Goal: Task Accomplishment & Management: Manage account settings

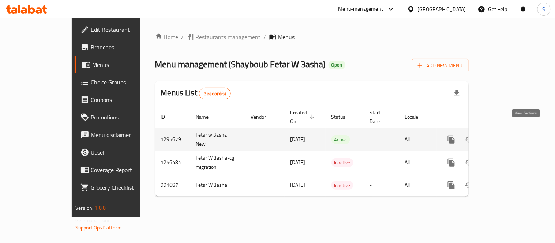
click at [509, 135] on icon "enhanced table" at bounding box center [504, 139] width 9 height 9
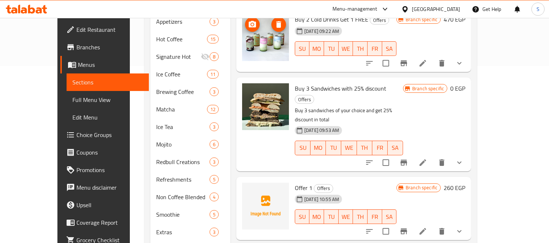
scroll to position [292, 0]
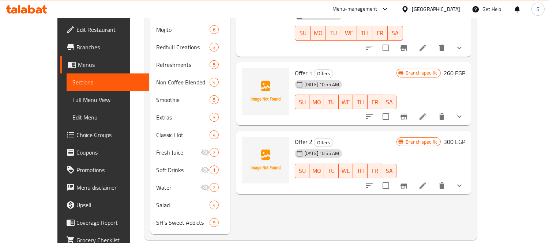
click at [427, 182] on icon at bounding box center [423, 186] width 9 height 9
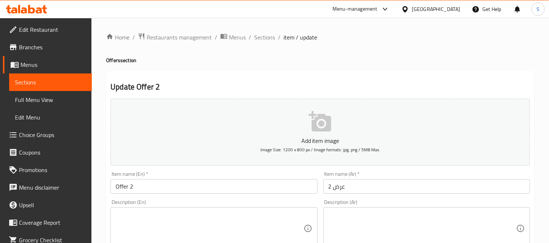
click at [61, 78] on span "Sections" at bounding box center [50, 82] width 71 height 9
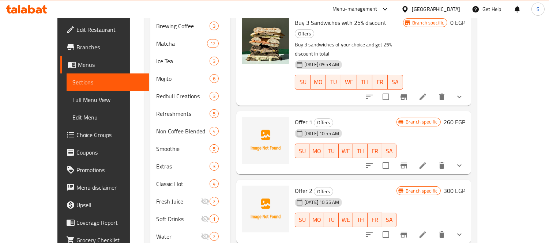
scroll to position [292, 0]
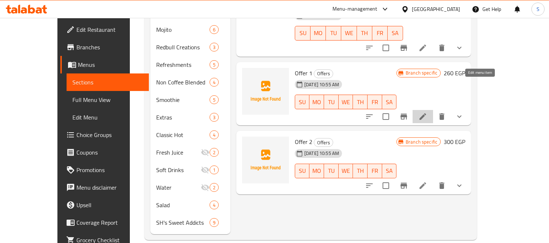
click at [427, 112] on icon at bounding box center [423, 116] width 9 height 9
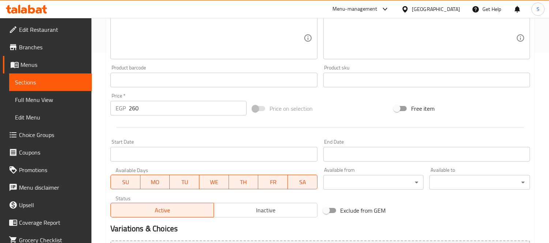
scroll to position [274, 0]
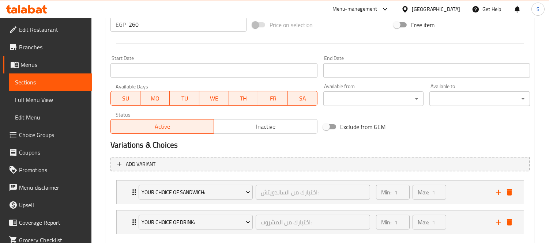
click at [247, 127] on span "Inactive" at bounding box center [265, 127] width 97 height 11
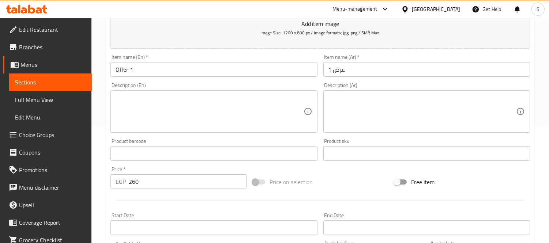
scroll to position [315, 0]
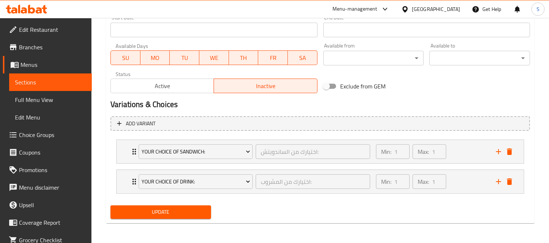
click at [171, 210] on span "Update" at bounding box center [160, 212] width 89 height 9
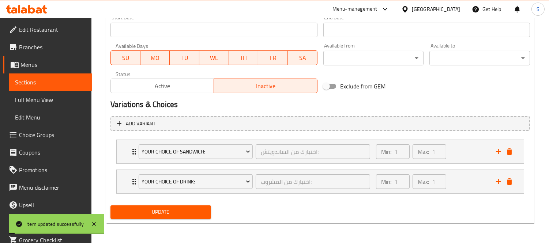
click at [65, 79] on span "Sections" at bounding box center [50, 82] width 71 height 9
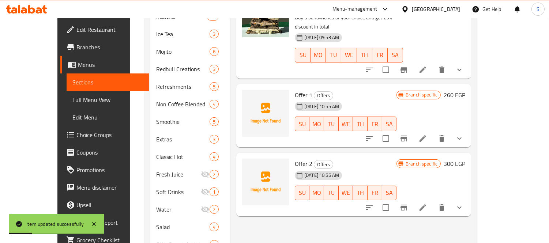
scroll to position [251, 0]
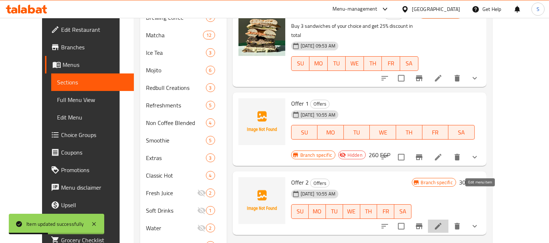
click at [443, 222] on icon at bounding box center [438, 226] width 9 height 9
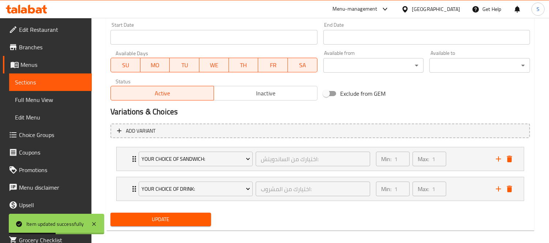
scroll to position [315, 0]
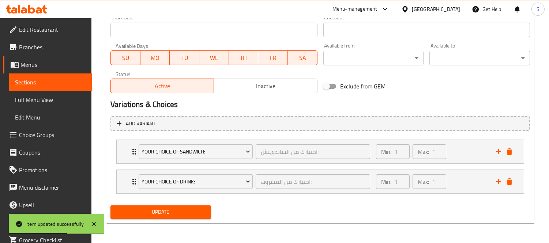
click at [230, 85] on span "Inactive" at bounding box center [265, 86] width 97 height 11
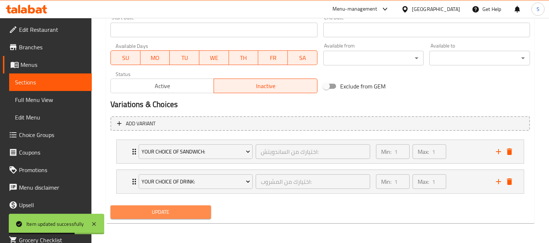
click at [179, 212] on span "Update" at bounding box center [160, 212] width 89 height 9
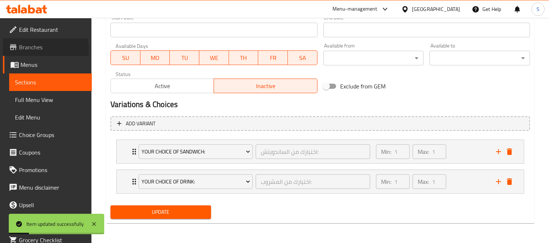
click at [45, 50] on span "Branches" at bounding box center [52, 47] width 67 height 9
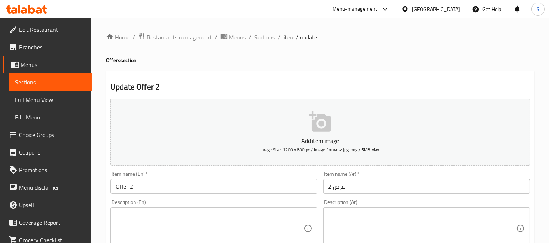
click at [41, 43] on span "Branches" at bounding box center [52, 47] width 67 height 9
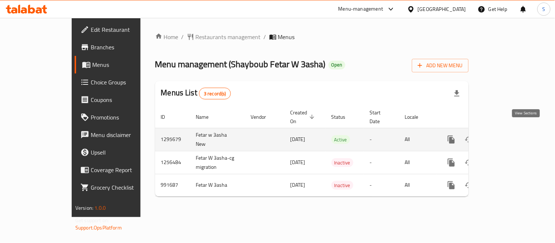
click at [509, 135] on icon "enhanced table" at bounding box center [504, 139] width 9 height 9
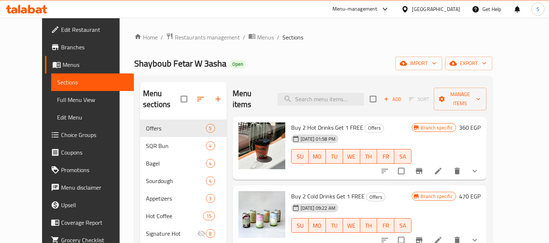
click at [61, 49] on span "Branches" at bounding box center [94, 47] width 67 height 9
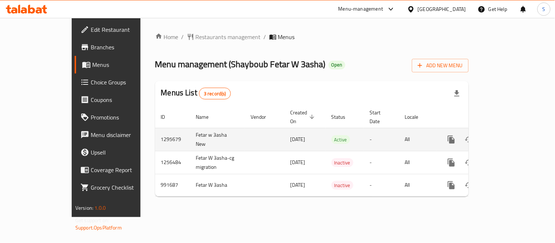
click at [509, 135] on icon "enhanced table" at bounding box center [504, 139] width 9 height 9
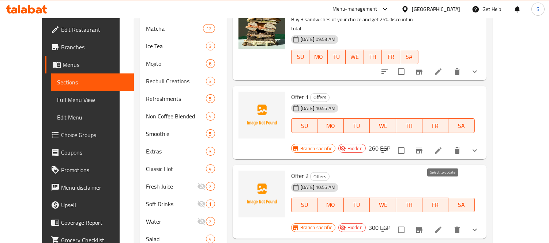
scroll to position [244, 0]
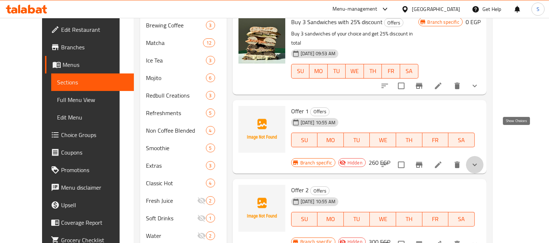
click at [479, 161] on icon "show more" at bounding box center [475, 165] width 9 height 9
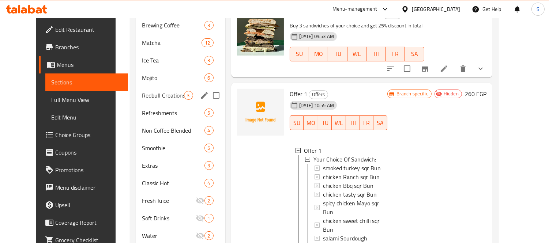
scroll to position [0, 0]
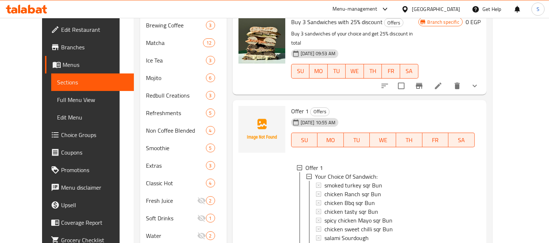
click at [57, 100] on span "Full Menu View" at bounding box center [92, 100] width 71 height 9
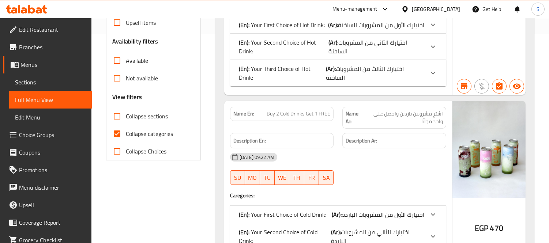
scroll to position [162, 0]
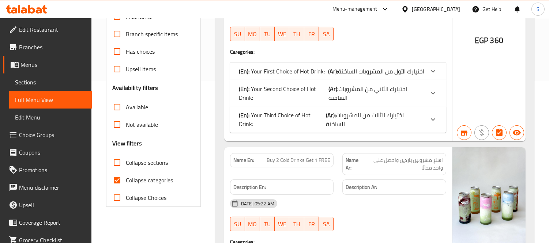
click at [157, 162] on span "Collapse sections" at bounding box center [147, 162] width 42 height 9
click at [126, 162] on input "Collapse sections" at bounding box center [117, 163] width 18 height 18
checkbox input "true"
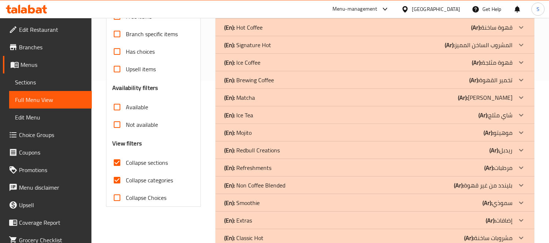
click at [154, 183] on span "Collapse categories" at bounding box center [149, 180] width 47 height 9
click at [126, 183] on input "Collapse categories" at bounding box center [117, 181] width 18 height 18
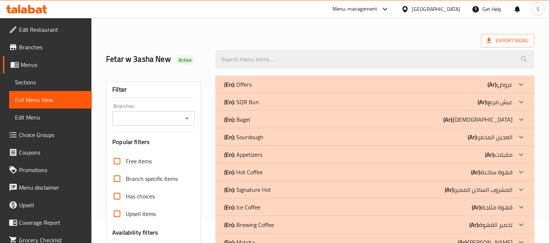
scroll to position [0, 0]
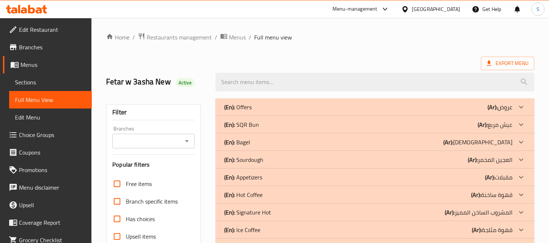
click at [254, 105] on div "(En): Offers (Ar): عروض" at bounding box center [368, 107] width 288 height 9
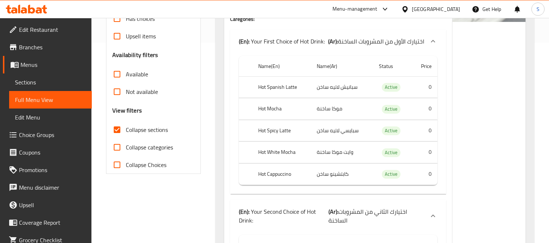
scroll to position [203, 0]
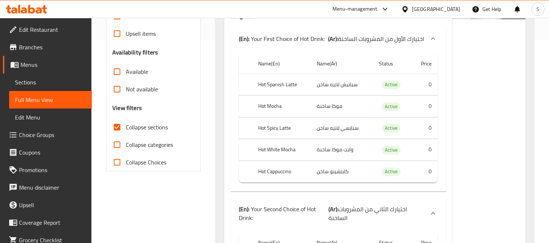
click at [155, 142] on span "Collapse categories" at bounding box center [149, 145] width 47 height 9
click at [126, 142] on input "Collapse categories" at bounding box center [117, 145] width 18 height 18
checkbox input "true"
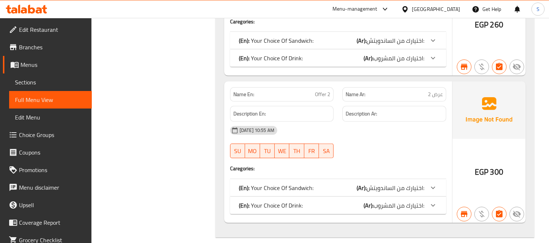
scroll to position [813, 0]
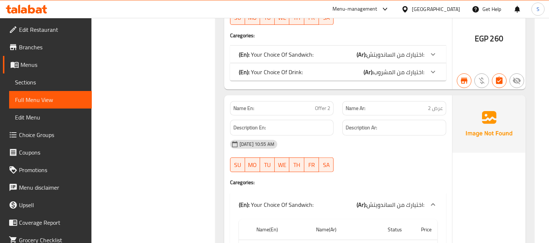
scroll to position [732, 0]
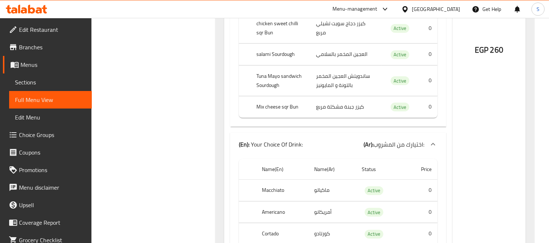
scroll to position [935, 0]
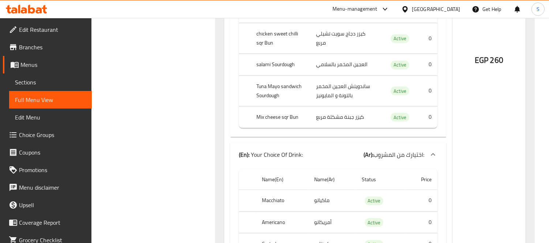
click at [36, 8] on icon at bounding box center [26, 9] width 41 height 9
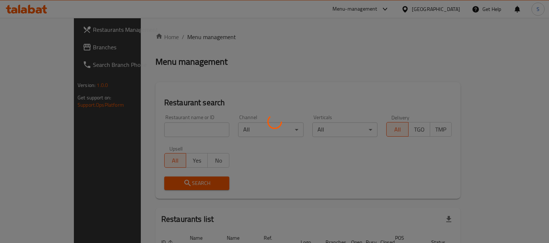
scroll to position [48, 0]
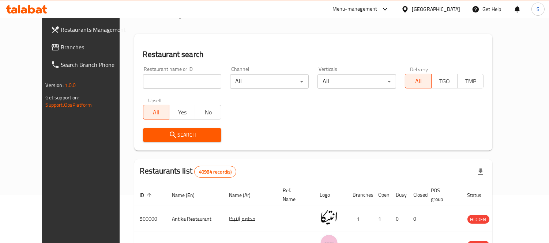
click at [61, 49] on span "Branches" at bounding box center [94, 47] width 67 height 9
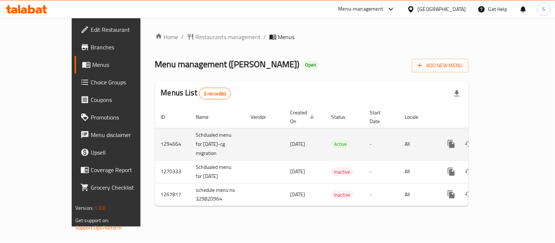
click at [508, 141] on icon "enhanced table" at bounding box center [504, 144] width 7 height 7
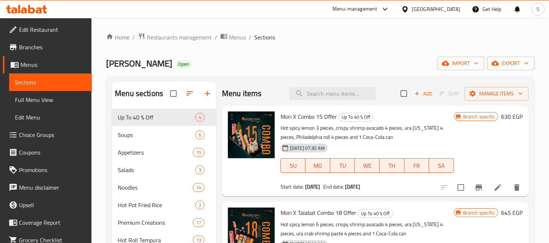
click at [245, 59] on div "Mori Sushi Open import export" at bounding box center [320, 64] width 429 height 14
click at [317, 90] on input "search" at bounding box center [332, 93] width 86 height 13
paste input "Spicy Ramen Soup"
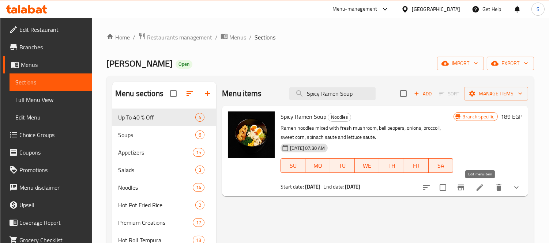
type input "Spicy Ramen Soup"
click at [481, 186] on icon at bounding box center [480, 187] width 9 height 9
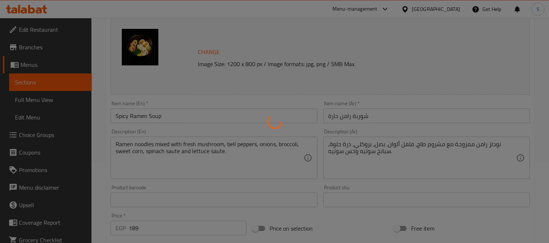
type input "إختيارك من البروتين:"
type input "1"
type input "الإضافات:"
type input "0"
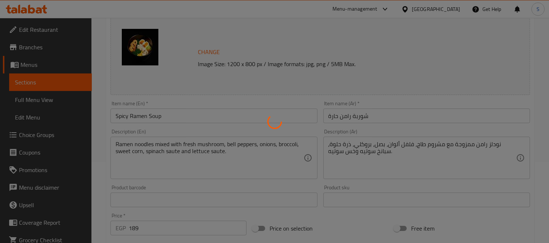
type input "0"
type input "اختيارك من:"
type input "1"
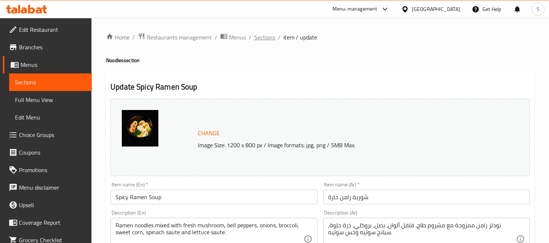
click at [265, 37] on span "Sections" at bounding box center [264, 37] width 21 height 9
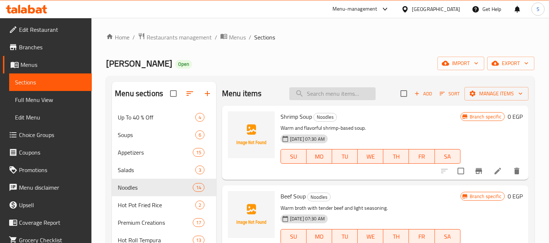
click at [324, 90] on input "search" at bounding box center [332, 93] width 86 height 13
click at [346, 90] on input "search" at bounding box center [332, 93] width 86 height 13
paste input "Spicy Ramen Soup"
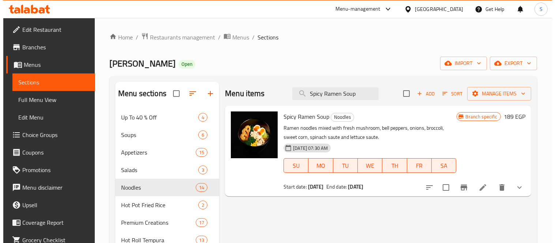
scroll to position [41, 0]
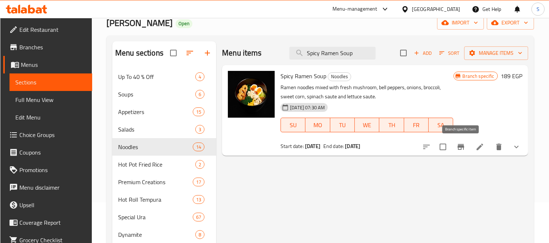
type input "Spicy Ramen Soup"
click at [458, 145] on icon "Branch-specific-item" at bounding box center [461, 147] width 9 height 9
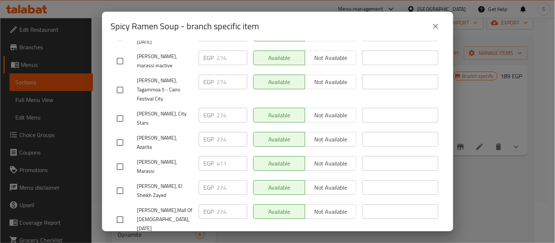
scroll to position [727, 0]
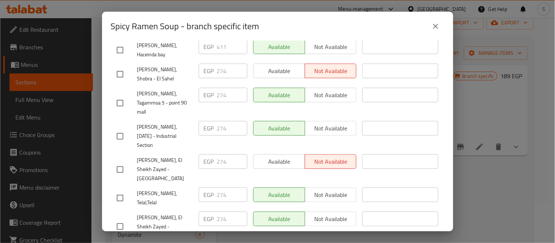
click at [434, 30] on icon "close" at bounding box center [435, 26] width 9 height 9
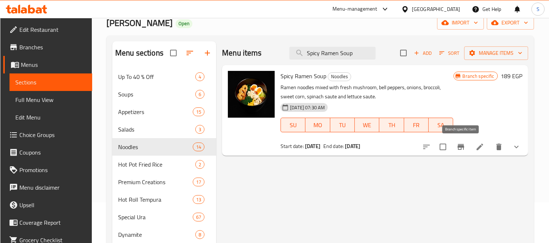
click at [462, 152] on icon "Branch-specific-item" at bounding box center [461, 147] width 9 height 9
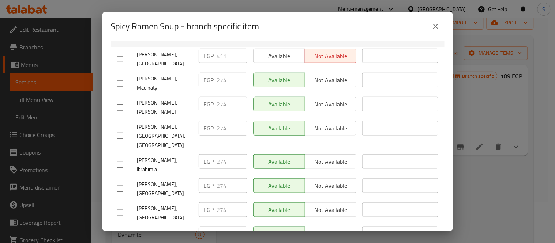
scroll to position [162, 0]
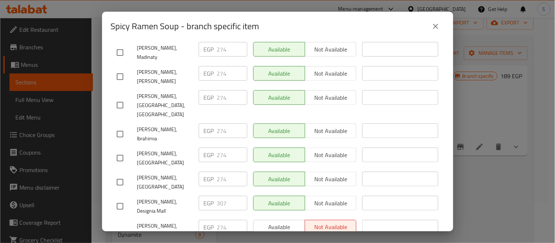
click at [168, 173] on span "Mori Sushi, Hacienda Bay" at bounding box center [165, 182] width 56 height 18
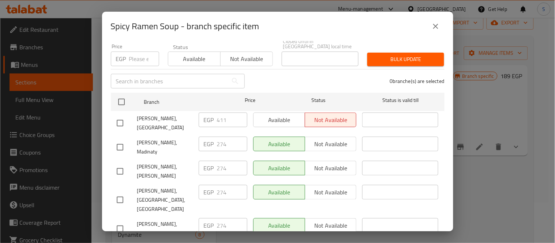
scroll to position [81, 0]
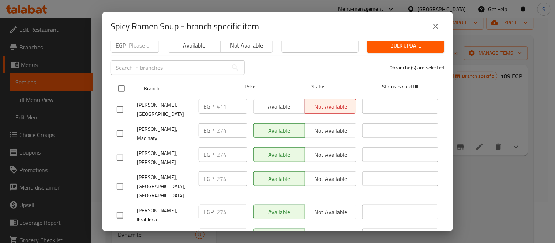
click at [123, 85] on input "checkbox" at bounding box center [121, 88] width 15 height 15
checkbox input "true"
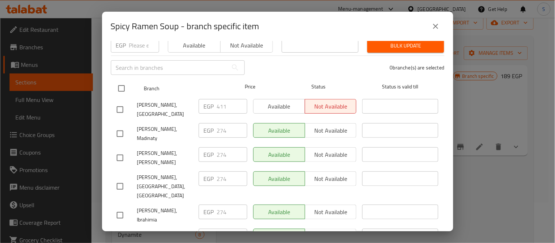
checkbox input "true"
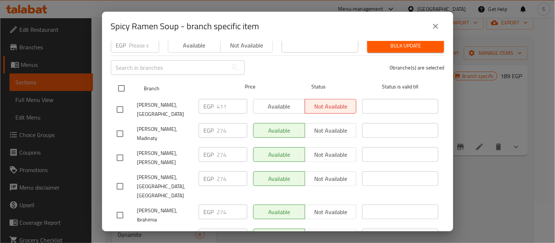
checkbox input "true"
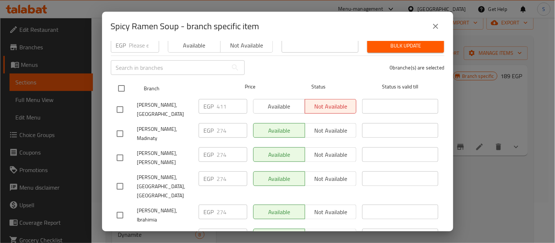
checkbox input "true"
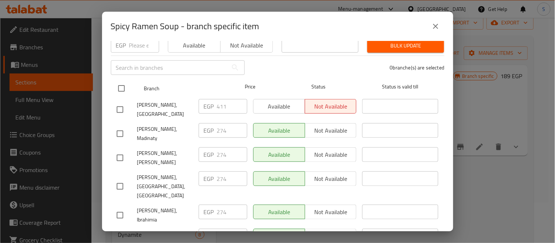
checkbox input "true"
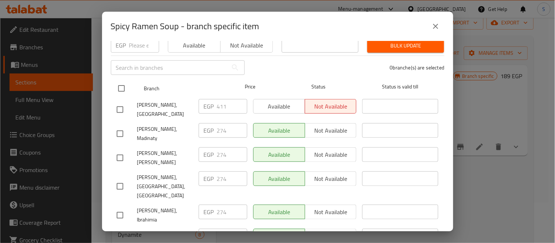
checkbox input "true"
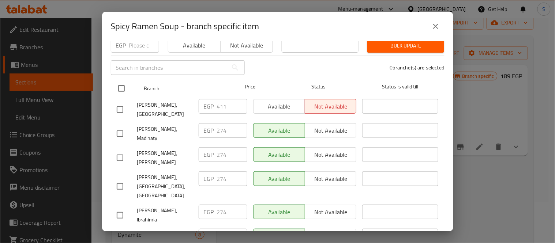
checkbox input "true"
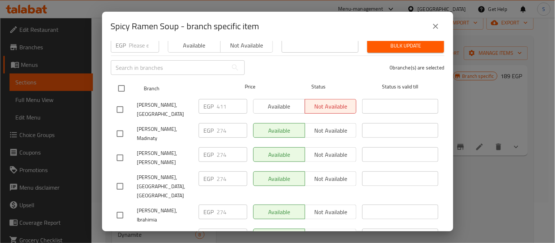
checkbox input "true"
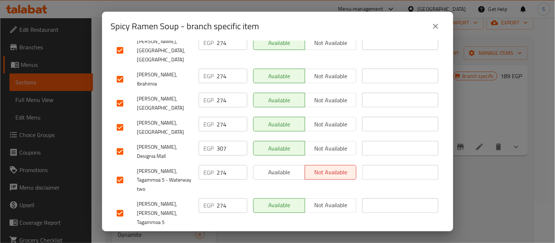
scroll to position [203, 0]
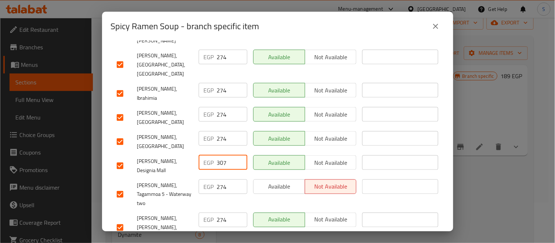
click at [229, 156] on input "307" at bounding box center [232, 163] width 30 height 15
type input "325"
click at [437, 24] on icon "close" at bounding box center [435, 26] width 9 height 9
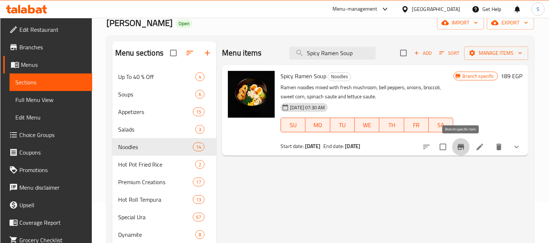
click at [459, 146] on icon "Branch-specific-item" at bounding box center [461, 147] width 7 height 6
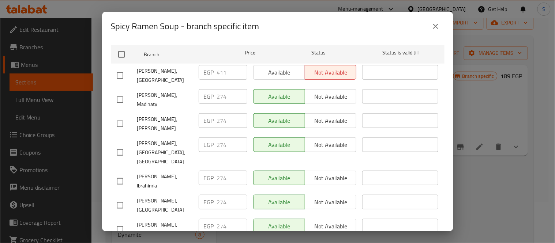
scroll to position [0, 0]
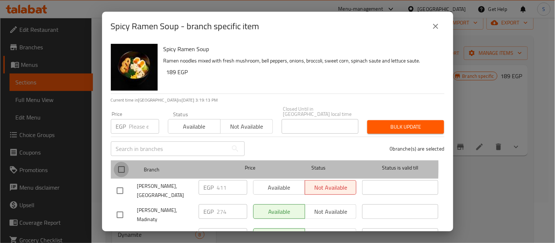
click at [117, 162] on input "checkbox" at bounding box center [121, 169] width 15 height 15
checkbox input "true"
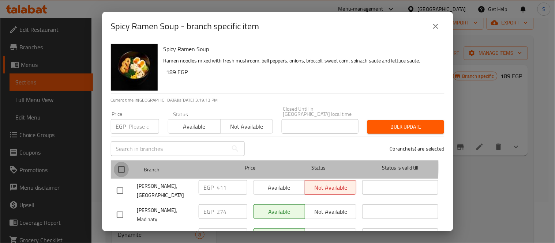
checkbox input "true"
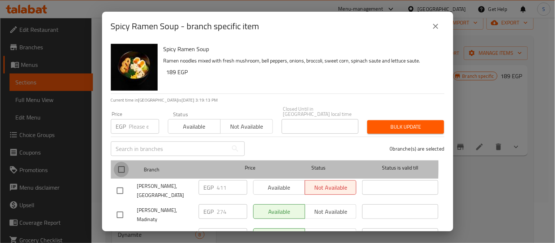
checkbox input "true"
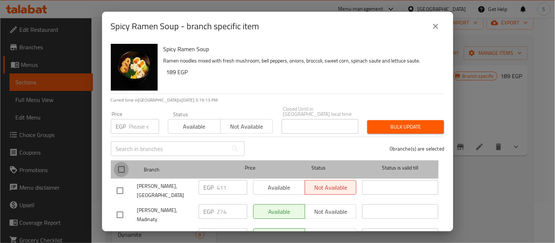
checkbox input "true"
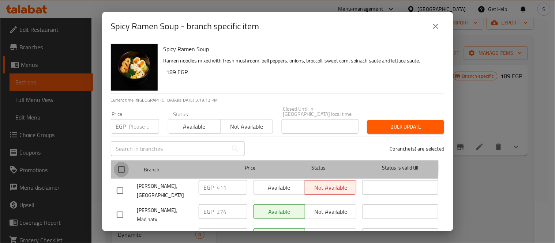
checkbox input "true"
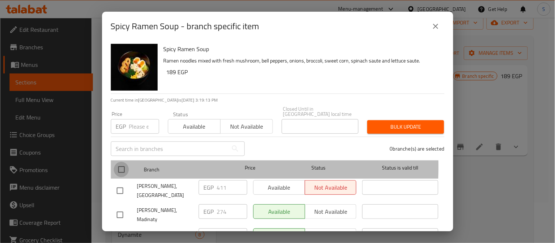
checkbox input "true"
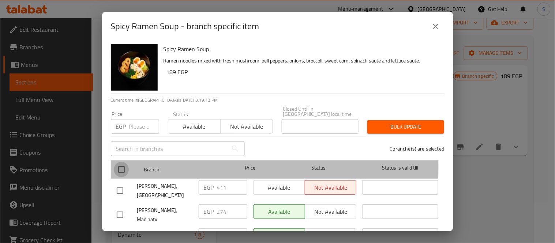
checkbox input "true"
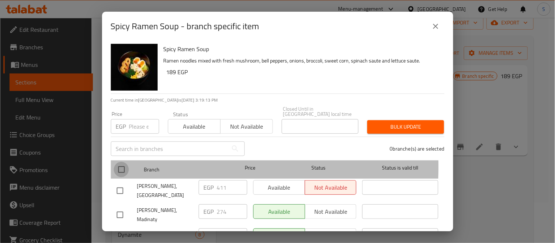
checkbox input "true"
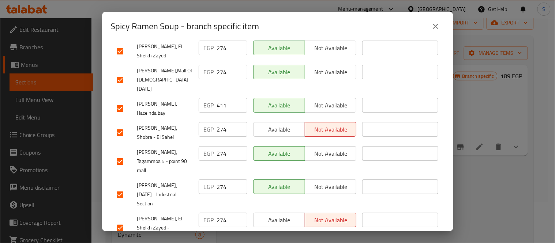
scroll to position [727, 0]
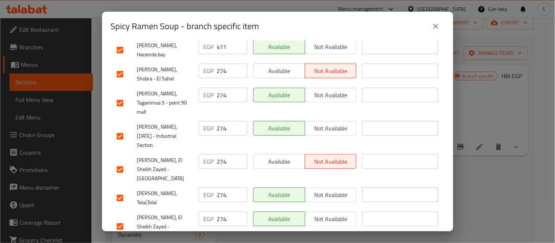
click at [346, 209] on div "Available Not available" at bounding box center [304, 227] width 109 height 36
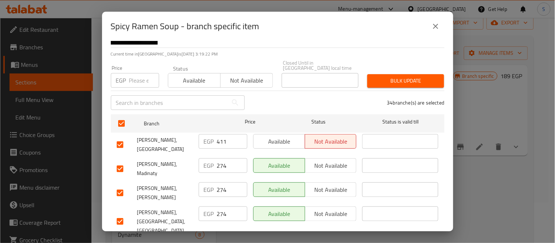
click at [118, 137] on input "checkbox" at bounding box center [119, 144] width 15 height 15
checkbox input "false"
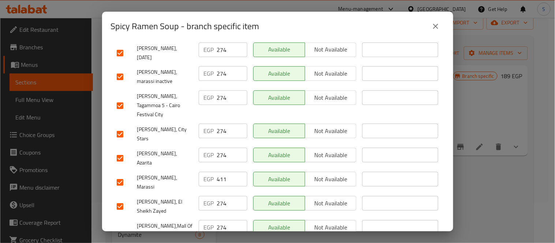
checkbox input "false"
click at [107, 137] on div "Spicy Ramen Soup Ramen noodles mixed with fresh mushroom, bell peppers, onions,…" at bounding box center [277, 136] width 351 height 191
click at [108, 110] on div "Spicy Ramen Soup Ramen noodles mixed with fresh mushroom, bell peppers, onions,…" at bounding box center [277, 136] width 351 height 191
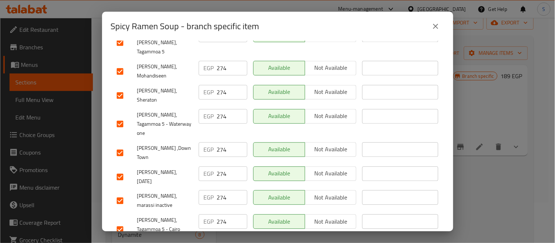
scroll to position [400, 0]
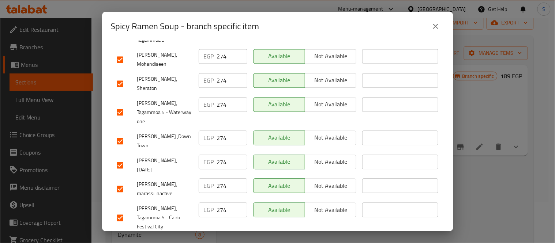
checkbox input "false"
click at [116, 182] on input "checkbox" at bounding box center [119, 189] width 15 height 15
checkbox input "false"
click at [108, 115] on div "Spicy Ramen Soup Ramen noodles mixed with fresh mushroom, bell peppers, onions,…" at bounding box center [277, 136] width 351 height 191
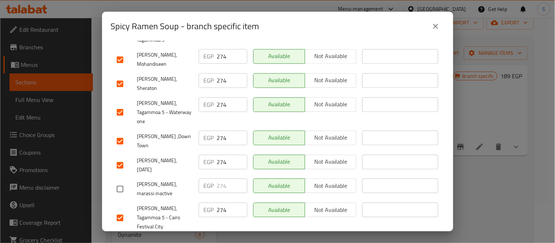
click at [108, 101] on div "Spicy Ramen Soup Ramen noodles mixed with fresh mushroom, bell peppers, onions,…" at bounding box center [277, 136] width 351 height 191
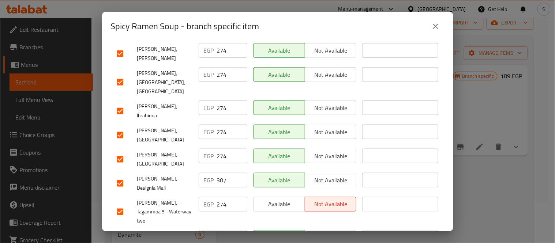
click at [393, 23] on div "Spicy Ramen Soup - branch specific item" at bounding box center [278, 27] width 334 height 18
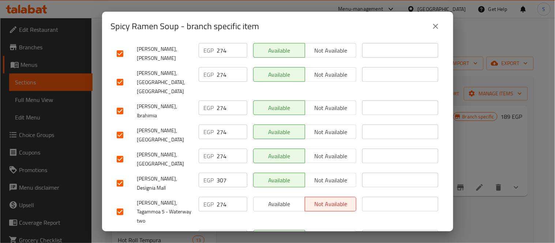
scroll to position [169, 0]
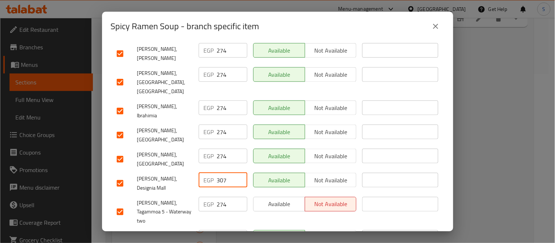
click at [223, 173] on input "307" at bounding box center [232, 180] width 30 height 15
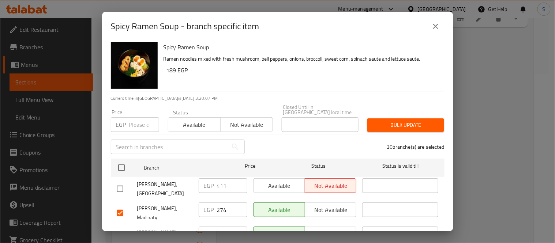
scroll to position [0, 0]
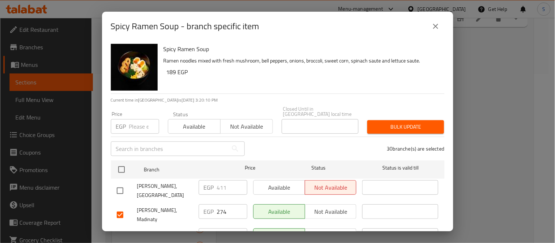
type input "325"
click at [132, 122] on input "number" at bounding box center [144, 126] width 30 height 15
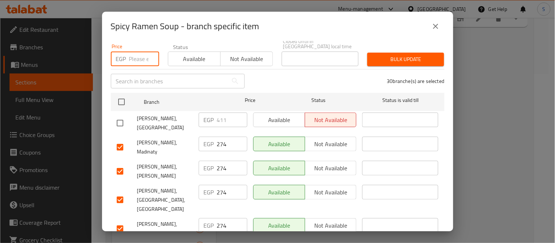
scroll to position [81, 0]
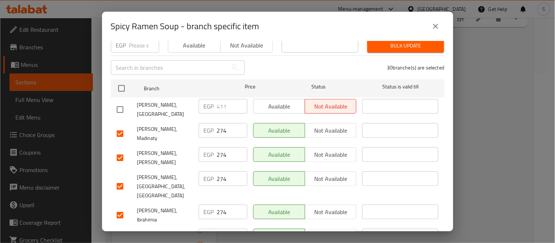
click at [224, 124] on input "274" at bounding box center [232, 130] width 30 height 15
click at [228, 123] on input "274" at bounding box center [232, 130] width 30 height 15
paste input "91"
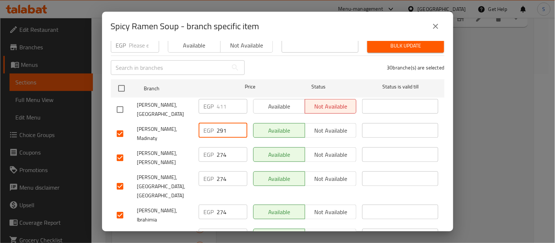
type input "291"
click at [225, 147] on input "274" at bounding box center [232, 154] width 30 height 15
paste input "91"
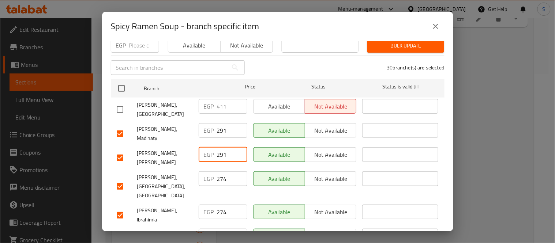
type input "291"
click at [228, 172] on input "274" at bounding box center [232, 179] width 30 height 15
paste input "91"
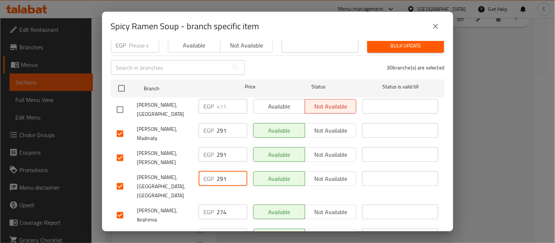
type input "291"
click at [227, 205] on input "274" at bounding box center [232, 212] width 30 height 15
paste input "91"
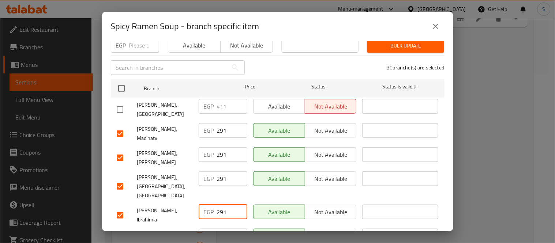
type input "291"
click at [228, 229] on input "274" at bounding box center [232, 236] width 30 height 15
paste input "91"
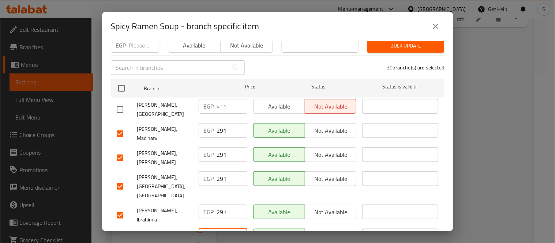
type input "291"
paste input "91"
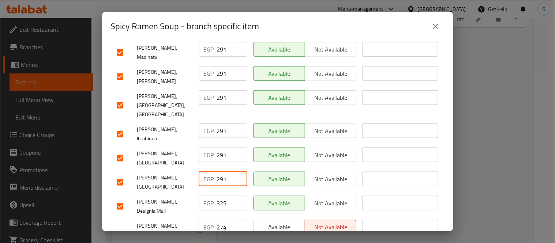
scroll to position [203, 0]
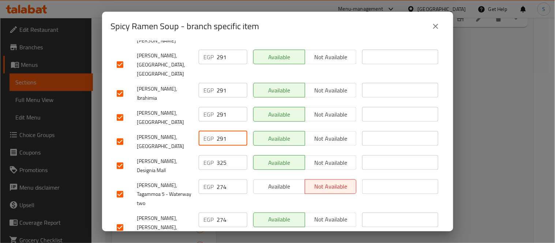
type input "291"
click at [218, 180] on input "274" at bounding box center [232, 187] width 30 height 15
paste input "91"
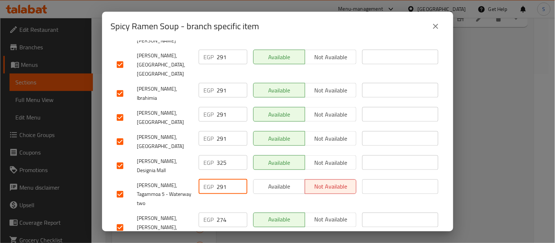
type input "291"
click at [225, 213] on input "274" at bounding box center [232, 220] width 30 height 15
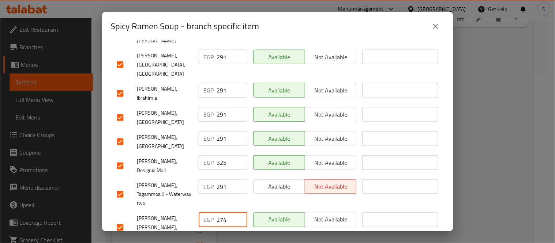
click at [225, 213] on input "274" at bounding box center [232, 220] width 30 height 15
paste input "91"
type input "291"
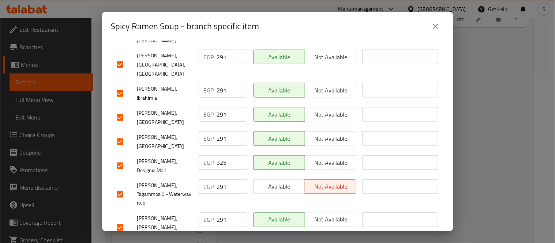
paste input "91"
type input "291"
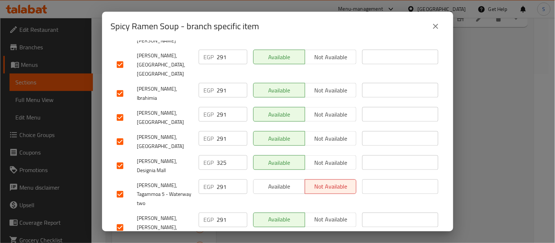
paste input "91"
type input "291"
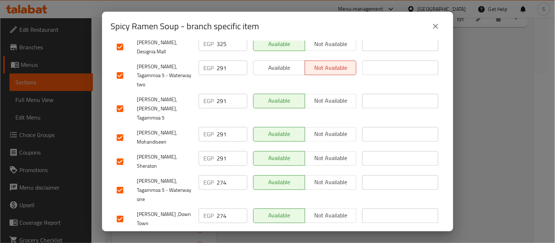
scroll to position [325, 0]
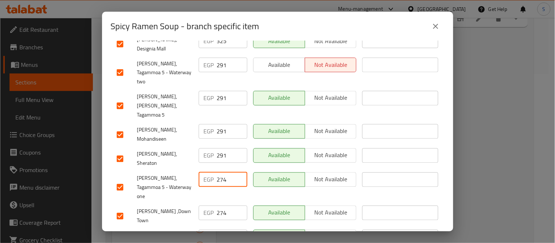
click at [227, 173] on input "274" at bounding box center [232, 180] width 30 height 15
paste input "91"
type input "291"
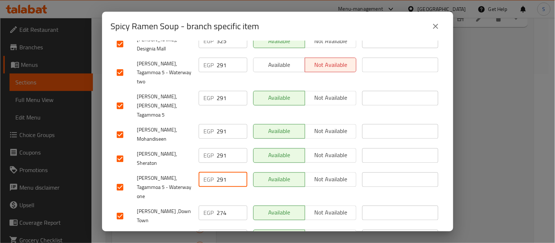
click at [224, 206] on input "274" at bounding box center [232, 213] width 30 height 15
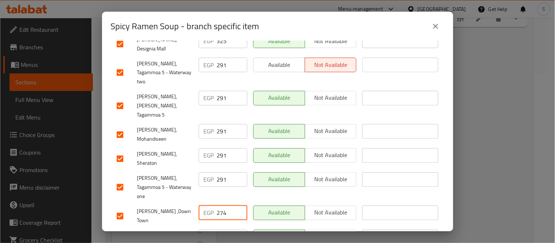
click at [224, 206] on input "274" at bounding box center [232, 213] width 30 height 15
paste input "91"
type input "291"
click at [228, 230] on input "274" at bounding box center [232, 237] width 30 height 15
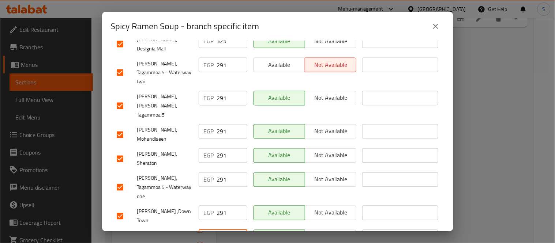
click at [228, 230] on input "274" at bounding box center [232, 237] width 30 height 15
paste input "91"
type input "291"
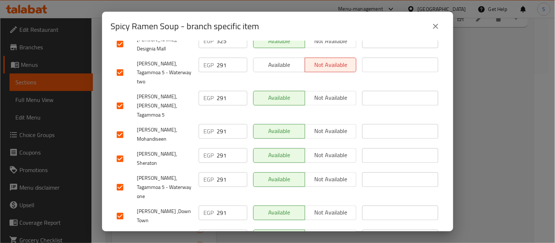
paste input "91"
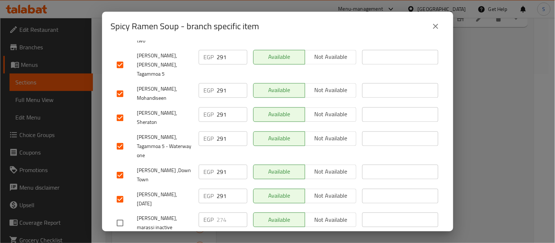
scroll to position [407, 0]
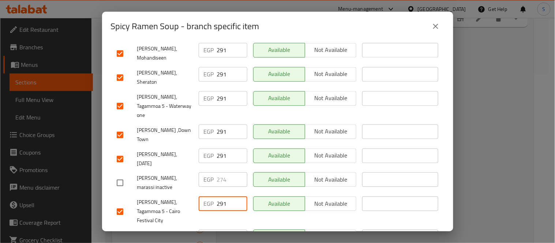
type input "291"
click at [226, 230] on input "274" at bounding box center [232, 237] width 30 height 15
paste input "91"
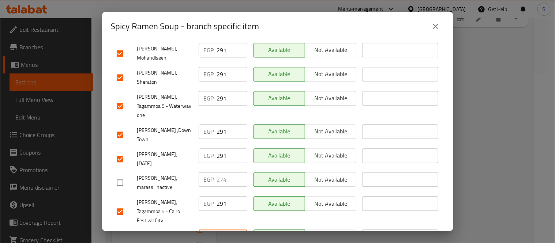
type input "291"
paste input "91"
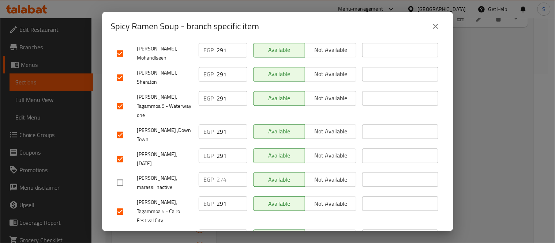
type input "291"
paste input "91"
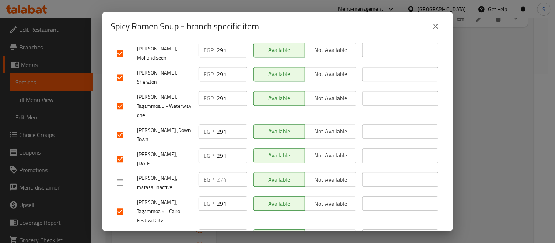
type input "291"
paste input "91"
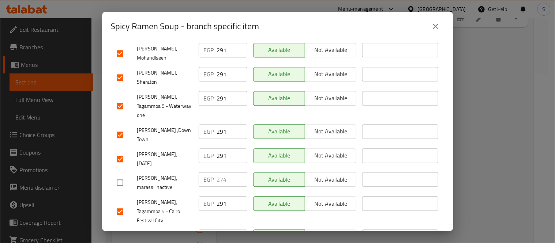
type input "291"
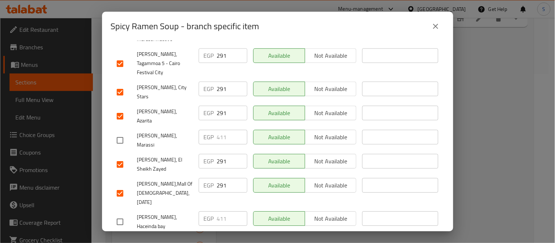
scroll to position [569, 0]
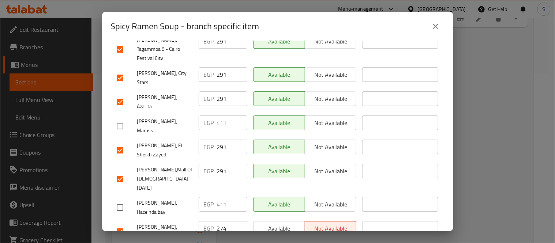
click at [221, 221] on input "274" at bounding box center [232, 228] width 30 height 15
paste input "91"
type input "291"
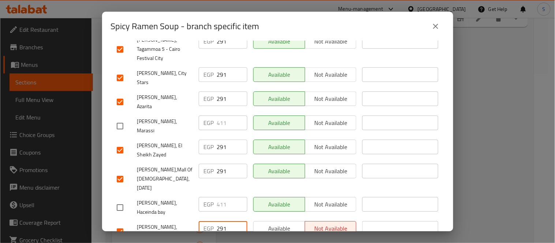
paste input "91"
type input "291"
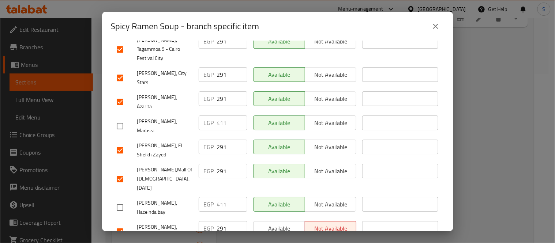
paste input "91"
type input "291"
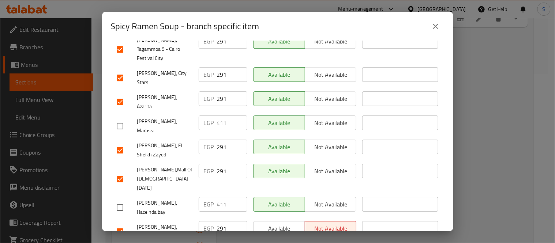
paste input "91"
type input "291"
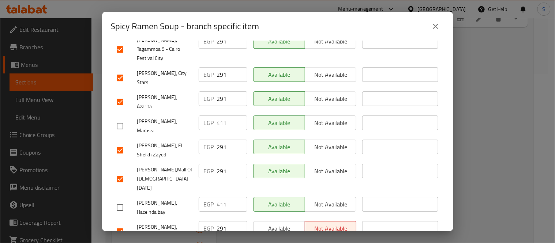
paste input "91"
type input "291"
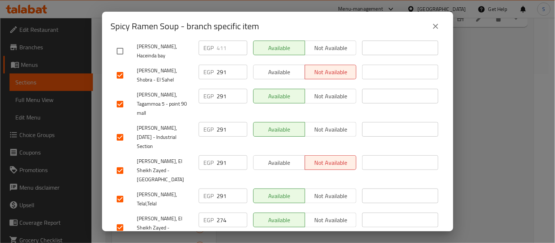
scroll to position [727, 0]
click at [223, 212] on input "274" at bounding box center [232, 219] width 30 height 15
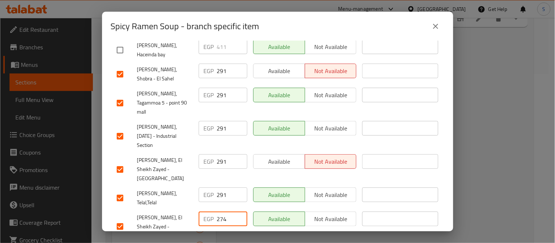
click at [223, 212] on input "274" at bounding box center [232, 219] width 30 height 15
paste input "91"
type input "291"
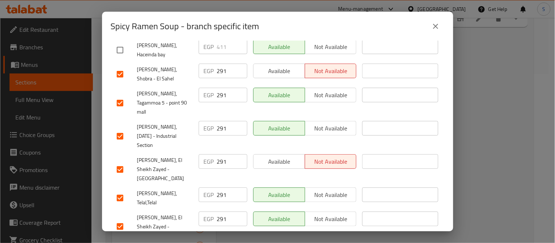
paste input "91"
type input "291"
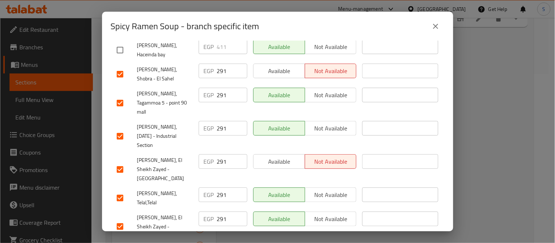
paste input "91"
type input "291"
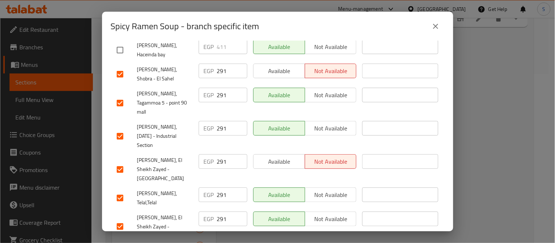
paste input "91"
type input "291"
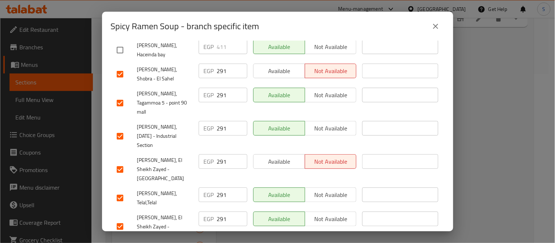
paste input "91"
type input "291"
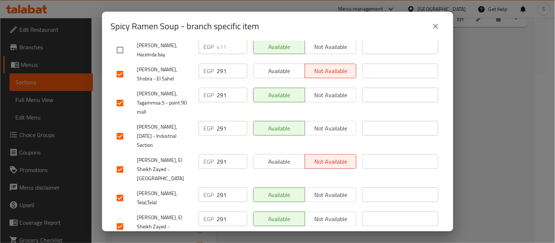
paste input "91"
type input "291"
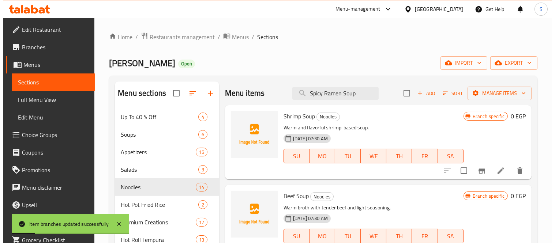
scroll to position [0, 0]
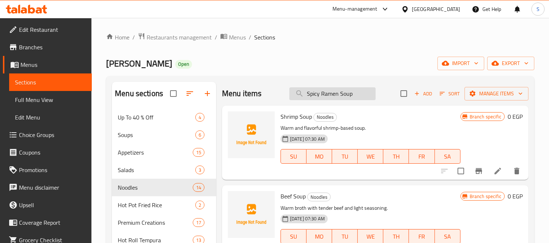
click at [335, 91] on input "Spicy Ramen Soup" at bounding box center [332, 93] width 86 height 13
click at [352, 96] on input "Spicy Ramen Soup" at bounding box center [332, 93] width 86 height 13
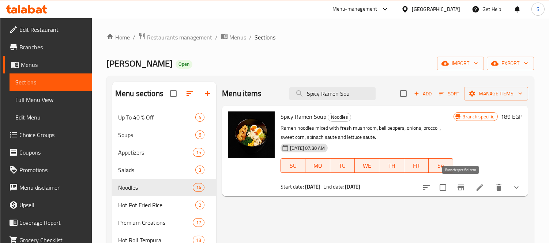
type input "Spicy Ramen Sou"
click at [462, 191] on icon "Branch-specific-item" at bounding box center [461, 188] width 7 height 6
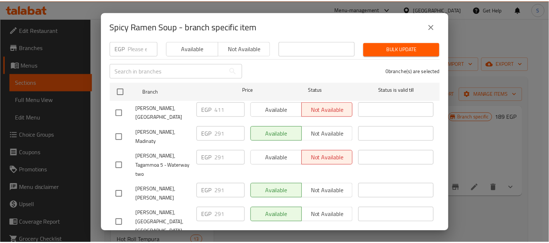
scroll to position [117, 0]
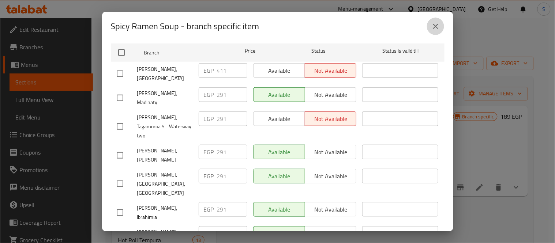
click at [437, 22] on icon "close" at bounding box center [435, 26] width 9 height 9
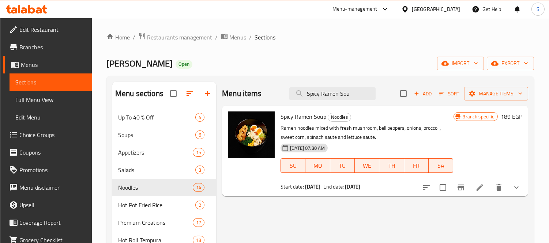
click at [366, 61] on div "Mori Sushi Open import export" at bounding box center [321, 64] width 428 height 14
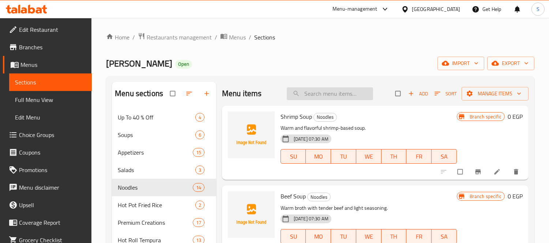
click at [335, 94] on input "search" at bounding box center [330, 93] width 86 height 13
paste input "Spicy Ramen Soup"
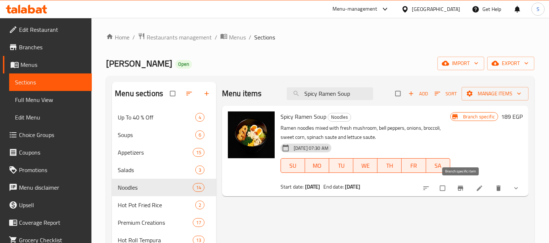
type input "Spicy Ramen Soup"
click at [462, 189] on icon "Branch-specific-item" at bounding box center [460, 188] width 7 height 7
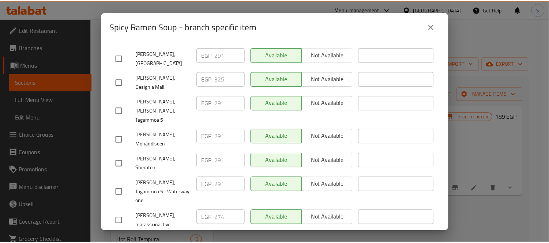
scroll to position [280, 0]
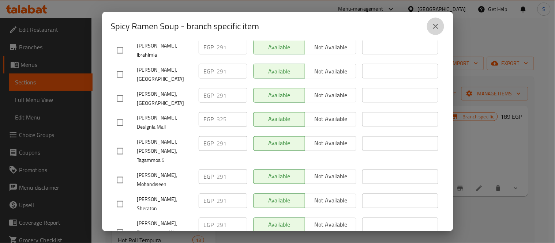
drag, startPoint x: 429, startPoint y: 25, endPoint x: 437, endPoint y: 24, distance: 8.5
click at [430, 26] on button "close" at bounding box center [436, 27] width 18 height 18
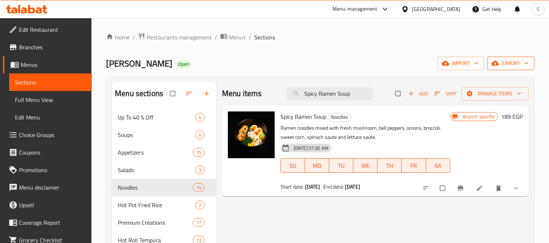
click at [499, 67] on icon "button" at bounding box center [495, 63] width 7 height 7
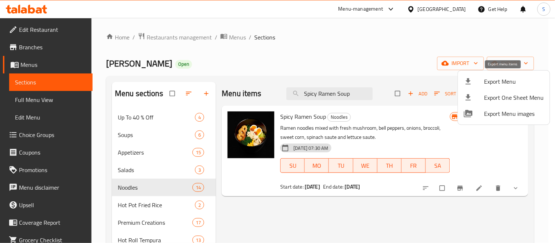
click at [494, 83] on span "Export Menu" at bounding box center [515, 81] width 60 height 9
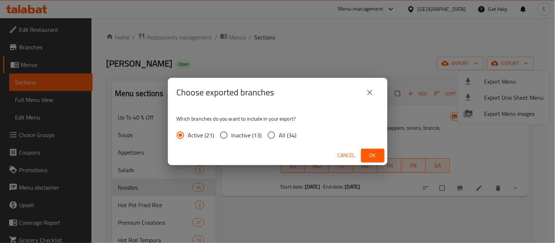
click at [284, 134] on span "All (34)" at bounding box center [288, 135] width 18 height 9
click at [279, 134] on input "All (34)" at bounding box center [271, 135] width 15 height 15
radio input "true"
click at [375, 156] on span "Ok" at bounding box center [373, 155] width 12 height 9
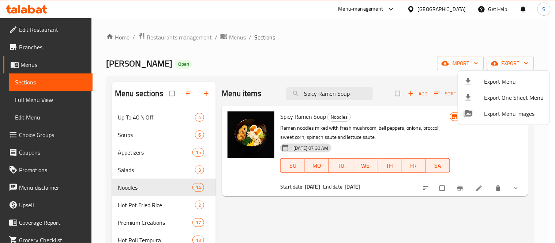
click at [167, 32] on div at bounding box center [277, 121] width 555 height 243
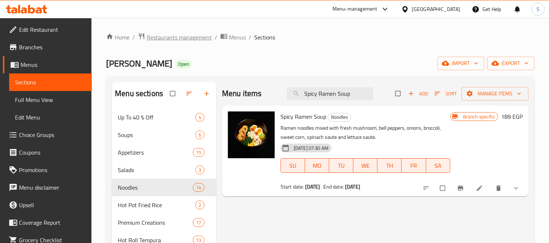
click at [176, 36] on span "Restaurants management" at bounding box center [179, 37] width 65 height 9
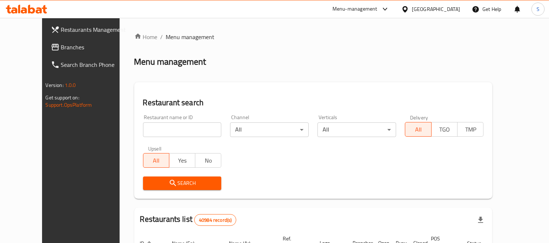
click at [177, 119] on div "Restaurant name or ID Restaurant name or ID" at bounding box center [182, 126] width 79 height 22
click at [179, 126] on input "search" at bounding box center [182, 130] width 79 height 15
paste input "667364"
type input "667364"
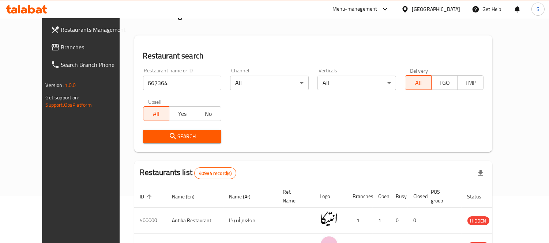
scroll to position [41, 0]
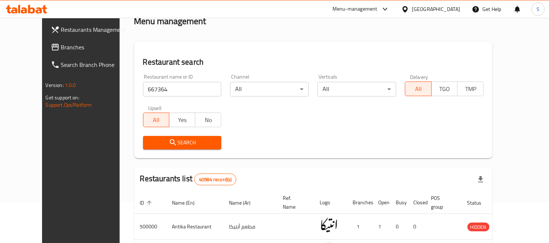
click at [154, 87] on input "667364" at bounding box center [182, 89] width 79 height 15
click button "Search" at bounding box center [182, 143] width 79 height 14
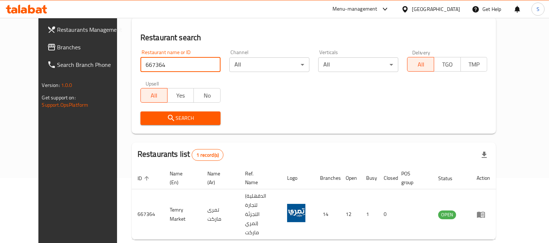
scroll to position [77, 0]
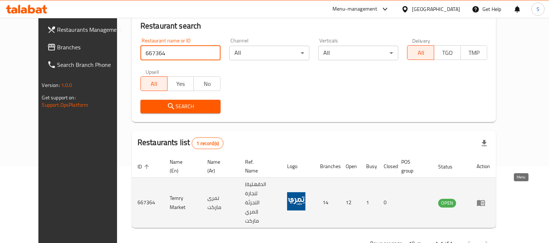
click at [486, 199] on icon "enhanced table" at bounding box center [481, 203] width 9 height 9
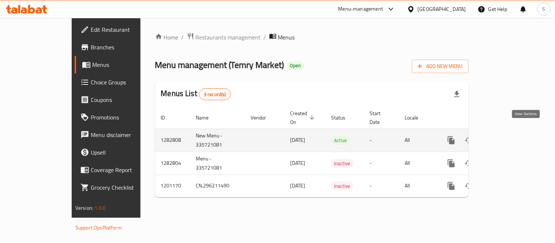
click at [509, 136] on icon "enhanced table" at bounding box center [504, 140] width 9 height 9
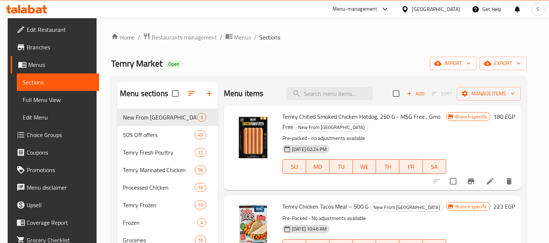
click at [55, 49] on span "Branches" at bounding box center [60, 47] width 67 height 9
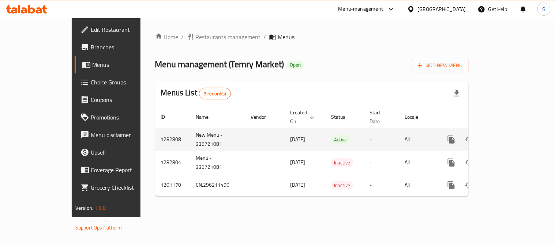
click at [513, 134] on link "enhanced table" at bounding box center [505, 140] width 18 height 18
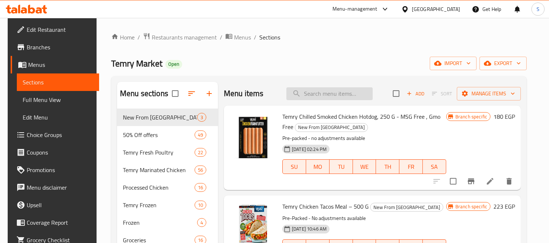
click at [302, 96] on input "search" at bounding box center [330, 93] width 86 height 13
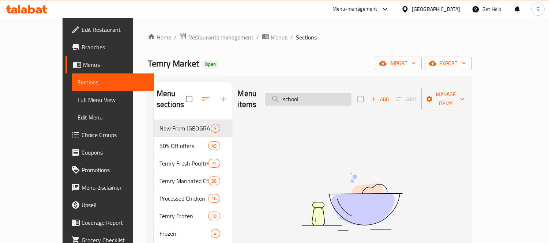
click at [328, 93] on input "school" at bounding box center [308, 99] width 86 height 13
paste input "تمرى [PERSON_NAME] بارد 1كجم"
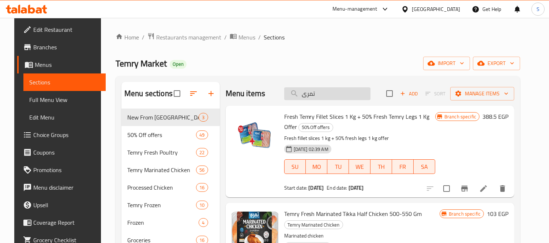
click at [321, 98] on input "تمرى" at bounding box center [327, 93] width 86 height 13
paste input "ناجتس"
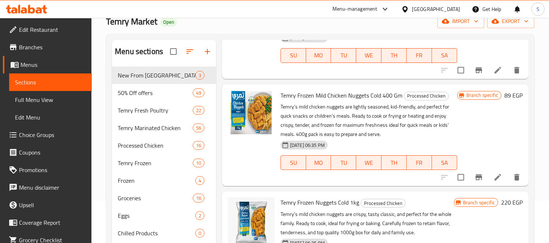
scroll to position [102, 0]
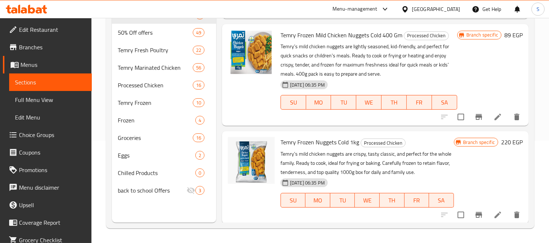
type input "ناجتس"
click at [495, 216] on icon at bounding box center [498, 215] width 7 height 7
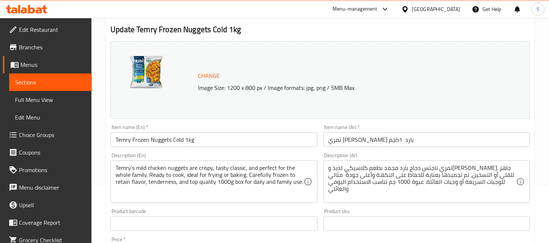
scroll to position [81, 0]
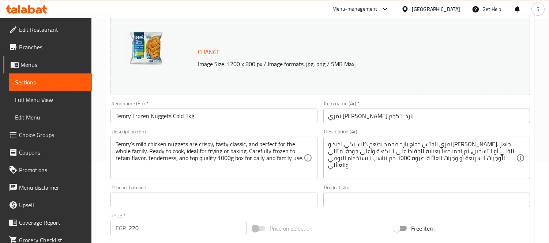
click at [415, 117] on input "تمري مجمد ناجتس بارد 1كجم" at bounding box center [427, 116] width 207 height 15
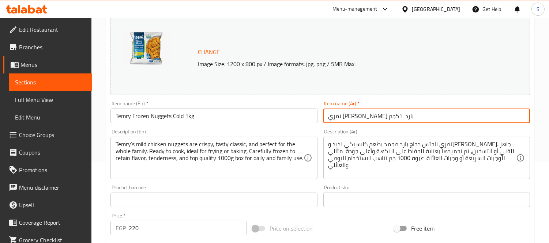
click at [415, 117] on input "تمري مجمد ناجتس بارد 1كجم" at bounding box center [427, 116] width 207 height 15
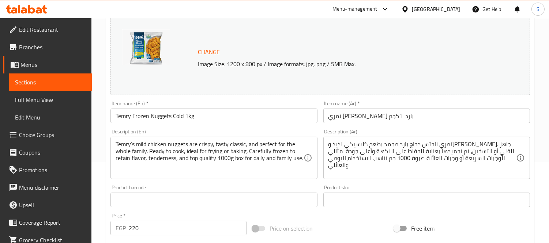
click at [192, 120] on input "Temry Frozen Nuggets Cold 1kg" at bounding box center [214, 116] width 207 height 15
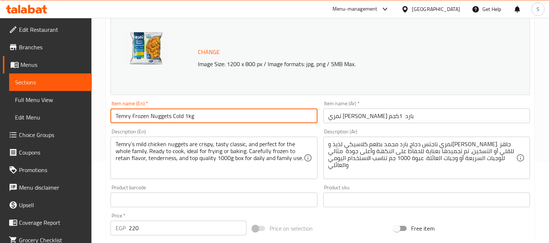
click at [192, 120] on input "Temry Frozen Nuggets Cold 1kg" at bounding box center [214, 116] width 207 height 15
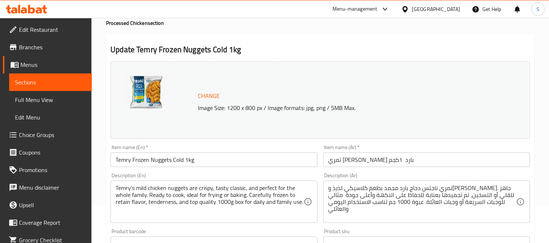
scroll to position [0, 0]
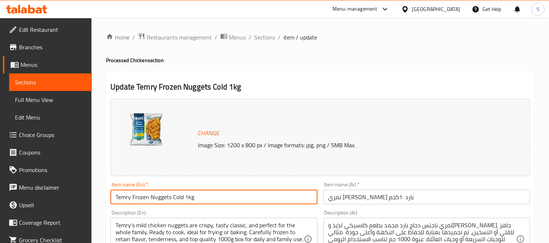
click at [64, 97] on span "Full Menu View" at bounding box center [50, 100] width 71 height 9
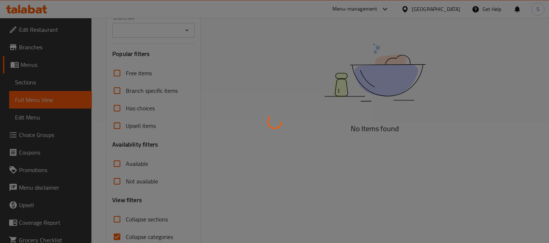
scroll to position [157, 0]
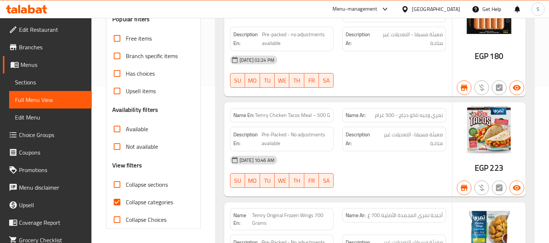
click at [150, 199] on span "Collapse categories" at bounding box center [149, 202] width 47 height 9
click at [126, 199] on input "Collapse categories" at bounding box center [117, 203] width 18 height 18
checkbox input "false"
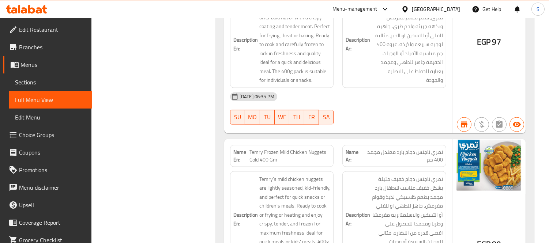
scroll to position [17963, 0]
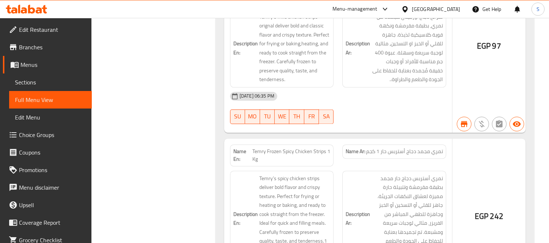
scroll to position [17784, 0]
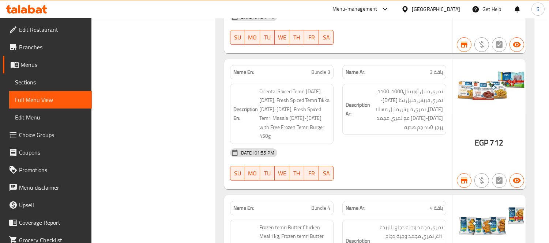
scroll to position [16232, 0]
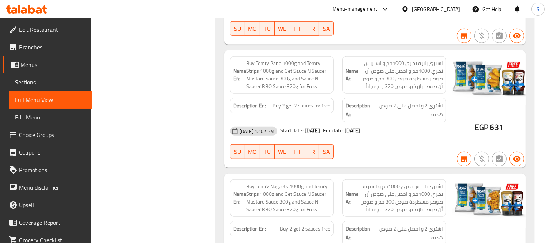
scroll to position [1513, 0]
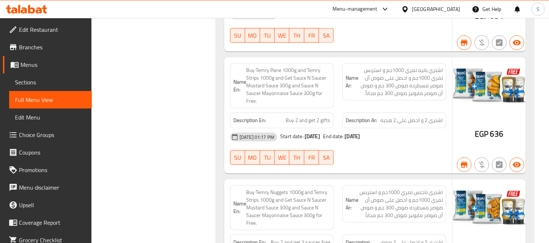
click at [55, 86] on span "Sections" at bounding box center [50, 82] width 71 height 9
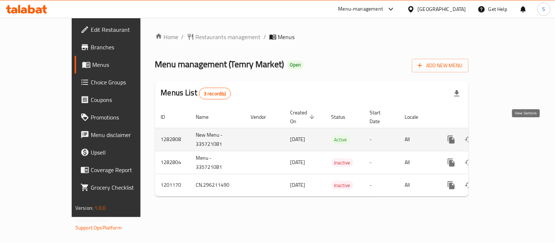
click at [509, 135] on icon "enhanced table" at bounding box center [504, 139] width 9 height 9
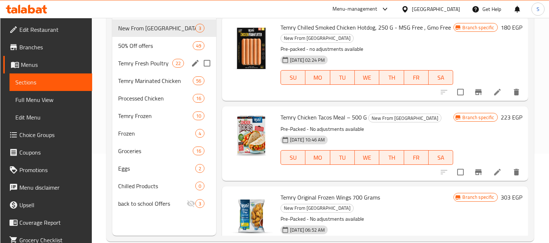
scroll to position [102, 0]
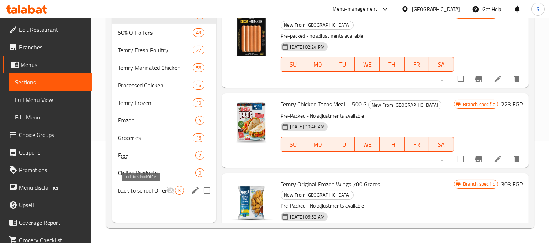
click at [148, 193] on span "back to school Offers" at bounding box center [142, 190] width 48 height 9
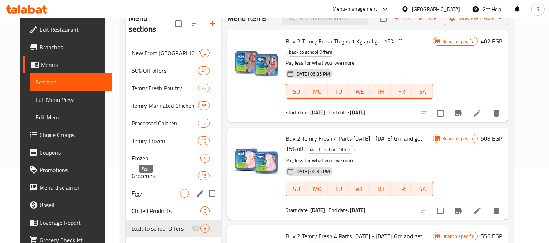
scroll to position [61, 0]
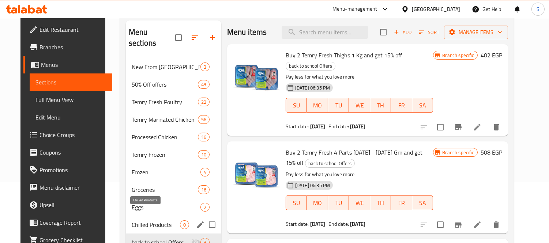
click at [153, 221] on span "Chilled Products" at bounding box center [156, 225] width 48 height 9
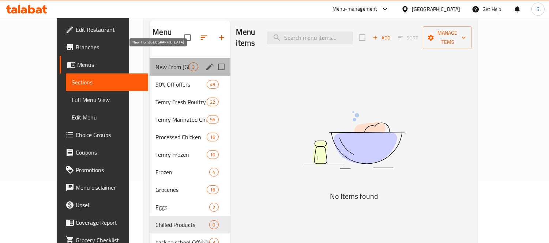
click at [164, 63] on span "New From [GEOGRAPHIC_DATA]" at bounding box center [172, 67] width 33 height 9
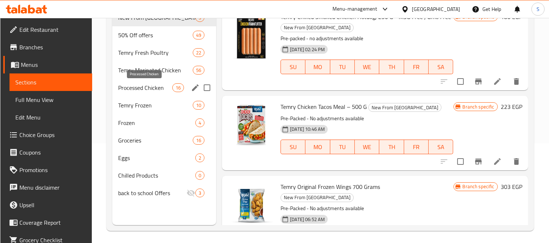
scroll to position [61, 0]
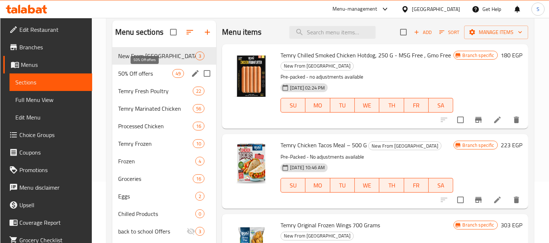
click at [161, 77] on span "50% Off offers" at bounding box center [145, 73] width 54 height 9
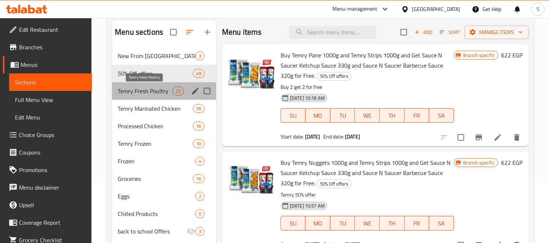
click at [161, 88] on span "Temry Fresh Poultry" at bounding box center [145, 91] width 54 height 9
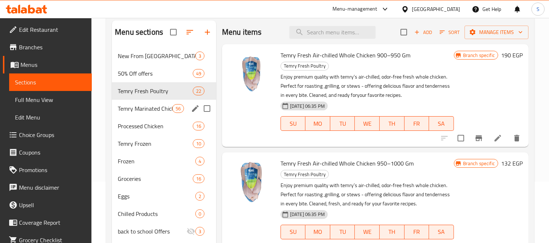
click at [164, 103] on div "Temry Marinated Chicken 56" at bounding box center [164, 109] width 104 height 18
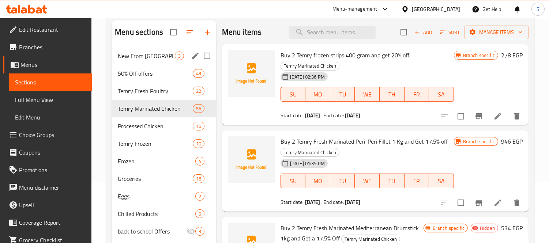
click at [160, 62] on div "New From Temry 3" at bounding box center [164, 56] width 104 height 18
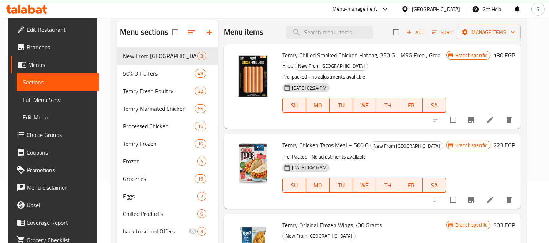
click at [306, 39] on div "Menu items Add Sort Manage items" at bounding box center [372, 32] width 297 height 24
click at [309, 37] on input "search" at bounding box center [330, 32] width 86 height 13
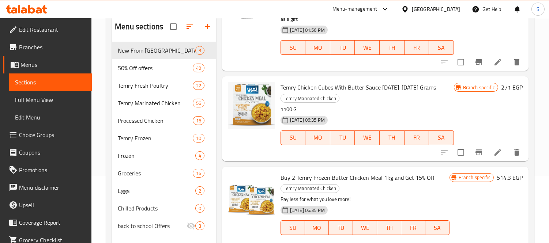
scroll to position [102, 0]
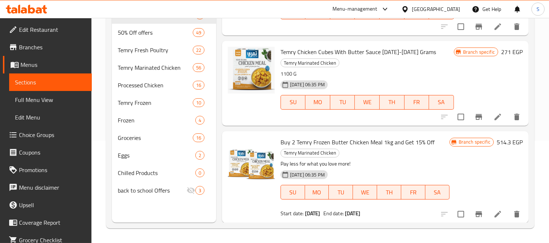
type input "butt"
click at [494, 212] on icon at bounding box center [498, 214] width 9 height 9
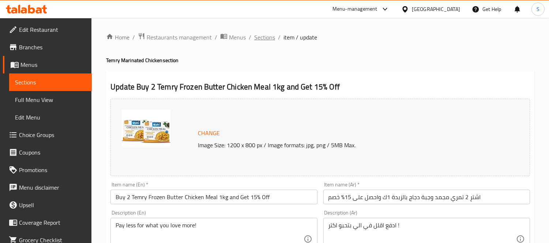
click at [269, 34] on span "Sections" at bounding box center [264, 37] width 21 height 9
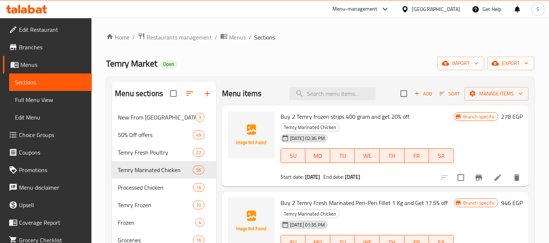
click at [115, 68] on span "Temry Market" at bounding box center [131, 63] width 51 height 16
copy span "Temry"
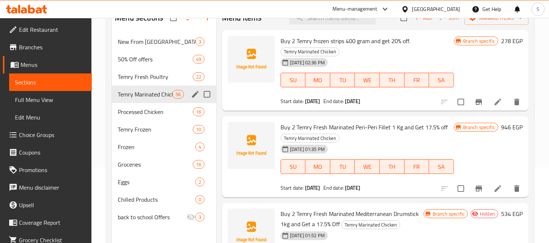
scroll to position [61, 0]
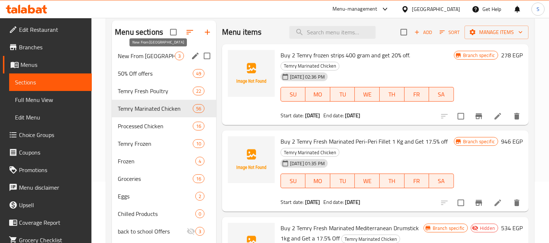
click at [168, 52] on span "New From [GEOGRAPHIC_DATA]" at bounding box center [146, 56] width 57 height 9
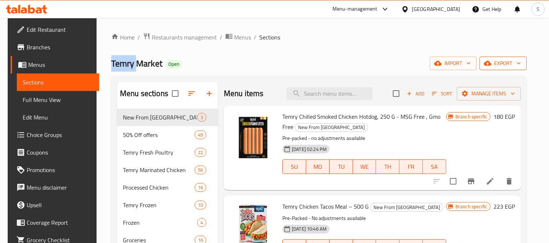
click at [502, 63] on span "export" at bounding box center [504, 63] width 36 height 9
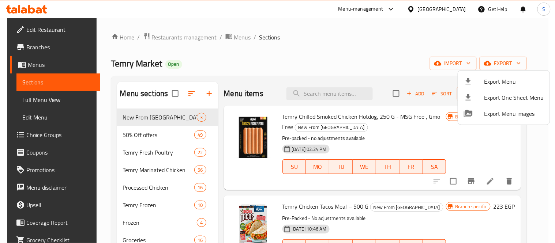
click at [464, 63] on div at bounding box center [277, 121] width 555 height 243
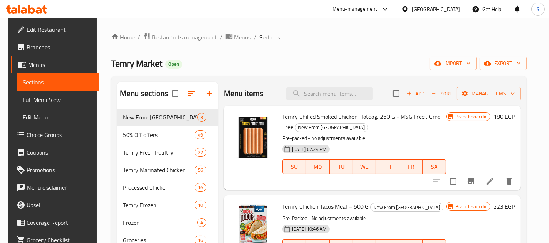
click at [330, 48] on div "Home / Restaurants management / Menus / Sections Temry Market Open import expor…" at bounding box center [319, 182] width 416 height 299
click at [455, 64] on span "import" at bounding box center [453, 63] width 35 height 9
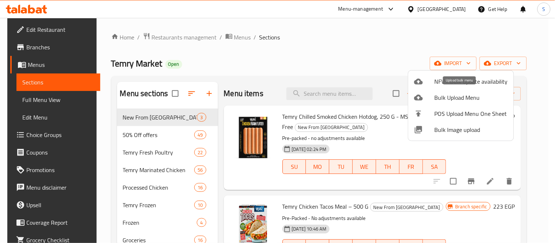
drag, startPoint x: 436, startPoint y: 81, endPoint x: 438, endPoint y: 97, distance: 16.9
click at [438, 97] on ul "NFV - Bulk update availability Bulk Upload Menu POS Upload Menu One Sheet Bulk …" at bounding box center [460, 106] width 105 height 70
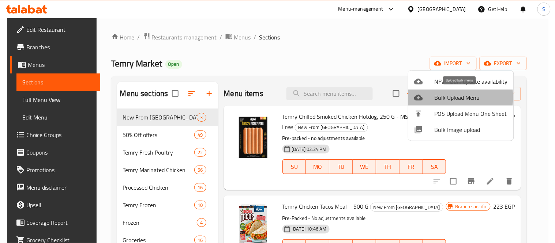
click at [438, 97] on span "Bulk Upload Menu" at bounding box center [471, 97] width 73 height 9
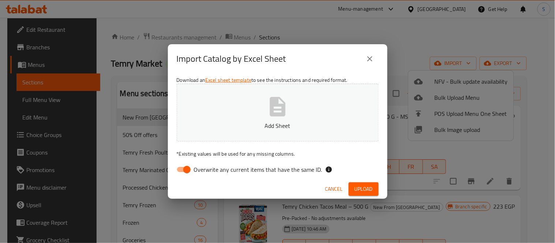
click at [264, 123] on p "Add Sheet" at bounding box center [277, 126] width 179 height 9
click at [201, 170] on span "Overwrite any current items that have the same ID." at bounding box center [258, 169] width 128 height 9
click at [201, 170] on input "Overwrite any current items that have the same ID." at bounding box center [187, 170] width 42 height 14
checkbox input "false"
click at [364, 190] on span "Upload" at bounding box center [364, 189] width 18 height 9
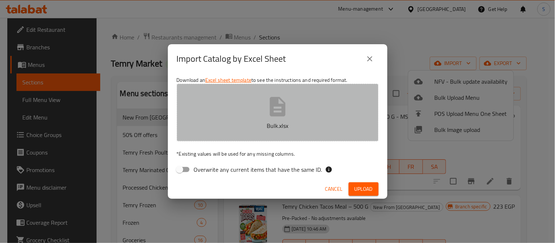
click at [255, 97] on button "Bulk.xlsx" at bounding box center [278, 113] width 202 height 58
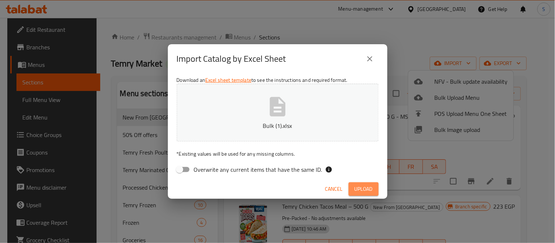
click at [359, 188] on span "Upload" at bounding box center [364, 189] width 18 height 9
click at [372, 192] on span "Upload" at bounding box center [364, 189] width 18 height 9
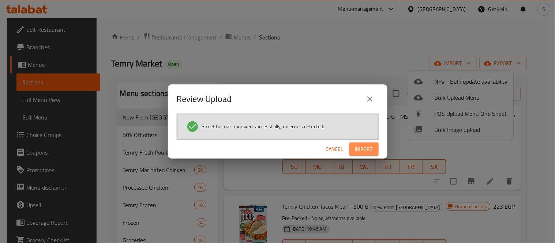
click at [367, 145] on span "Import" at bounding box center [364, 149] width 18 height 9
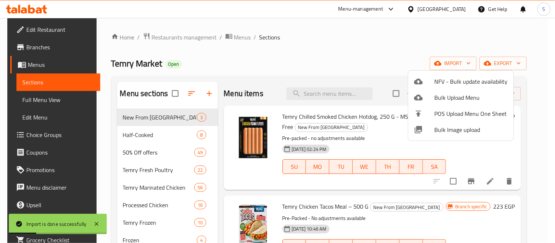
click at [166, 132] on div at bounding box center [277, 121] width 555 height 243
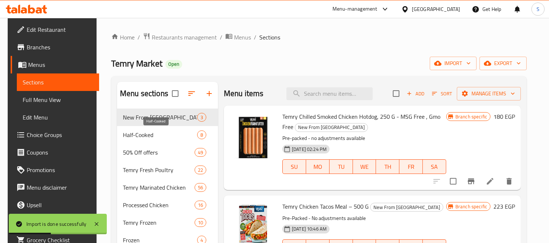
drag, startPoint x: 175, startPoint y: 133, endPoint x: 183, endPoint y: 133, distance: 8.4
click at [174, 133] on span "Half-Cooked" at bounding box center [160, 135] width 74 height 9
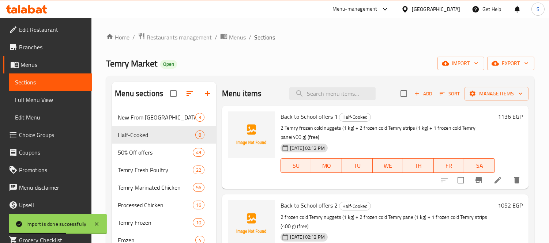
click at [206, 134] on div "Half-Cooked 8" at bounding box center [164, 135] width 104 height 18
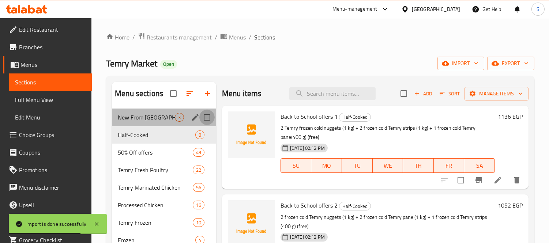
click at [199, 115] on input "Menu sections" at bounding box center [206, 117] width 15 height 15
checkbox input "true"
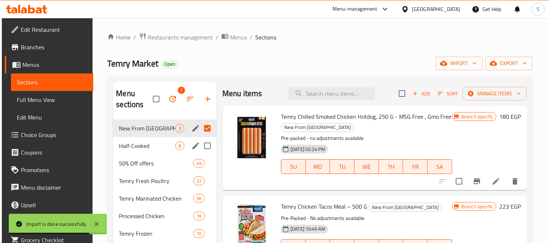
click at [203, 146] on input "Menu sections" at bounding box center [207, 145] width 15 height 15
checkbox input "true"
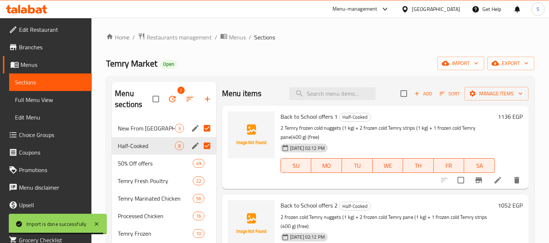
click at [207, 131] on input "Menu sections" at bounding box center [206, 128] width 15 height 15
checkbox input "false"
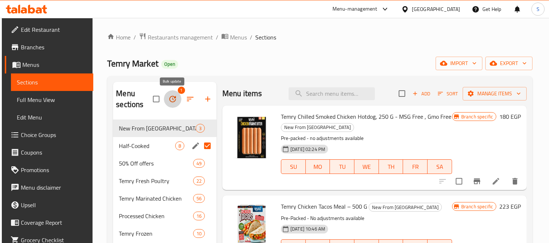
click at [174, 99] on icon "button" at bounding box center [172, 99] width 9 height 9
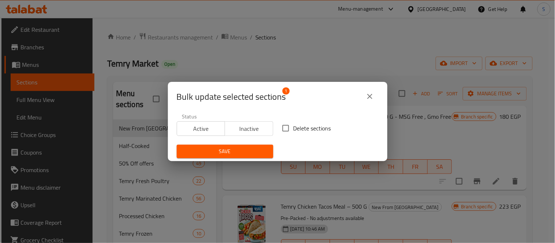
click at [247, 130] on span "Inactive" at bounding box center [249, 129] width 42 height 11
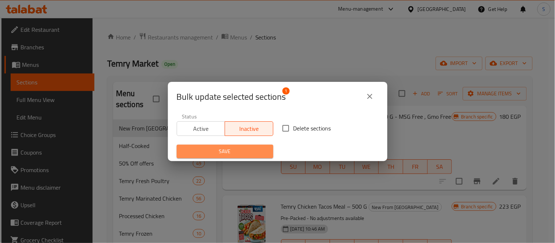
click at [247, 155] on span "Save" at bounding box center [225, 151] width 85 height 9
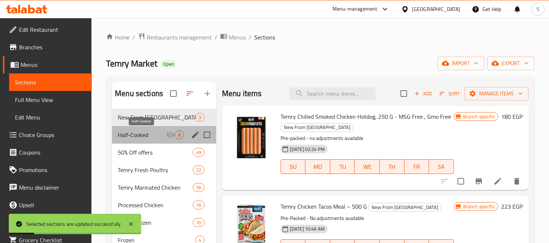
click at [150, 137] on span "Half-Cooked" at bounding box center [142, 135] width 48 height 9
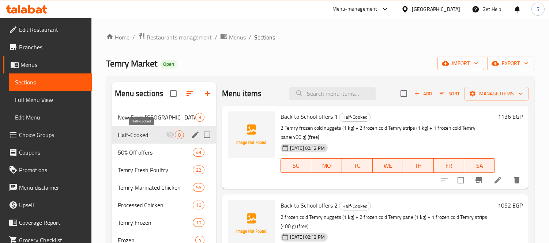
click at [154, 132] on span "Half-Cooked" at bounding box center [142, 135] width 48 height 9
click at [197, 57] on div "Temry Market Open import export" at bounding box center [320, 64] width 429 height 14
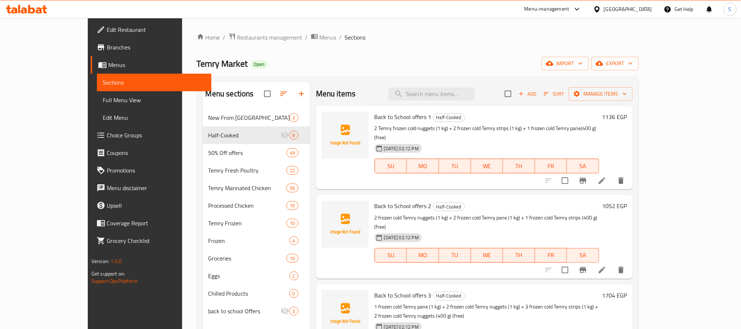
click at [108, 65] on span "Menus" at bounding box center [156, 64] width 97 height 9
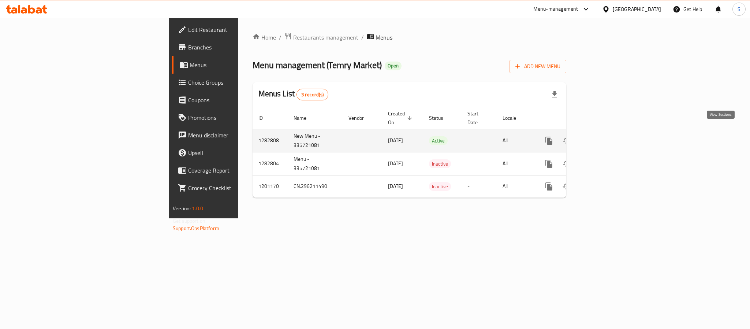
click at [549, 133] on link "enhanced table" at bounding box center [602, 141] width 18 height 18
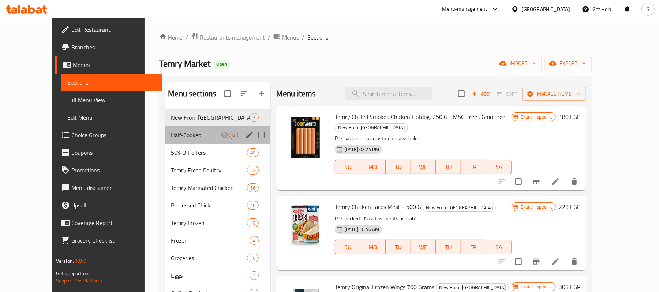
click at [172, 130] on div "Half-Cooked 8" at bounding box center [217, 135] width 105 height 18
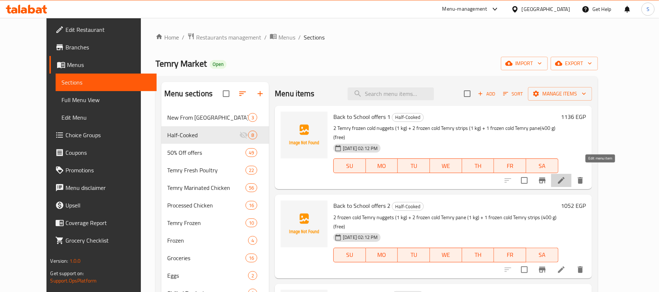
click at [549, 176] on icon at bounding box center [561, 180] width 9 height 9
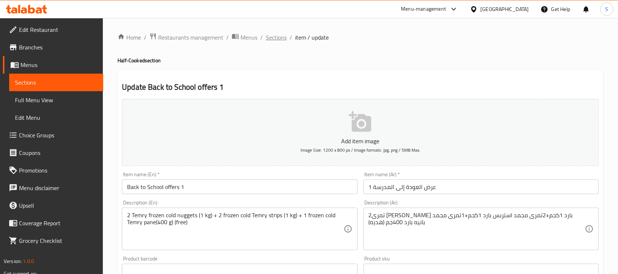
click at [280, 35] on span "Sections" at bounding box center [276, 37] width 21 height 9
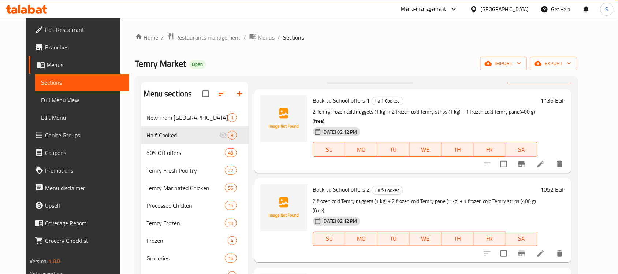
scroll to position [46, 0]
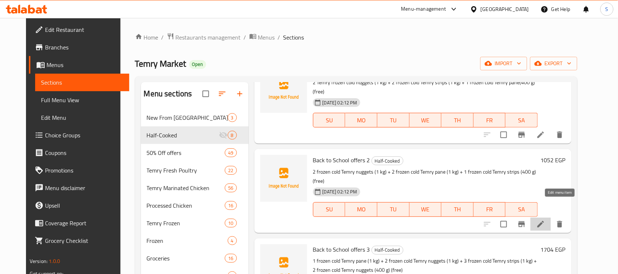
click at [545, 220] on icon at bounding box center [540, 224] width 9 height 9
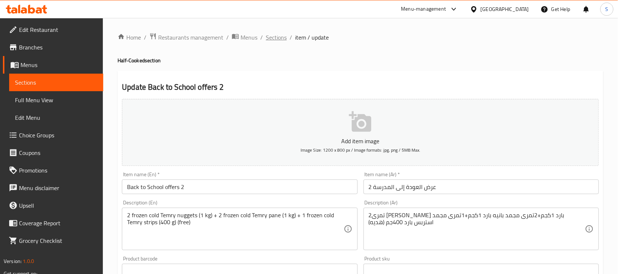
click at [280, 41] on span "Sections" at bounding box center [276, 37] width 21 height 9
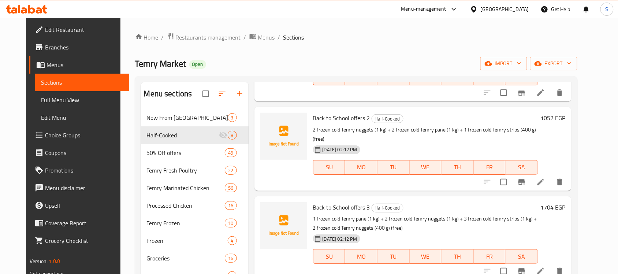
scroll to position [91, 0]
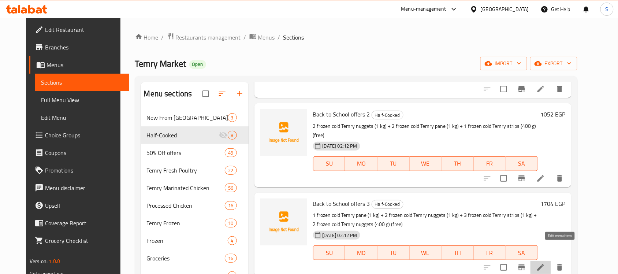
click at [545, 243] on icon at bounding box center [540, 267] width 9 height 9
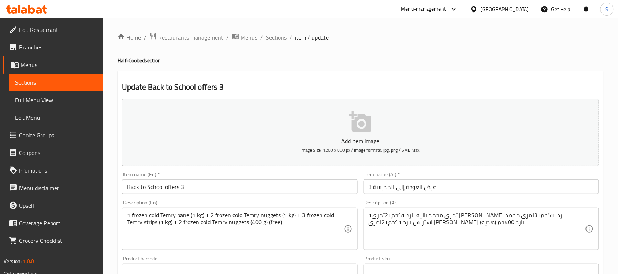
click at [281, 38] on span "Sections" at bounding box center [276, 37] width 21 height 9
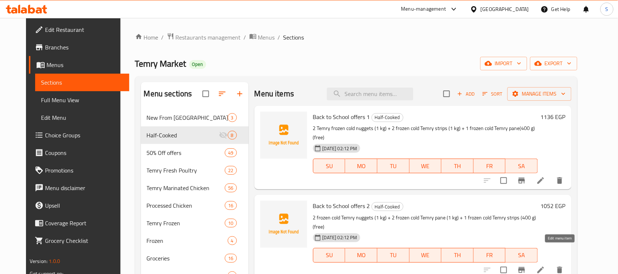
click at [545, 243] on icon at bounding box center [540, 269] width 9 height 9
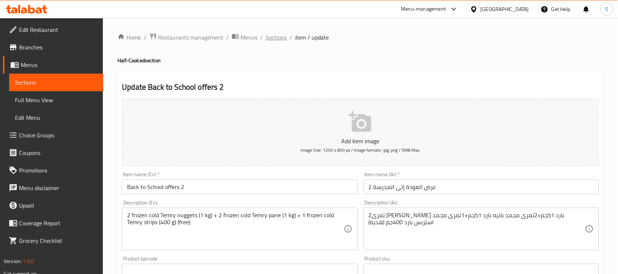
click at [279, 37] on span "Sections" at bounding box center [276, 37] width 21 height 9
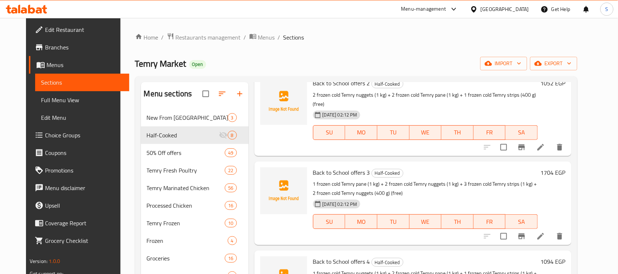
scroll to position [137, 0]
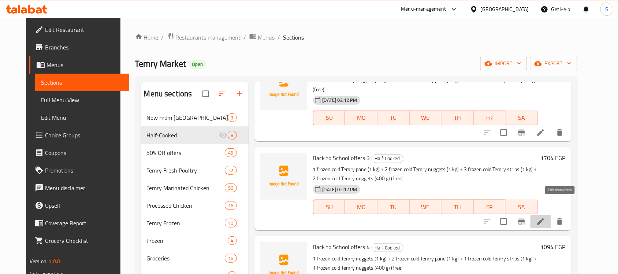
click at [544, 218] on icon at bounding box center [540, 221] width 7 height 7
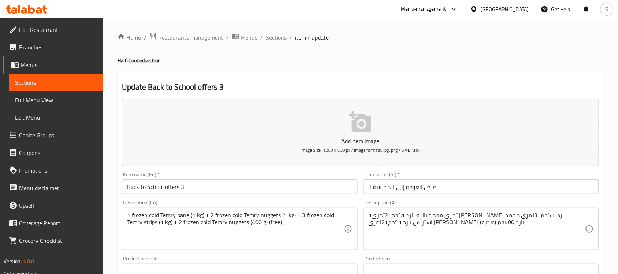
click at [277, 35] on span "Sections" at bounding box center [276, 37] width 21 height 9
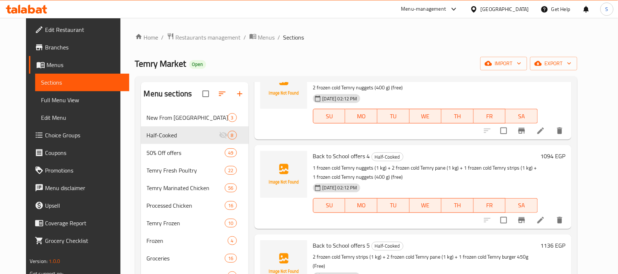
scroll to position [229, 0]
click at [545, 215] on icon at bounding box center [540, 219] width 9 height 9
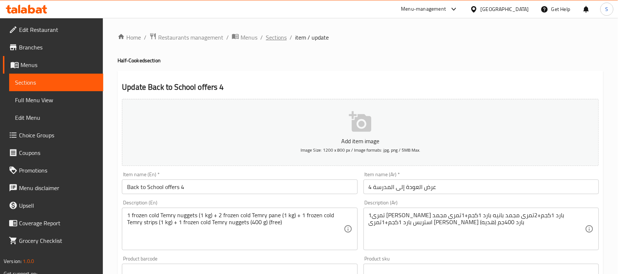
click at [283, 37] on span "Sections" at bounding box center [276, 37] width 21 height 9
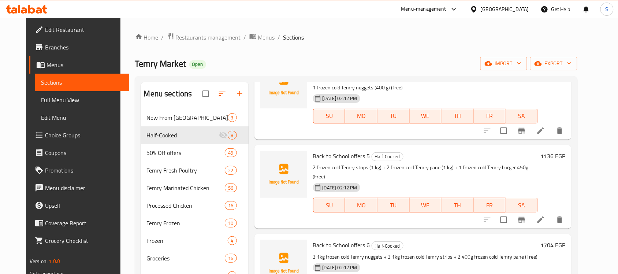
scroll to position [320, 0]
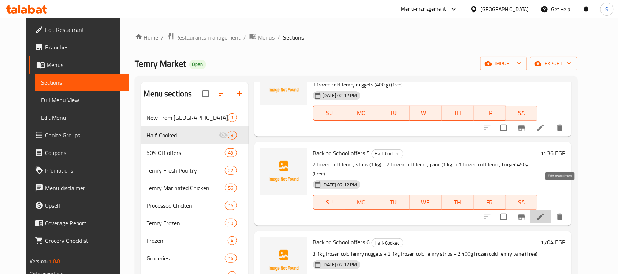
click at [544, 213] on icon at bounding box center [540, 216] width 7 height 7
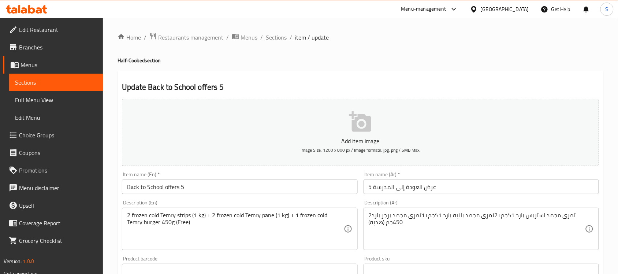
click at [280, 37] on span "Sections" at bounding box center [276, 37] width 21 height 9
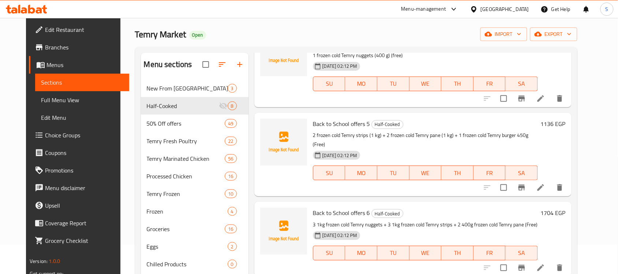
scroll to position [46, 0]
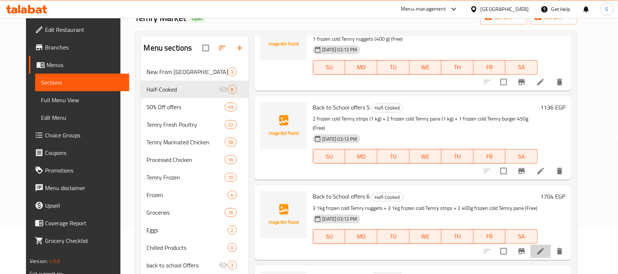
click at [549, 243] on li at bounding box center [540, 250] width 20 height 13
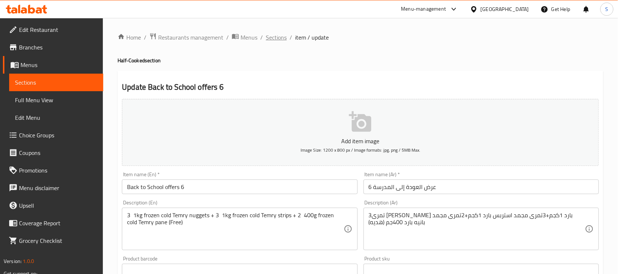
click at [279, 39] on span "Sections" at bounding box center [276, 37] width 21 height 9
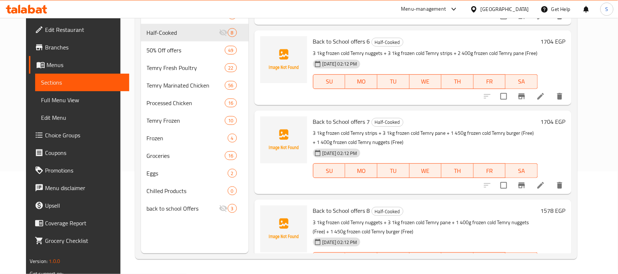
scroll to position [420, 0]
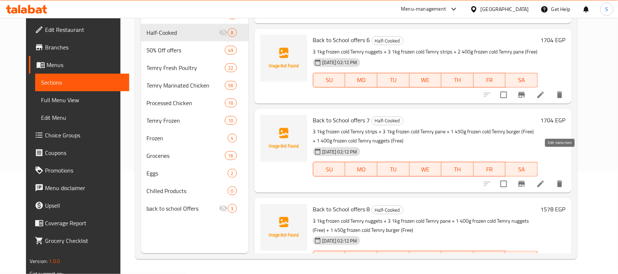
click at [544, 180] on icon at bounding box center [540, 183] width 7 height 7
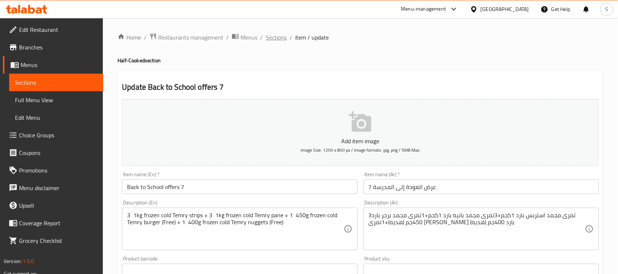
click at [275, 37] on span "Sections" at bounding box center [276, 37] width 21 height 9
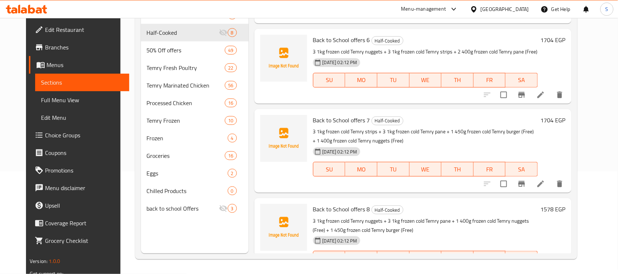
scroll to position [103, 0]
click at [545, 243] on icon at bounding box center [540, 272] width 9 height 9
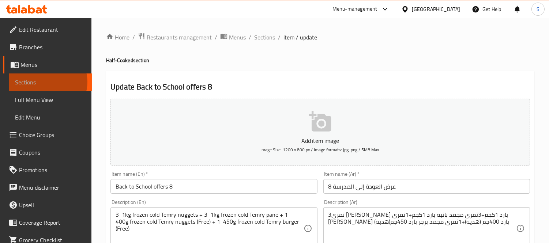
click at [48, 82] on span "Sections" at bounding box center [50, 82] width 71 height 9
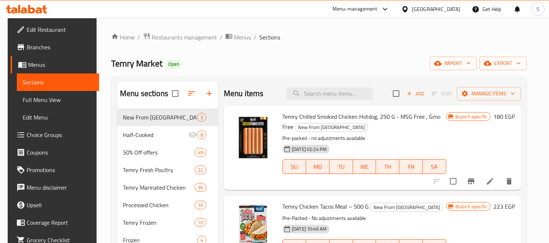
click at [267, 52] on div "Home / Restaurants management / Menus / Sections Temry Market Open import expor…" at bounding box center [319, 182] width 416 height 299
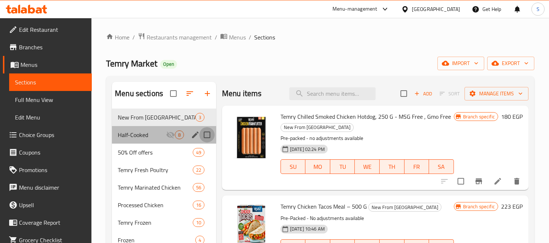
click at [203, 134] on input "Menu sections" at bounding box center [206, 134] width 15 height 15
checkbox input "true"
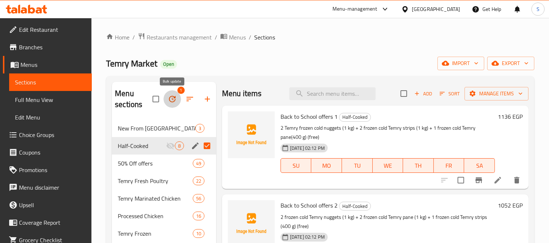
click at [175, 95] on icon "button" at bounding box center [172, 99] width 9 height 9
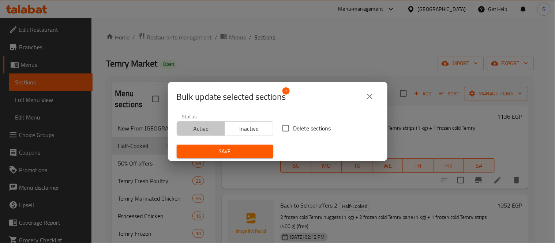
click at [202, 132] on span "Active" at bounding box center [201, 129] width 42 height 11
click at [215, 149] on span "Save" at bounding box center [225, 151] width 85 height 9
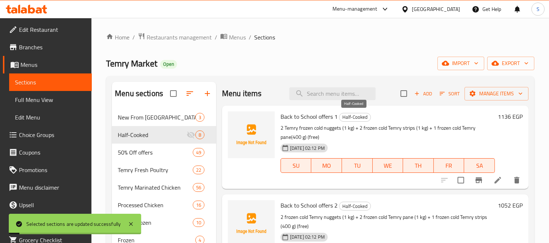
click at [349, 113] on span "Half-Cooked" at bounding box center [355, 117] width 31 height 8
copy span "Half-Cooked"
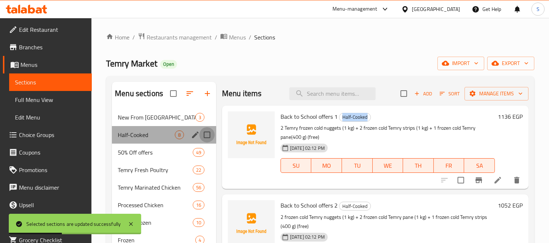
click at [206, 136] on input "Menu sections" at bounding box center [206, 134] width 15 height 15
checkbox input "true"
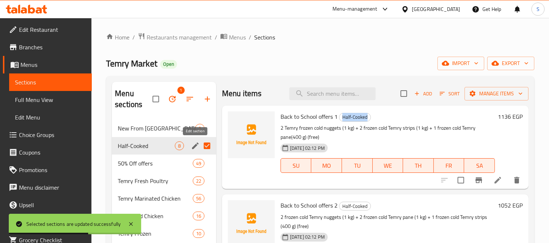
click at [194, 146] on icon "edit" at bounding box center [195, 146] width 7 height 7
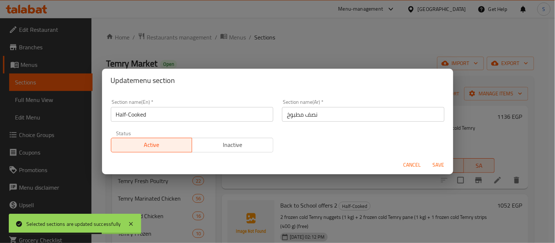
click at [207, 148] on span "Inactive" at bounding box center [232, 145] width 75 height 11
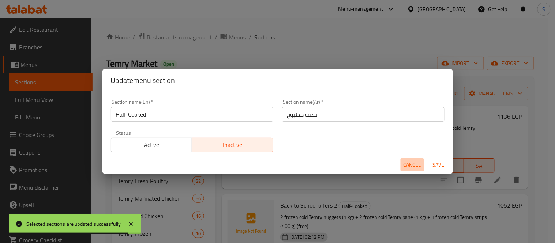
click at [412, 162] on span "Cancel" at bounding box center [413, 165] width 18 height 9
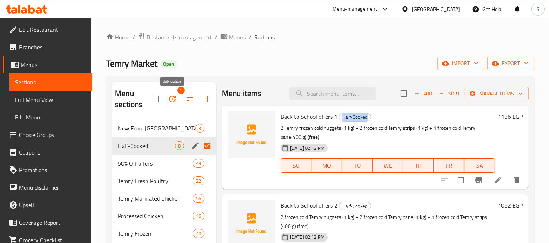
click at [174, 96] on icon "button" at bounding box center [172, 99] width 9 height 9
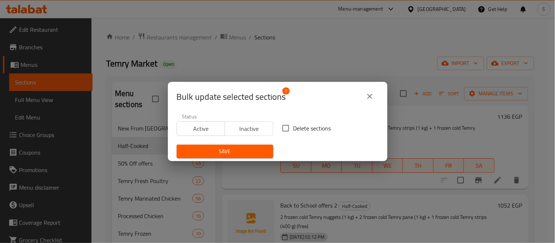
click at [238, 130] on span "Inactive" at bounding box center [249, 129] width 42 height 11
click at [240, 147] on span "Save" at bounding box center [225, 151] width 85 height 9
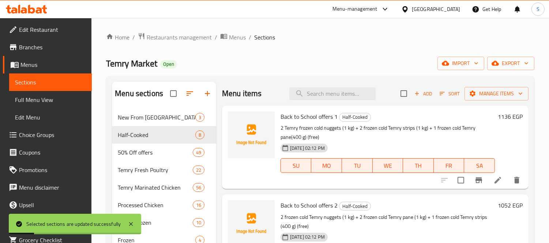
click at [243, 57] on div "Temry Market Open import export" at bounding box center [320, 64] width 429 height 14
click at [220, 57] on div "Temry Market Open import export" at bounding box center [320, 64] width 429 height 14
click at [159, 111] on div "New From Temry 3" at bounding box center [164, 118] width 104 height 18
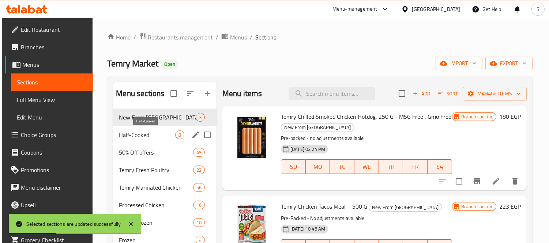
click at [162, 137] on span "Half-Cooked" at bounding box center [147, 135] width 56 height 9
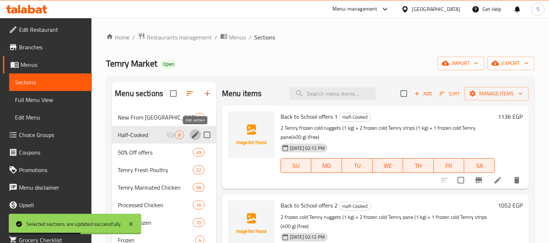
click at [193, 133] on icon "edit" at bounding box center [195, 135] width 9 height 9
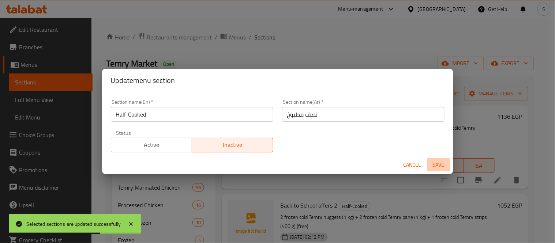
click at [431, 163] on span "Save" at bounding box center [439, 165] width 18 height 9
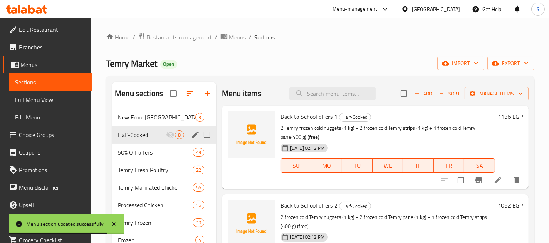
click at [269, 60] on div "Temry Market Open import export" at bounding box center [320, 64] width 429 height 14
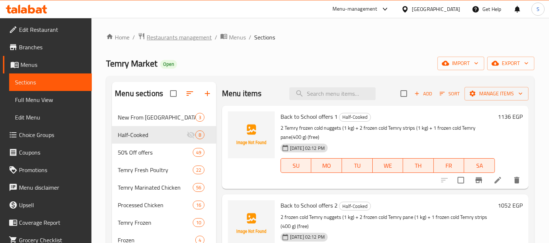
drag, startPoint x: 154, startPoint y: 51, endPoint x: 150, endPoint y: 40, distance: 12.3
click at [154, 51] on div "Home / Restaurants management / Menus / Sections Temry Market Open import expor…" at bounding box center [320, 182] width 429 height 299
click at [402, 91] on input "checkbox" at bounding box center [403, 93] width 15 height 15
checkbox input "true"
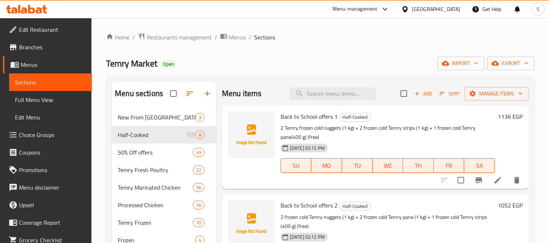
checkbox input "true"
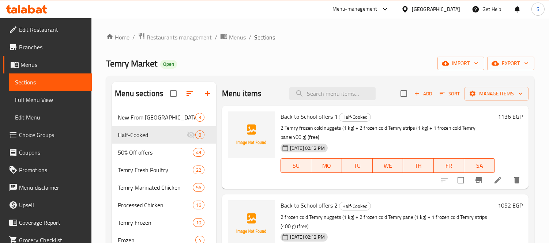
checkbox input "true"
click at [483, 91] on span "Manage items" at bounding box center [497, 93] width 52 height 9
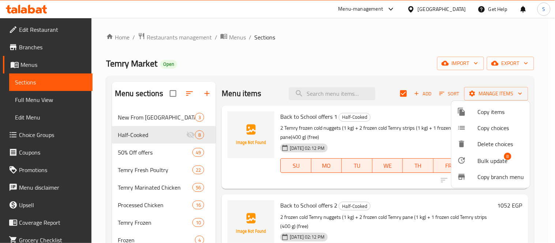
click at [492, 161] on span "Bulk update" at bounding box center [493, 161] width 30 height 9
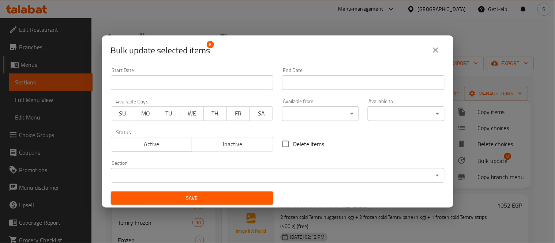
click at [213, 86] on input "Start Date" at bounding box center [192, 82] width 162 height 15
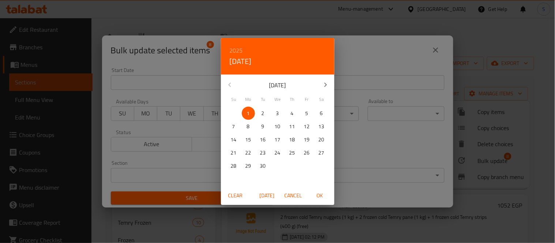
click at [304, 112] on span "5" at bounding box center [306, 113] width 13 height 9
click at [324, 195] on span "OK" at bounding box center [320, 195] width 18 height 9
type input "05-09-2025"
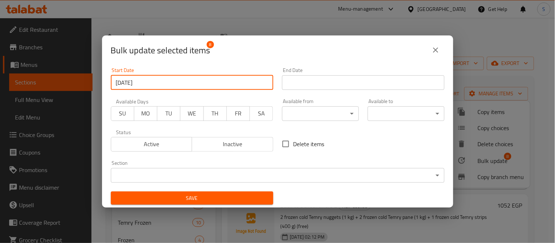
click at [316, 85] on input "Start Date" at bounding box center [363, 82] width 162 height 15
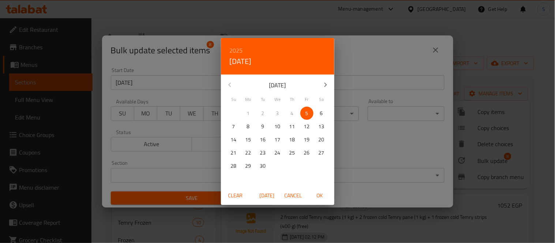
click at [309, 128] on p "12" at bounding box center [307, 126] width 6 height 9
click at [319, 197] on span "OK" at bounding box center [320, 195] width 18 height 9
type input "12-09-2025"
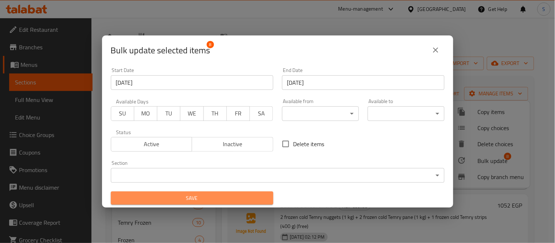
click at [233, 199] on span "Save" at bounding box center [192, 198] width 151 height 9
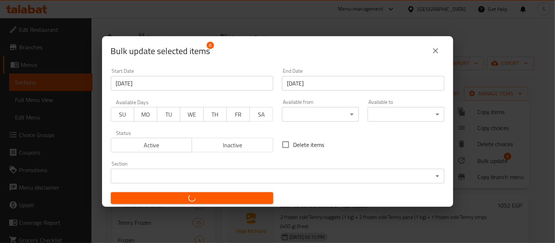
checkbox input "false"
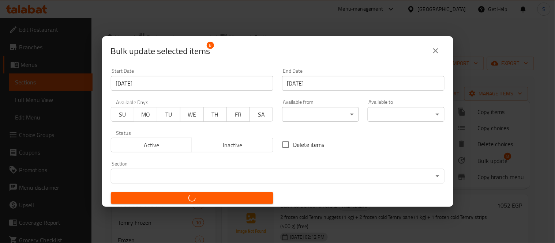
checkbox input "false"
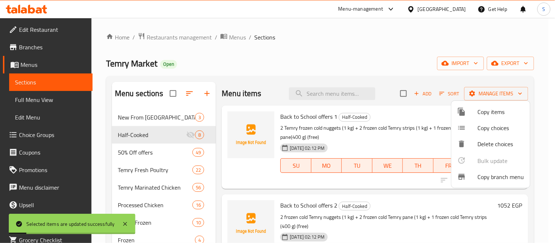
click at [279, 87] on div at bounding box center [277, 121] width 555 height 243
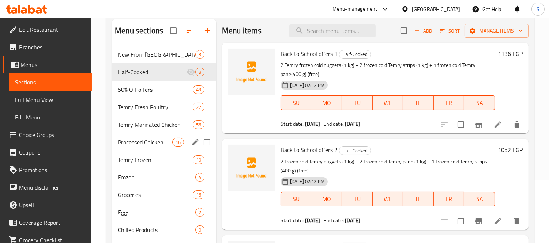
scroll to position [102, 0]
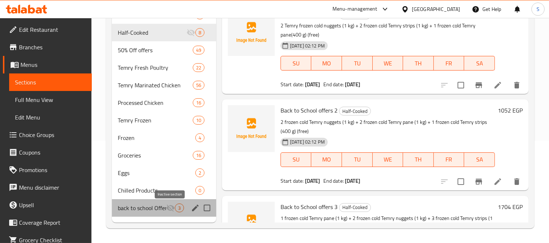
click at [169, 211] on icon "Menu sections" at bounding box center [170, 208] width 9 height 9
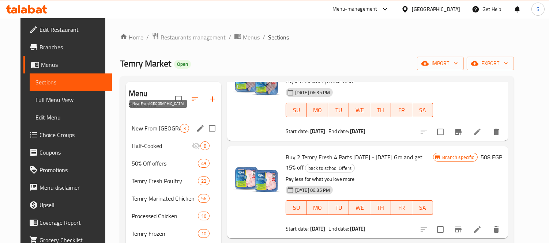
click at [156, 124] on span "New From Temry" at bounding box center [156, 128] width 48 height 9
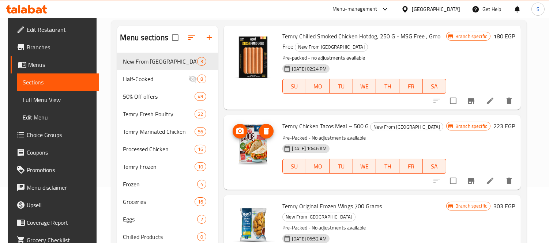
scroll to position [102, 0]
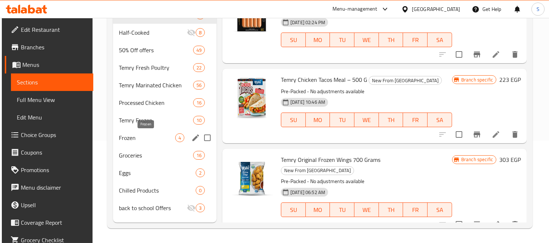
click at [158, 140] on span "Frozen" at bounding box center [147, 138] width 56 height 9
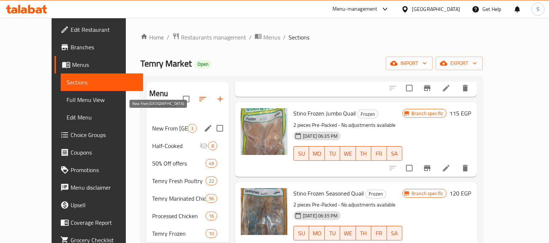
click at [152, 120] on div "New From Temry 3" at bounding box center [187, 129] width 83 height 18
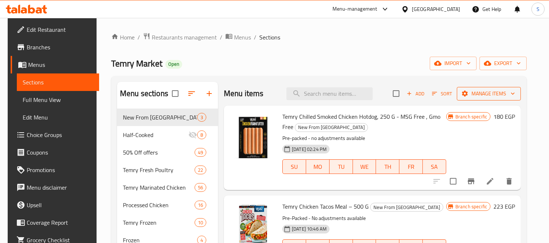
click at [502, 96] on span "Manage items" at bounding box center [489, 93] width 52 height 9
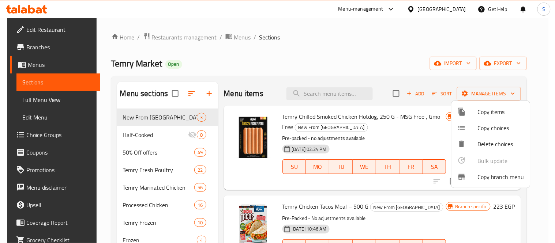
click at [488, 114] on span "Copy items" at bounding box center [501, 112] width 46 height 9
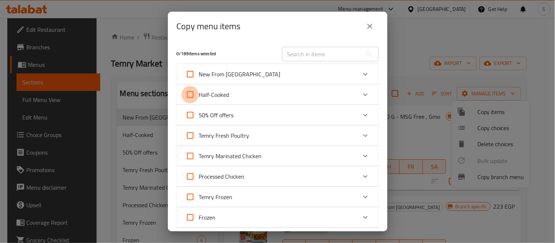
click at [193, 94] on input "Half-Cooked" at bounding box center [191, 95] width 18 height 18
checkbox input "true"
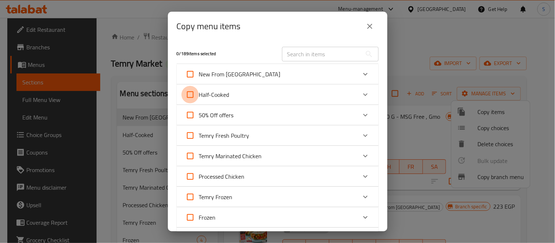
checkbox input "true"
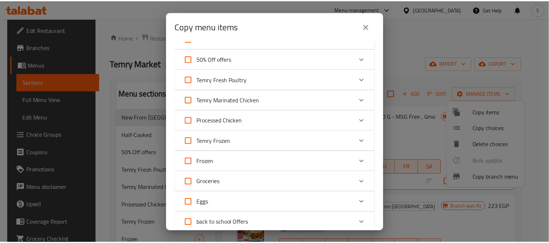
scroll to position [163, 0]
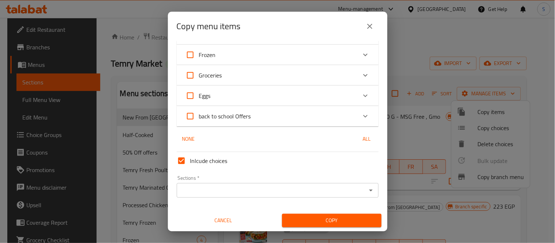
click at [215, 186] on input "Sections   *" at bounding box center [272, 191] width 186 height 10
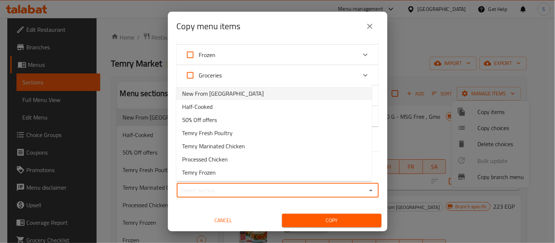
click at [220, 93] on span "New From Temry" at bounding box center [223, 93] width 82 height 9
type input "New From Temry"
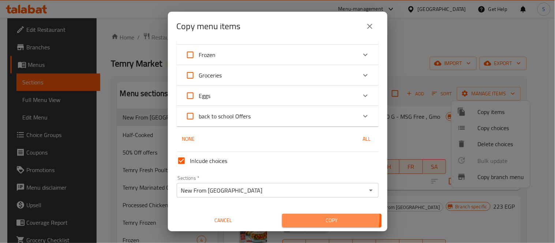
click at [310, 217] on span "Copy" at bounding box center [332, 220] width 88 height 9
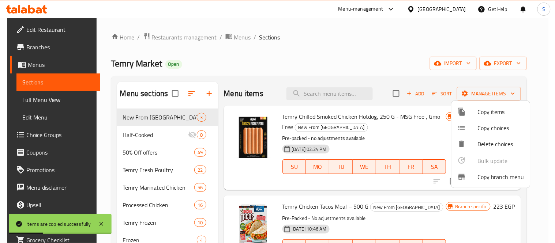
click at [250, 82] on div at bounding box center [277, 121] width 555 height 243
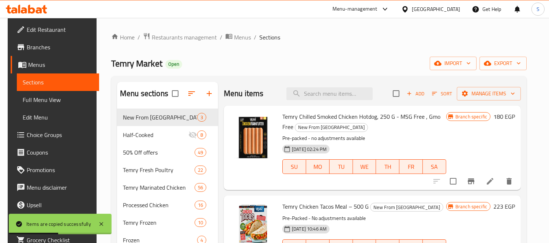
click at [236, 65] on div "Temry Market Open import export" at bounding box center [319, 64] width 416 height 14
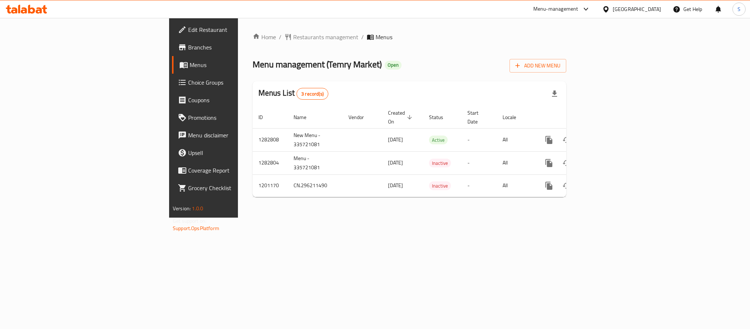
click at [188, 48] on span "Branches" at bounding box center [238, 47] width 100 height 9
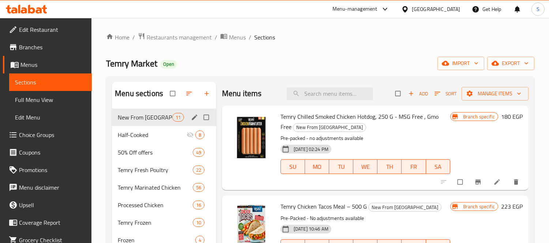
click at [160, 119] on span "New From Temry" at bounding box center [145, 117] width 54 height 9
click at [393, 90] on input "checkbox" at bounding box center [398, 94] width 15 height 14
checkbox input "true"
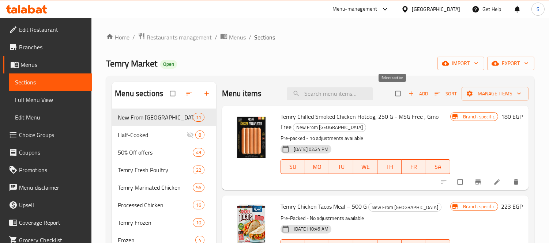
checkbox input "true"
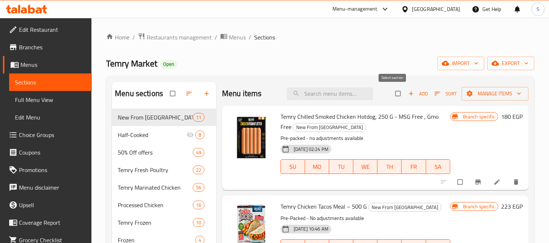
checkbox input "true"
drag, startPoint x: 456, startPoint y: 188, endPoint x: 448, endPoint y: 180, distance: 11.4
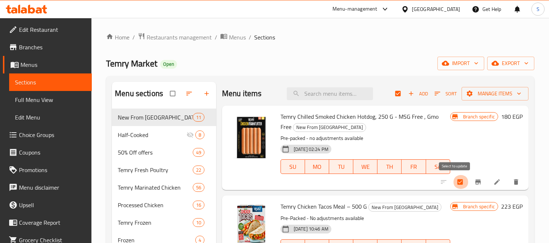
click at [456, 187] on input "checkbox" at bounding box center [460, 182] width 15 height 14
checkbox input "false"
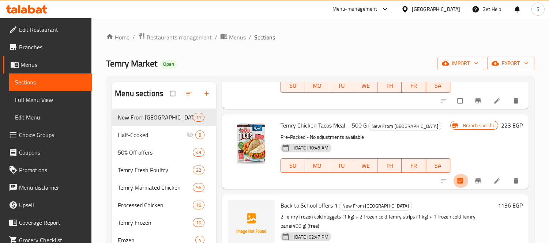
click at [453, 178] on input "checkbox" at bounding box center [460, 181] width 15 height 14
checkbox input "false"
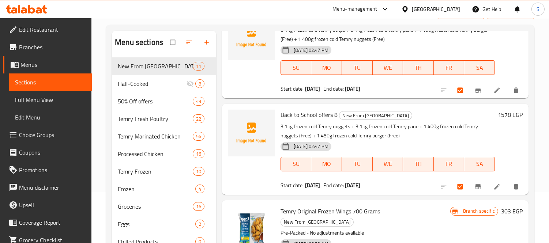
scroll to position [102, 0]
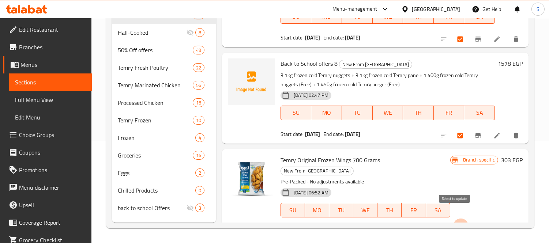
click at [456, 219] on input "checkbox" at bounding box center [460, 226] width 15 height 14
checkbox input "false"
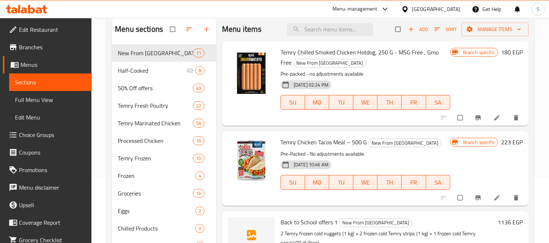
scroll to position [0, 0]
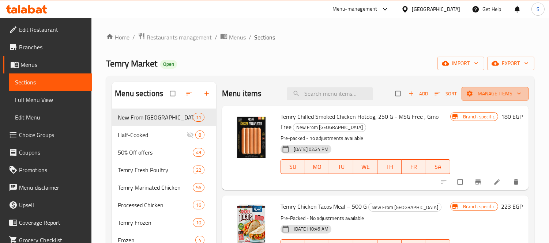
click at [489, 94] on span "Manage items" at bounding box center [495, 93] width 55 height 9
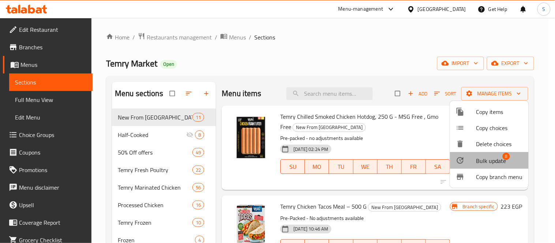
click at [489, 160] on span "Bulk update" at bounding box center [492, 161] width 30 height 9
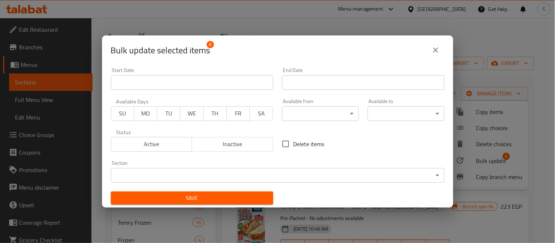
click at [212, 142] on span "Inactive" at bounding box center [232, 144] width 75 height 11
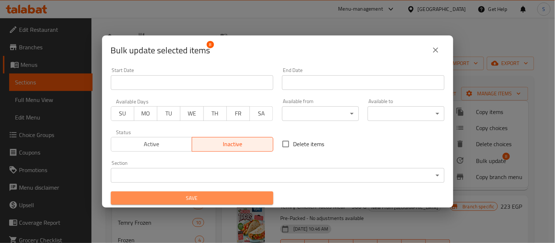
click at [226, 202] on span "Save" at bounding box center [192, 198] width 151 height 9
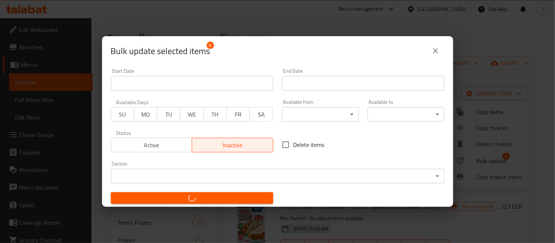
checkbox input "false"
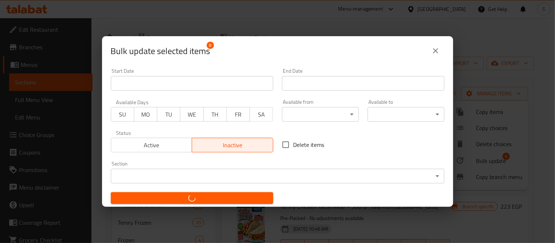
checkbox input "false"
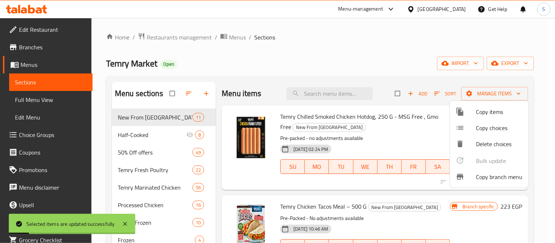
click at [392, 137] on div at bounding box center [277, 121] width 555 height 243
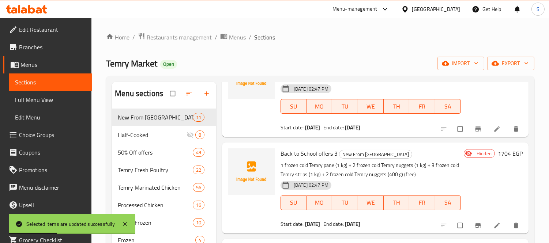
scroll to position [244, 0]
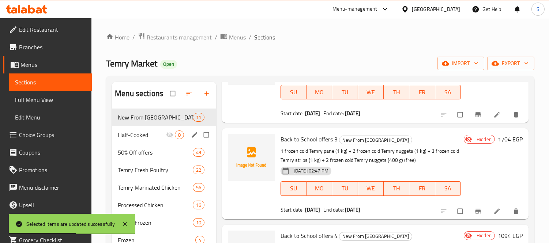
click at [204, 134] on input "Menu sections" at bounding box center [206, 135] width 15 height 14
checkbox input "true"
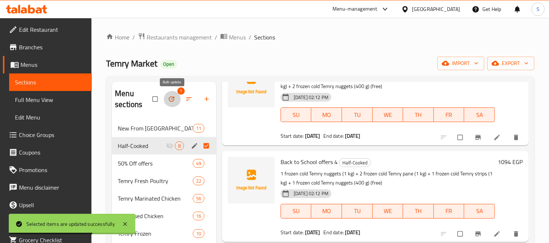
click at [174, 95] on button "button" at bounding box center [173, 99] width 18 height 16
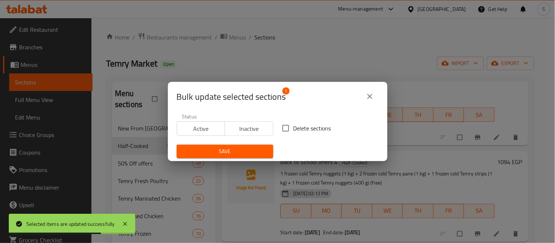
drag, startPoint x: 286, startPoint y: 129, endPoint x: 281, endPoint y: 134, distance: 7.3
click at [286, 129] on input "Delete sections" at bounding box center [285, 128] width 15 height 15
checkbox input "true"
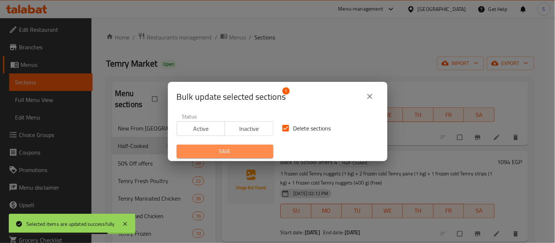
click at [259, 151] on span "Save" at bounding box center [225, 151] width 85 height 9
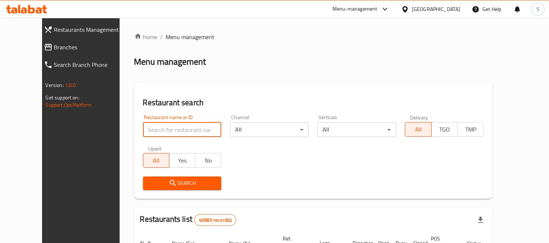
click at [145, 131] on input "search" at bounding box center [182, 130] width 79 height 15
paste input "667861"
type input "667861"
click button "Search" at bounding box center [182, 184] width 79 height 14
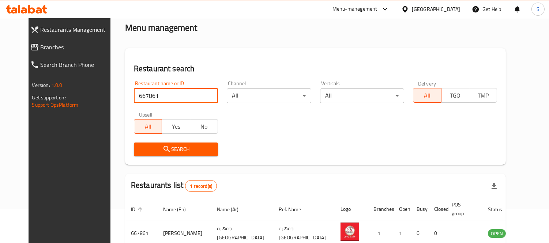
scroll to position [68, 0]
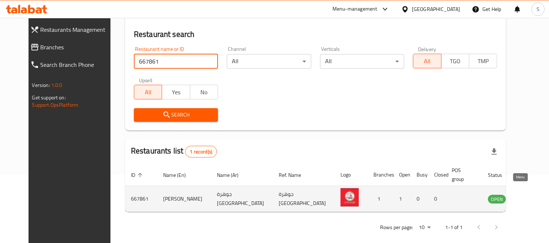
click at [531, 198] on icon "enhanced table" at bounding box center [532, 199] width 3 height 3
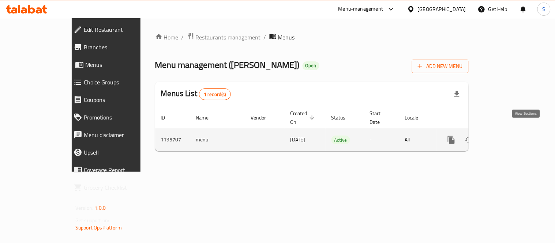
click at [509, 136] on icon "enhanced table" at bounding box center [504, 140] width 9 height 9
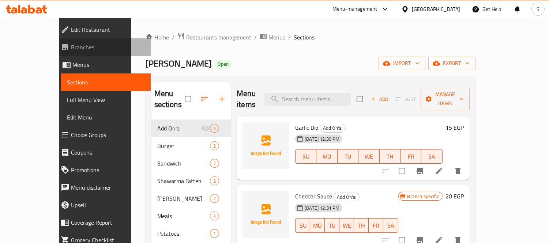
click at [71, 47] on span "Branches" at bounding box center [108, 47] width 74 height 9
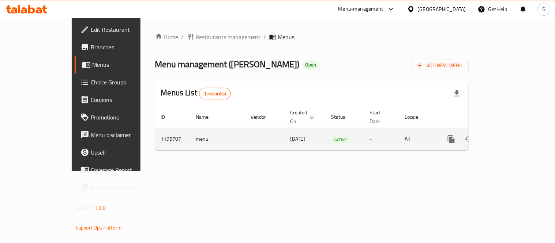
click at [509, 135] on icon "enhanced table" at bounding box center [504, 139] width 9 height 9
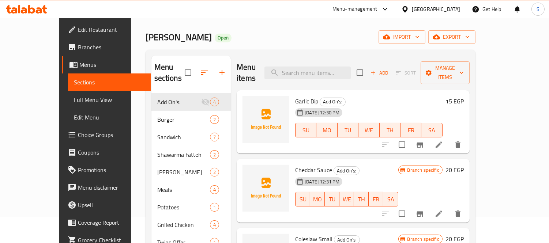
scroll to position [41, 0]
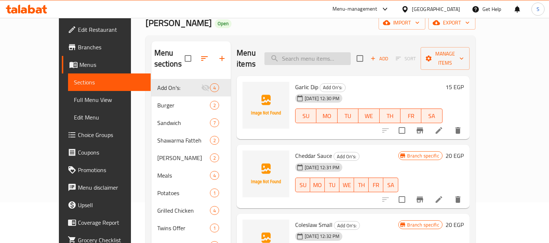
click at [306, 52] on input "search" at bounding box center [308, 58] width 86 height 13
click at [303, 54] on input "search" at bounding box center [308, 58] width 86 height 13
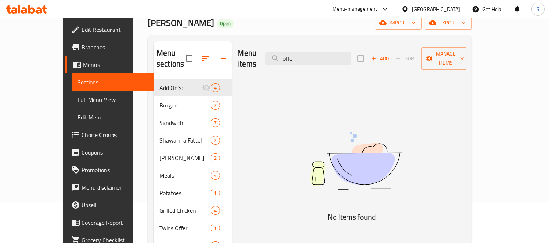
type input "offer"
click at [335, 46] on div "Menu items offer Add Sort Manage items" at bounding box center [352, 58] width 229 height 35
click at [335, 52] on input "offer" at bounding box center [308, 58] width 86 height 13
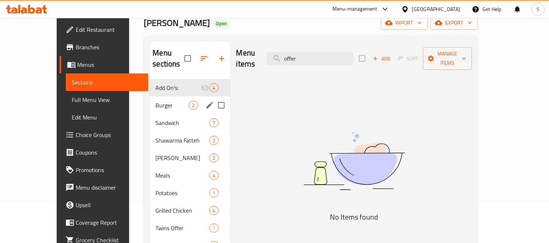
click at [160, 101] on span "Burger" at bounding box center [172, 105] width 33 height 9
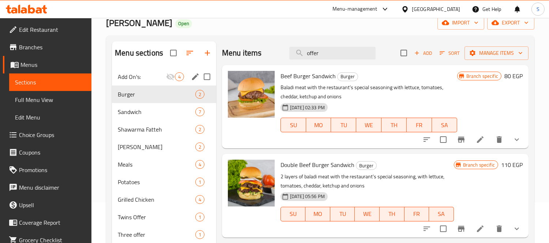
click at [159, 79] on span "Add On's:" at bounding box center [142, 76] width 48 height 9
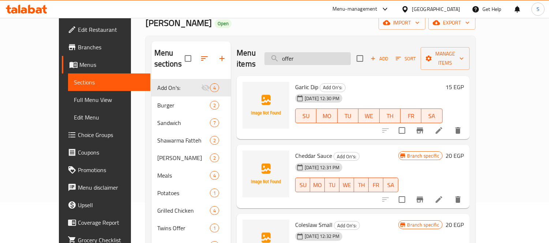
click at [341, 52] on input "offer" at bounding box center [308, 58] width 86 height 13
click at [314, 33] on div "Home / Restaurants management / Menus / Sections [PERSON_NAME] Open import expo…" at bounding box center [311, 163] width 330 height 342
click at [74, 100] on span "Full Menu View" at bounding box center [109, 100] width 71 height 9
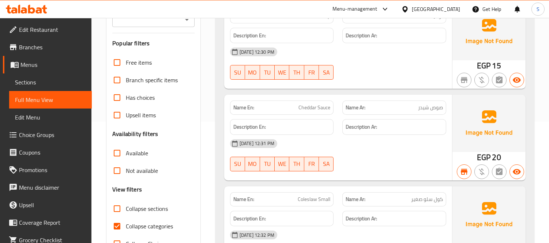
scroll to position [122, 0]
click at [155, 229] on span "Collapse categories" at bounding box center [149, 226] width 47 height 9
click at [126, 229] on input "Collapse categories" at bounding box center [117, 226] width 18 height 18
checkbox input "false"
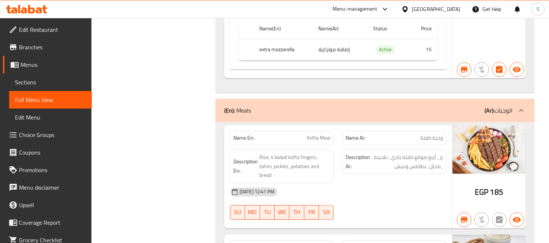
scroll to position [5419, 0]
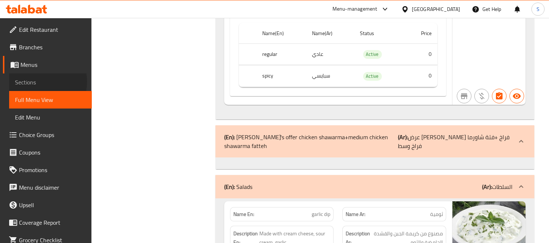
click at [33, 82] on span "Sections" at bounding box center [50, 82] width 71 height 9
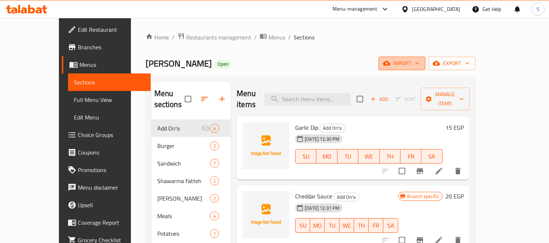
click at [421, 61] on icon "button" at bounding box center [417, 63] width 7 height 7
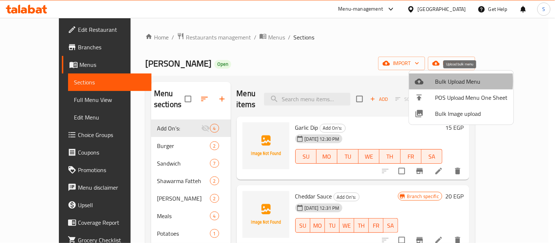
click at [431, 81] on div at bounding box center [425, 81] width 20 height 9
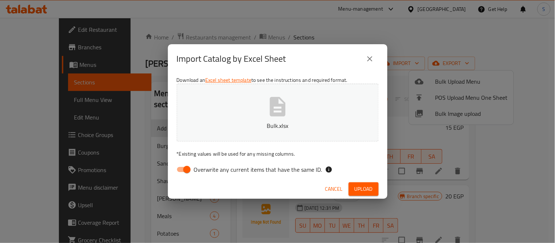
click at [286, 166] on span "Overwrite any current items that have the same ID." at bounding box center [258, 169] width 128 height 9
click at [208, 166] on input "Overwrite any current items that have the same ID." at bounding box center [187, 170] width 42 height 14
checkbox input "false"
click at [349, 189] on button "Upload" at bounding box center [364, 190] width 30 height 14
click at [360, 189] on span "Upload" at bounding box center [364, 189] width 18 height 9
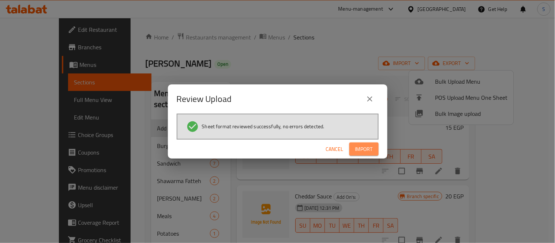
click at [366, 145] on span "Import" at bounding box center [364, 149] width 18 height 9
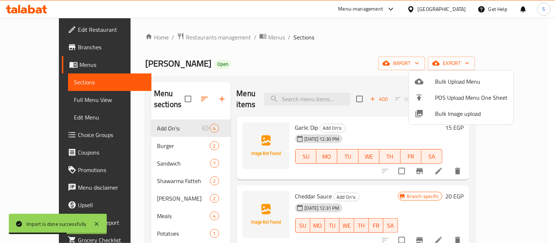
click at [214, 63] on div at bounding box center [277, 121] width 555 height 243
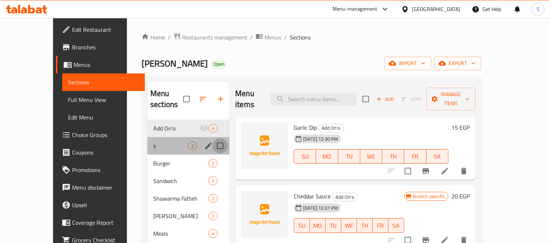
click at [213, 138] on input "Menu sections" at bounding box center [220, 145] width 15 height 15
checkbox input "true"
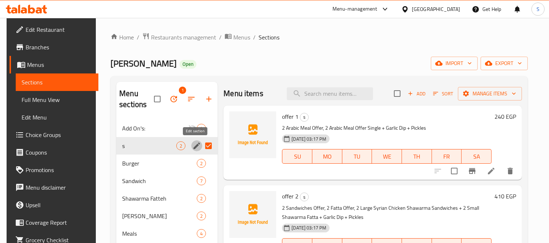
click at [196, 146] on icon "edit" at bounding box center [197, 146] width 7 height 7
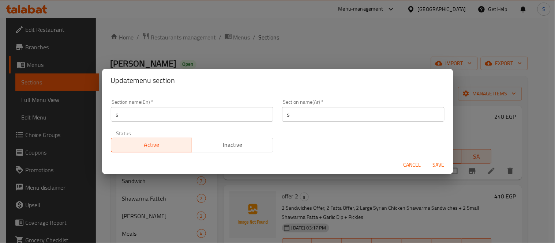
click at [229, 149] on span "Inactive" at bounding box center [232, 145] width 75 height 11
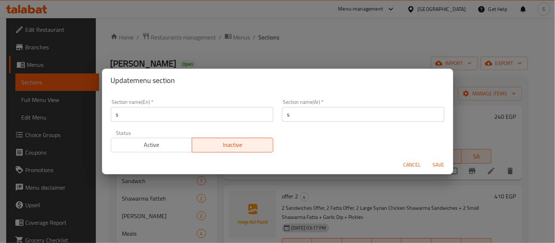
click at [442, 169] on span "Save" at bounding box center [439, 165] width 18 height 9
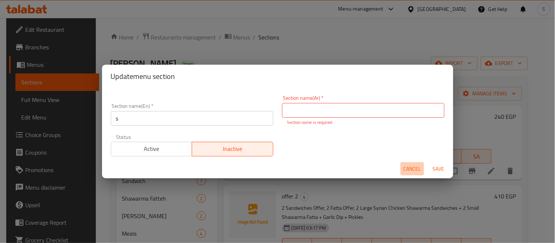
click at [409, 169] on span "Cancel" at bounding box center [413, 169] width 18 height 9
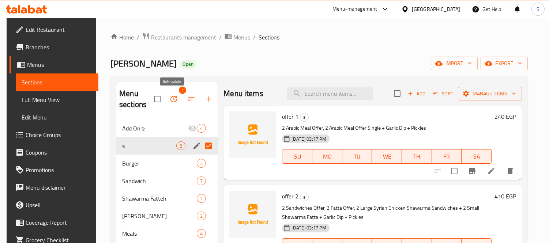
click at [172, 99] on icon "button" at bounding box center [174, 99] width 7 height 7
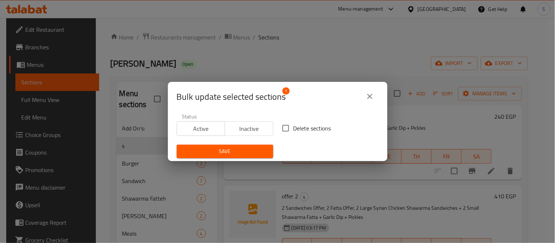
click at [246, 128] on span "Inactive" at bounding box center [249, 129] width 42 height 11
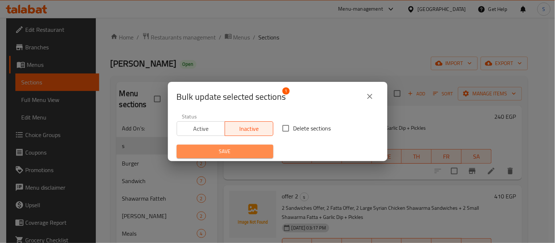
click at [254, 151] on span "Save" at bounding box center [225, 151] width 85 height 9
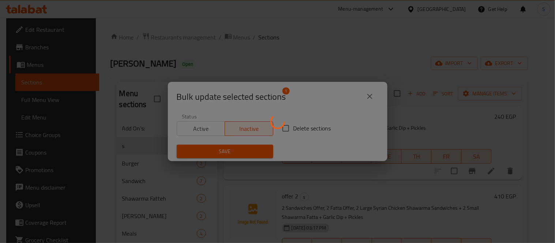
checkbox input "false"
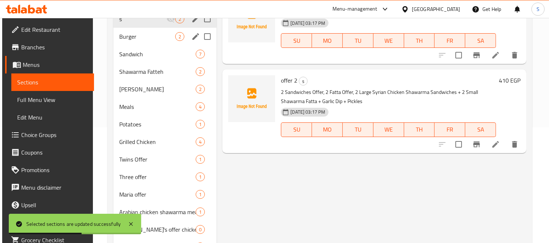
scroll to position [30, 0]
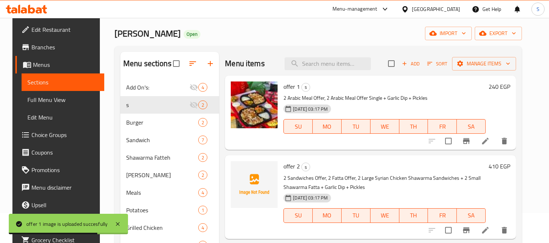
click at [510, 86] on h6 "240 EGP" at bounding box center [500, 87] width 22 height 10
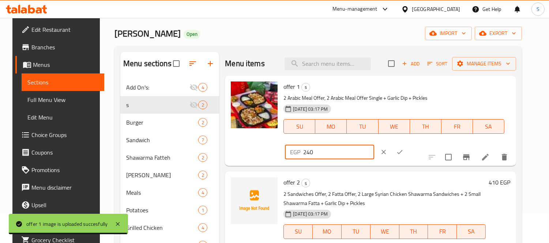
drag, startPoint x: 423, startPoint y: 90, endPoint x: 415, endPoint y: 89, distance: 8.1
click at [374, 145] on div "EGP 240 ​" at bounding box center [329, 152] width 89 height 15
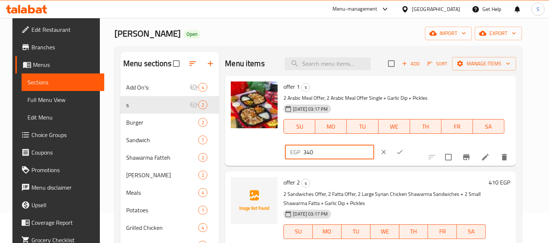
type input "340"
click at [408, 144] on button "ok" at bounding box center [400, 152] width 16 height 16
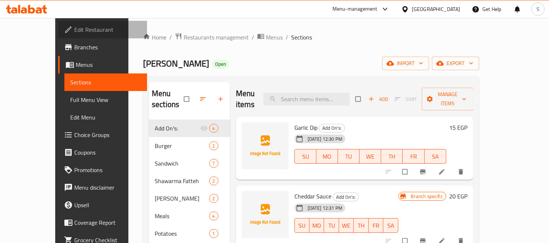
click at [74, 29] on span "Edit Restaurant" at bounding box center [107, 29] width 67 height 9
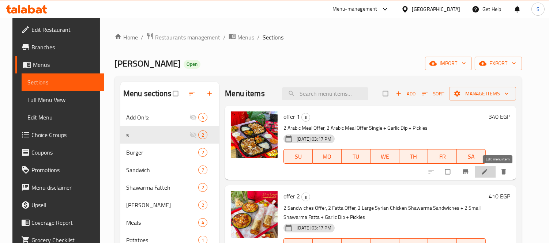
click at [489, 171] on icon at bounding box center [484, 171] width 7 height 7
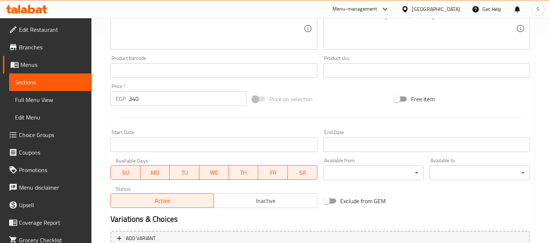
scroll to position [244, 0]
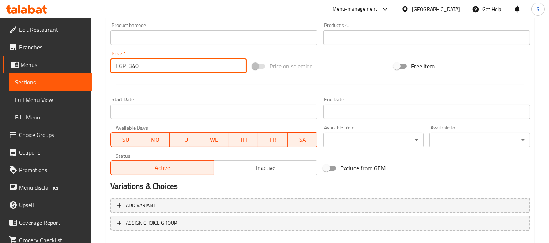
click at [130, 64] on input "340" at bounding box center [188, 66] width 118 height 15
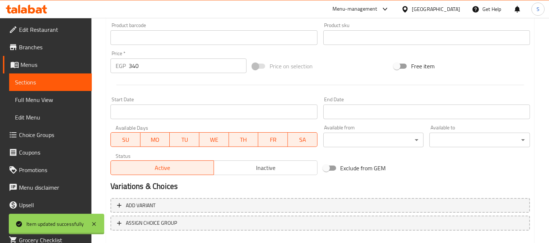
click at [131, 63] on div at bounding box center [274, 121] width 549 height 243
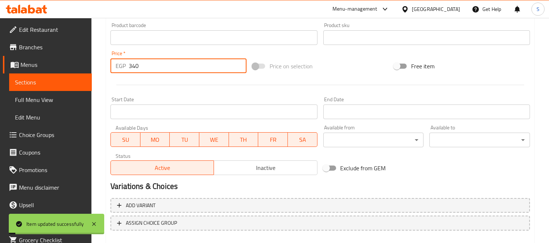
drag, startPoint x: 132, startPoint y: 64, endPoint x: 128, endPoint y: 65, distance: 4.1
click at [128, 65] on div "EGP 340 Price *" at bounding box center [179, 66] width 136 height 15
type input "240"
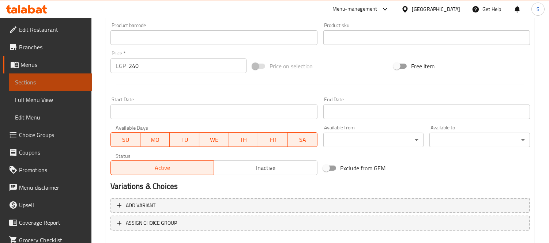
click at [64, 79] on span "Sections" at bounding box center [50, 82] width 71 height 9
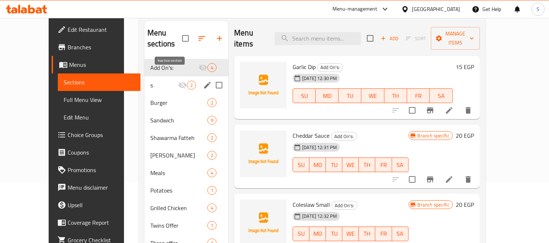
scroll to position [21, 0]
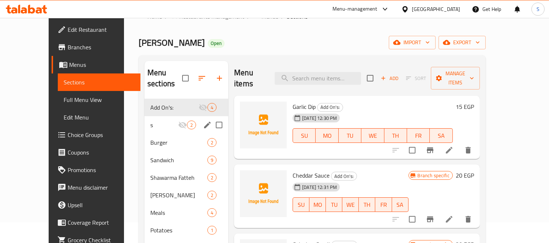
click at [150, 121] on span "s" at bounding box center [164, 125] width 28 height 9
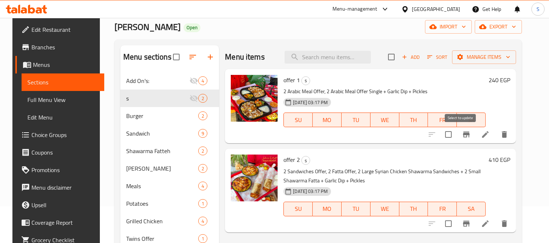
scroll to position [61, 0]
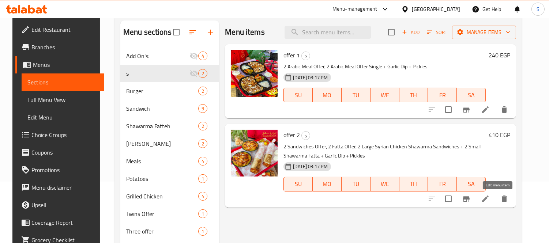
click at [490, 197] on icon at bounding box center [485, 199] width 9 height 9
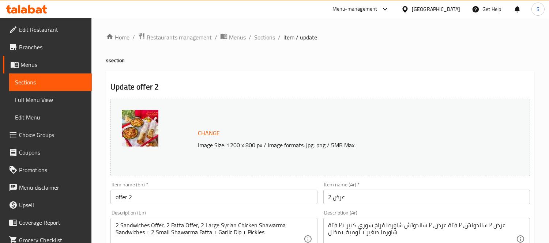
click at [266, 36] on span "Sections" at bounding box center [264, 37] width 21 height 9
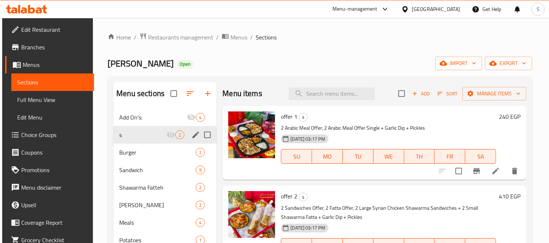
click at [207, 134] on input "Menu sections" at bounding box center [207, 134] width 15 height 15
checkbox input "true"
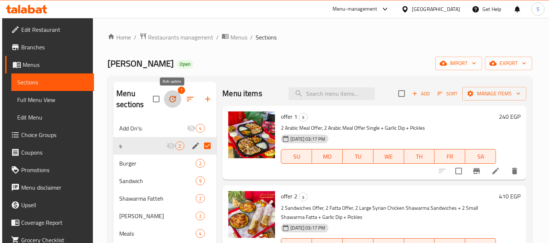
click at [172, 96] on icon "button" at bounding box center [172, 99] width 7 height 7
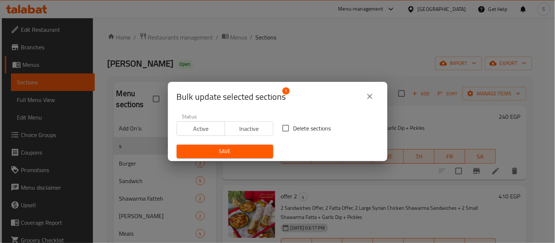
click at [198, 130] on span "Active" at bounding box center [201, 129] width 42 height 11
click at [229, 155] on span "Save" at bounding box center [225, 151] width 85 height 9
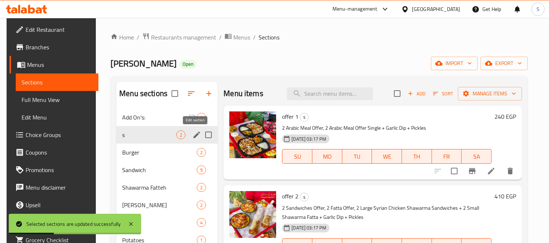
click at [198, 136] on icon "edit" at bounding box center [197, 135] width 9 height 9
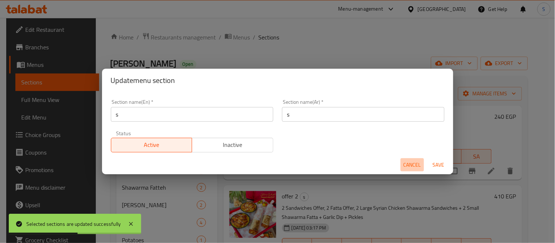
click at [410, 164] on span "Cancel" at bounding box center [413, 165] width 18 height 9
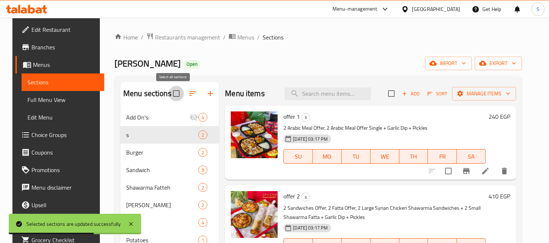
click at [174, 93] on input "checkbox" at bounding box center [176, 93] width 15 height 15
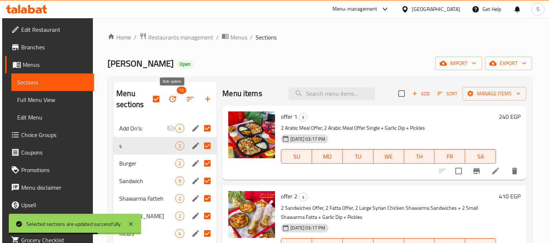
click at [174, 93] on button "button" at bounding box center [173, 99] width 18 height 18
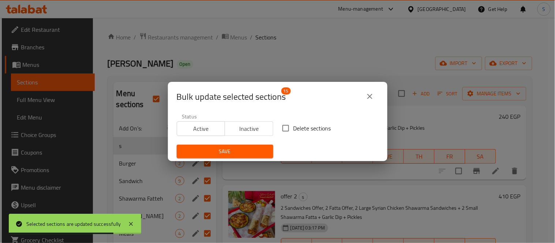
click at [365, 96] on button "close" at bounding box center [370, 97] width 18 height 18
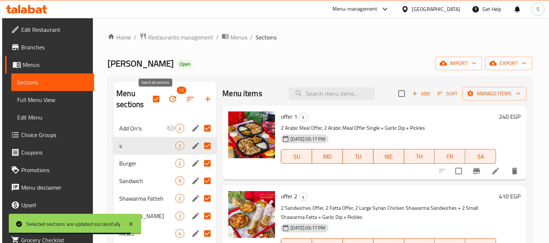
click at [155, 100] on input "checkbox" at bounding box center [156, 98] width 15 height 15
checkbox input "false"
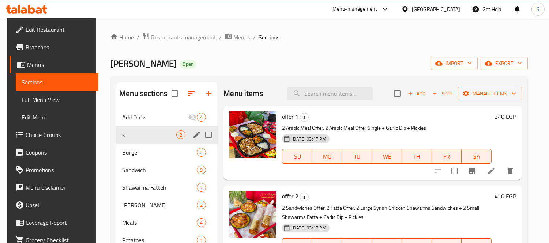
click at [206, 135] on input "Menu sections" at bounding box center [208, 134] width 15 height 15
checkbox input "true"
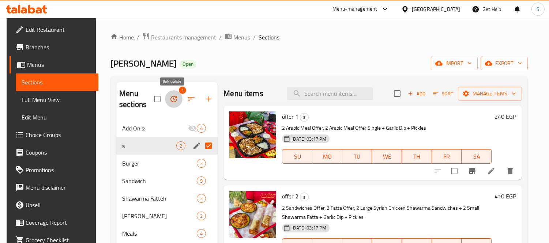
click at [169, 92] on button "button" at bounding box center [174, 99] width 18 height 18
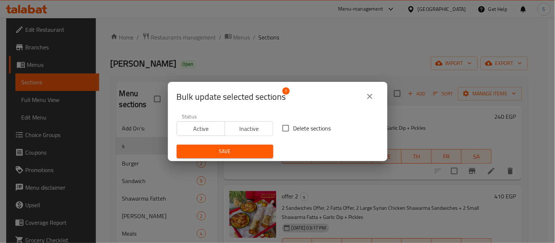
click at [252, 132] on span "Inactive" at bounding box center [249, 129] width 42 height 11
click at [253, 150] on span "Save" at bounding box center [225, 151] width 85 height 9
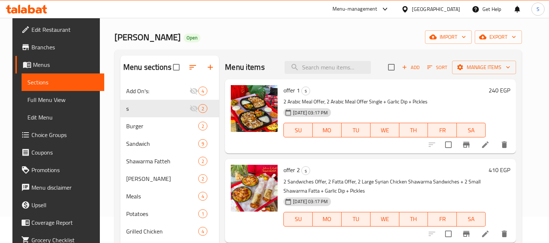
scroll to position [41, 0]
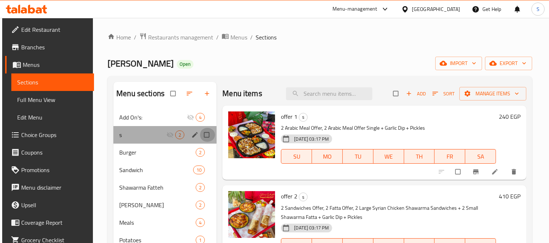
click at [208, 136] on input "Menu sections" at bounding box center [207, 135] width 15 height 14
checkbox input "true"
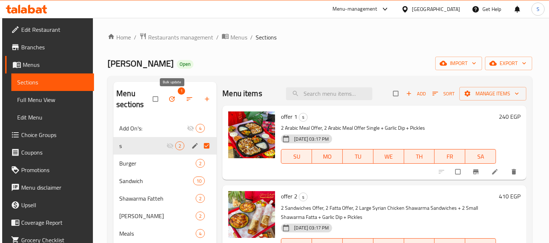
click at [175, 95] on button "button" at bounding box center [173, 99] width 18 height 16
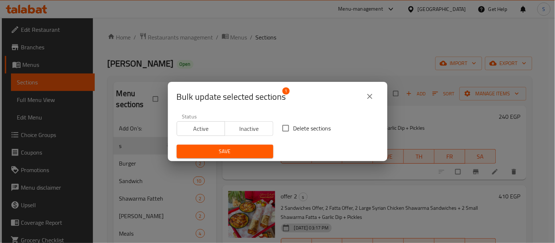
click at [206, 127] on span "Active" at bounding box center [201, 129] width 42 height 11
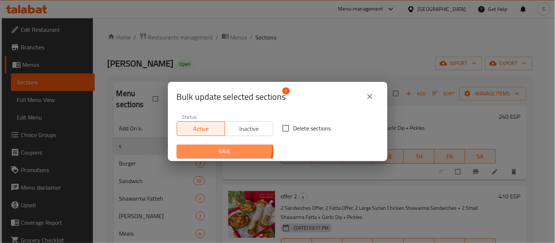
click at [224, 147] on span "Save" at bounding box center [225, 151] width 85 height 9
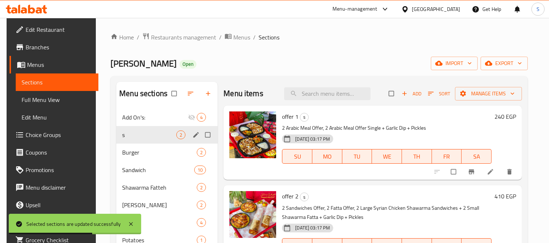
scroll to position [41, 0]
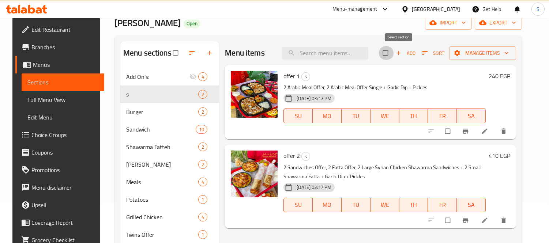
click at [394, 53] on input "checkbox" at bounding box center [386, 53] width 15 height 14
checkbox input "true"
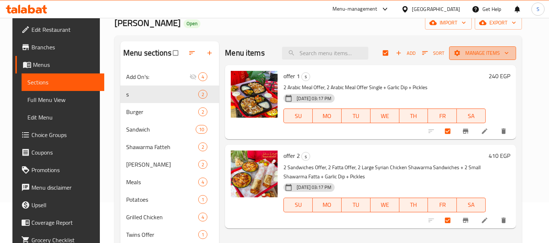
click at [461, 53] on icon "button" at bounding box center [457, 52] width 7 height 7
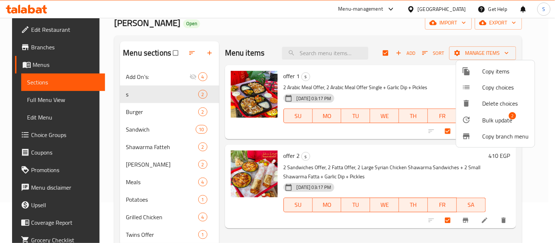
click at [488, 121] on span "Bulk update" at bounding box center [498, 120] width 30 height 9
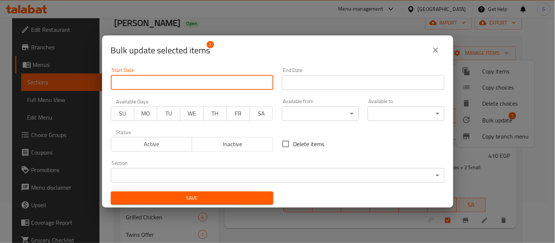
click at [233, 77] on input "Start Date" at bounding box center [192, 82] width 162 height 15
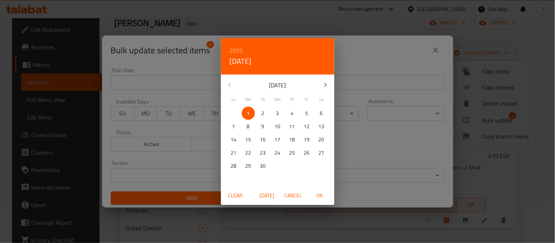
click at [322, 193] on span "OK" at bounding box center [320, 195] width 18 height 9
type input "[DATE]"
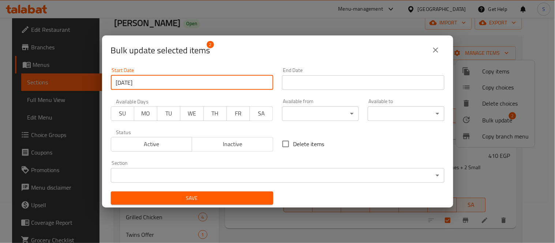
click at [322, 83] on input "Start Date" at bounding box center [363, 82] width 162 height 15
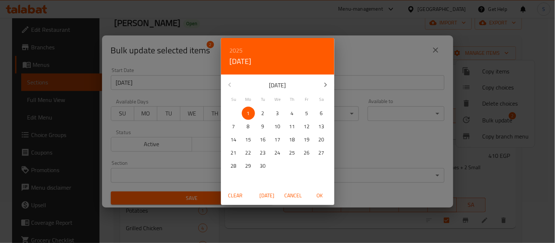
click at [298, 86] on p "September 2025" at bounding box center [278, 85] width 78 height 9
click at [295, 85] on p "September 2025" at bounding box center [278, 85] width 78 height 9
click at [239, 49] on h6 "2025" at bounding box center [236, 50] width 13 height 10
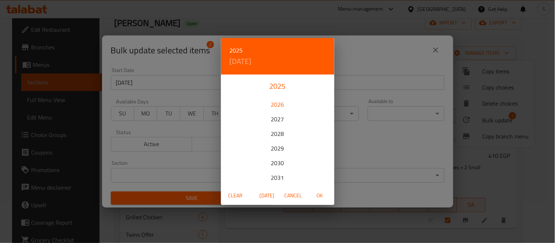
click at [272, 105] on div "2026" at bounding box center [277, 104] width 113 height 15
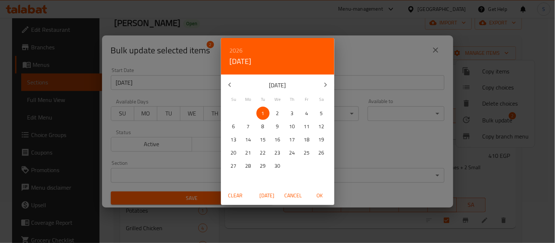
click at [280, 164] on p "30" at bounding box center [278, 166] width 6 height 9
click at [321, 196] on span "OK" at bounding box center [320, 195] width 18 height 9
type input "[DATE]"
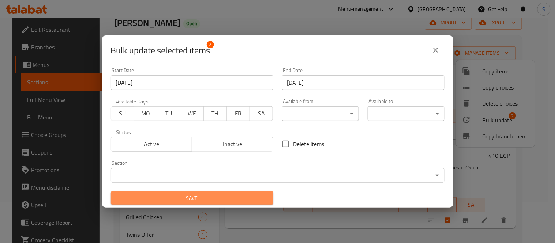
click at [242, 199] on span "Save" at bounding box center [192, 198] width 151 height 9
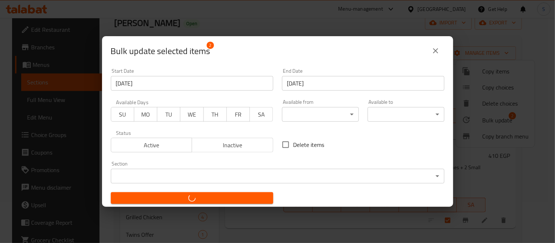
checkbox input "false"
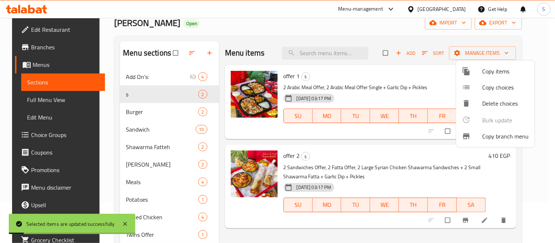
click at [379, 75] on div at bounding box center [277, 121] width 555 height 243
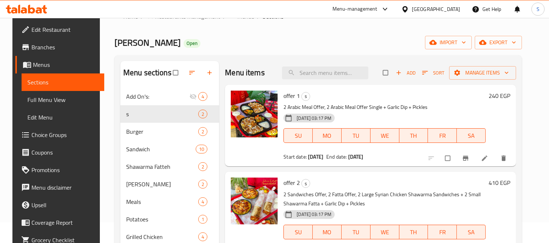
scroll to position [41, 0]
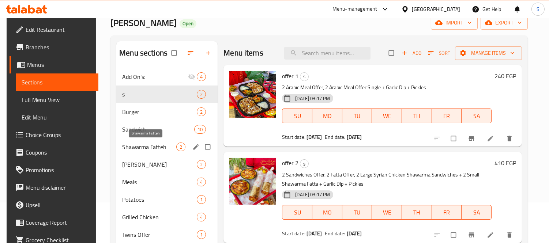
click at [157, 149] on span "Shawarma Fatteh" at bounding box center [149, 147] width 54 height 9
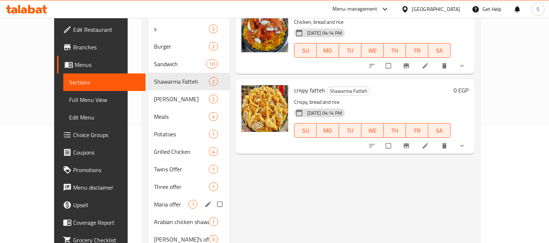
scroll to position [152, 0]
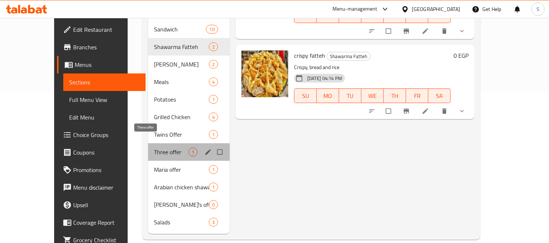
click at [159, 148] on span "Three offer" at bounding box center [171, 152] width 34 height 9
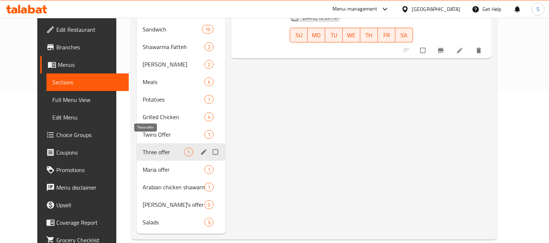
scroll to position [71, 0]
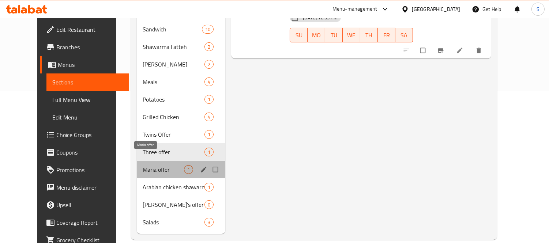
click at [164, 165] on span "Maria offer" at bounding box center [163, 169] width 41 height 9
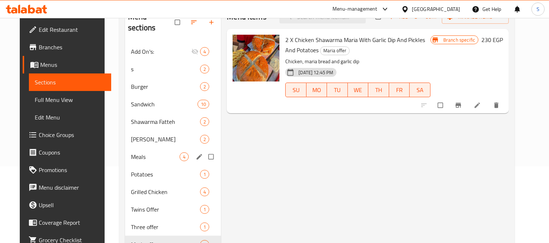
scroll to position [81, 0]
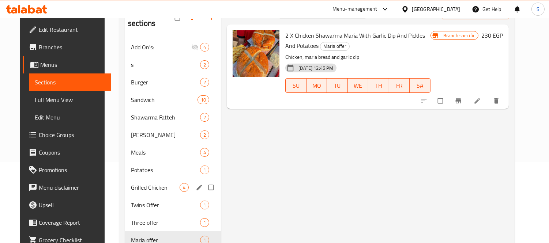
click at [152, 201] on span "Twins Offer" at bounding box center [165, 205] width 69 height 9
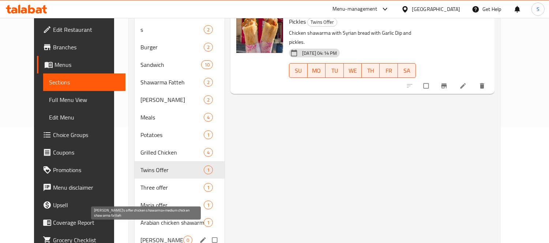
scroll to position [152, 0]
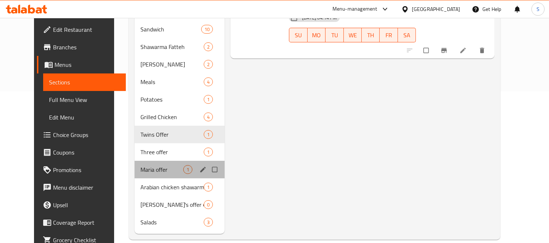
click at [170, 165] on div "Maria offer 1" at bounding box center [180, 170] width 90 height 18
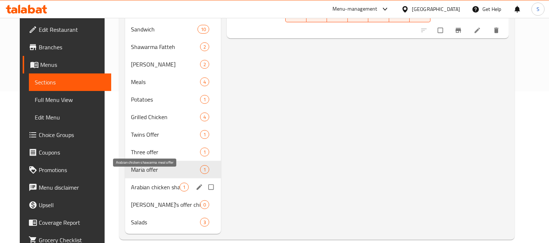
click at [170, 183] on span "Arabian chicken shawarma meal offer" at bounding box center [155, 187] width 49 height 9
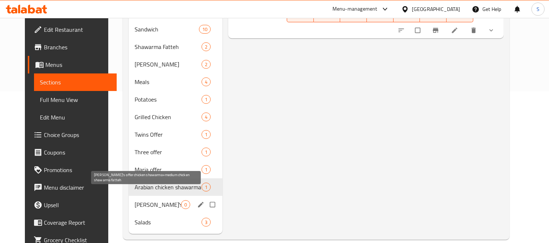
click at [169, 201] on span "[PERSON_NAME]'s offer chicken shawarma+medium chicken shawarma fatteh" at bounding box center [158, 205] width 46 height 9
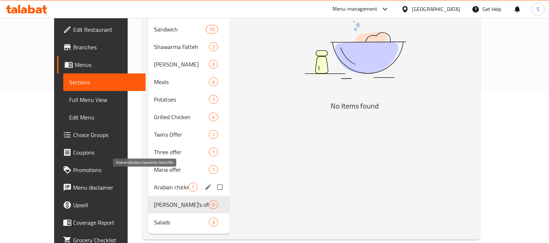
click at [165, 183] on span "Arabian chicken shawarma meal offer" at bounding box center [171, 187] width 34 height 9
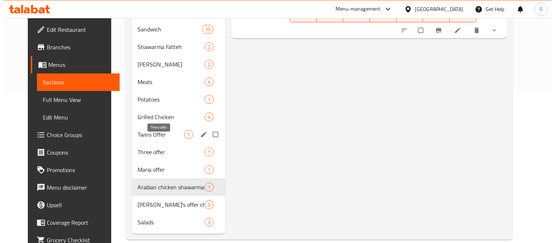
scroll to position [30, 0]
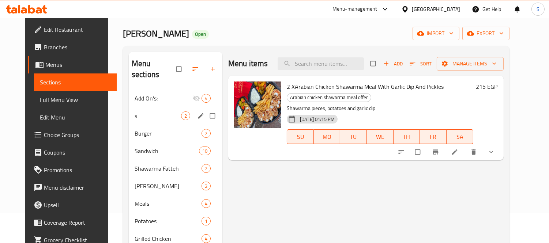
click at [159, 111] on div "s 2" at bounding box center [176, 116] width 94 height 18
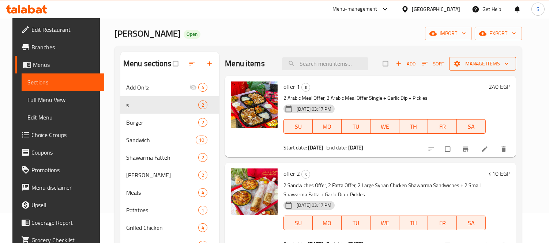
click at [482, 64] on span "Manage items" at bounding box center [482, 63] width 55 height 9
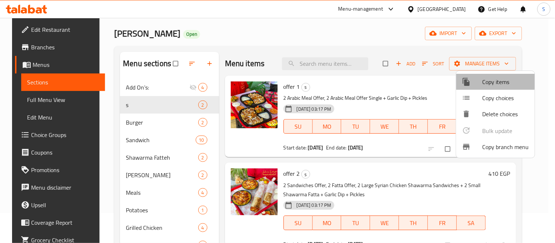
click at [495, 81] on span "Copy items" at bounding box center [506, 82] width 46 height 9
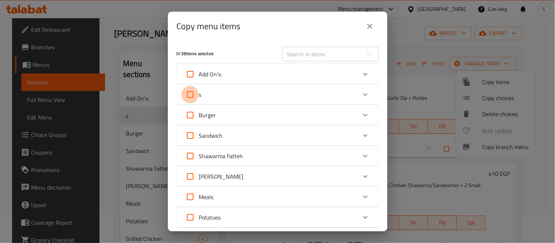
click at [188, 93] on input "s" at bounding box center [191, 95] width 18 height 18
checkbox input "true"
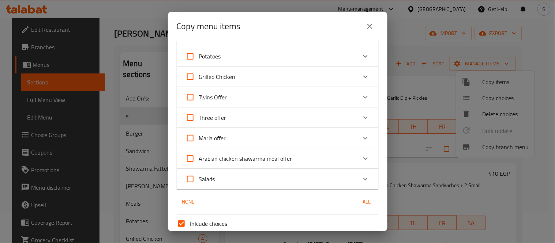
scroll to position [224, 0]
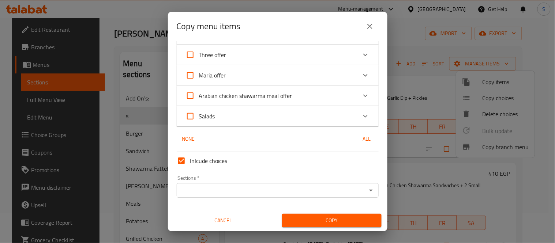
click at [221, 188] on input "Sections   *" at bounding box center [272, 191] width 186 height 10
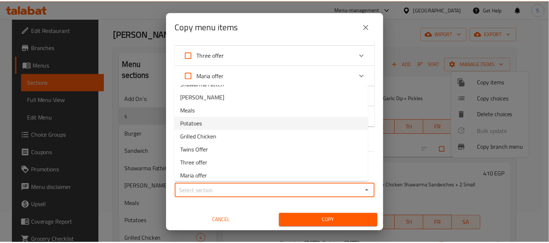
scroll to position [105, 0]
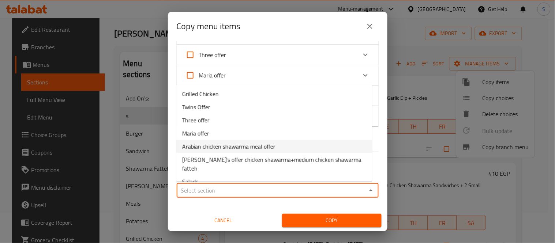
click at [225, 149] on span "Arabian chicken shawarma meal offer" at bounding box center [228, 146] width 93 height 9
type input "Arabian chicken shawarma meal offer"
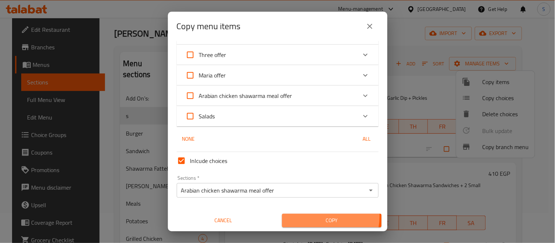
click at [316, 216] on span "Copy" at bounding box center [332, 220] width 88 height 9
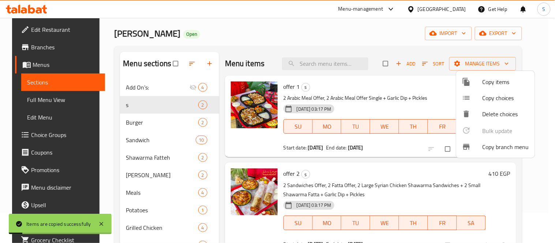
click at [223, 165] on div at bounding box center [277, 121] width 555 height 243
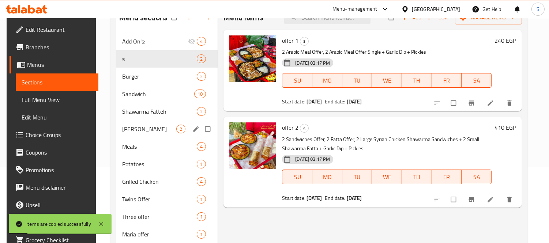
scroll to position [152, 0]
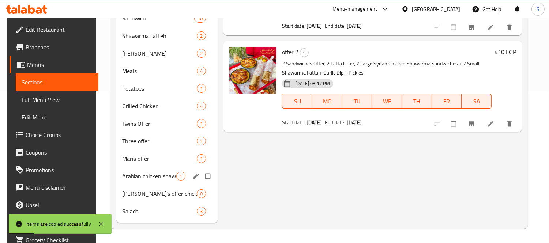
click at [156, 177] on span "Arabian chicken shawarma meal offer" at bounding box center [149, 176] width 54 height 9
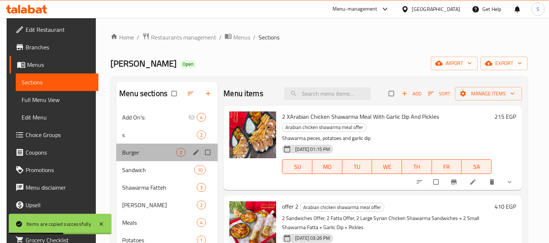
click at [160, 145] on div "Burger 2" at bounding box center [166, 153] width 101 height 18
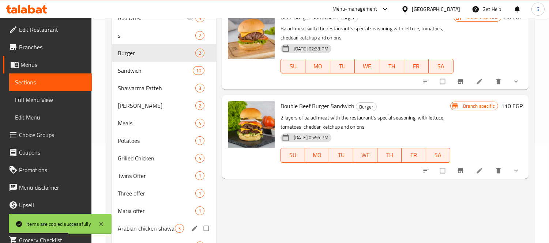
scroll to position [152, 0]
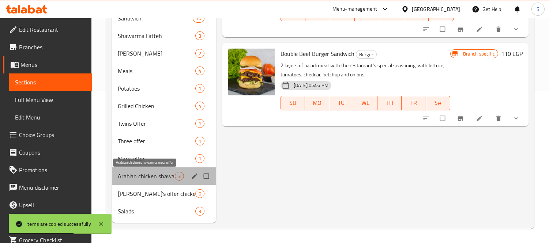
click at [164, 180] on span "Arabian chicken shawarma meal offer" at bounding box center [146, 176] width 57 height 9
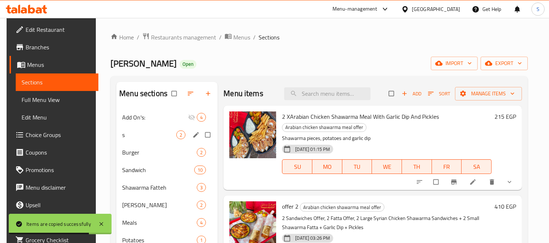
click at [207, 136] on input "Menu sections" at bounding box center [208, 135] width 15 height 14
checkbox input "true"
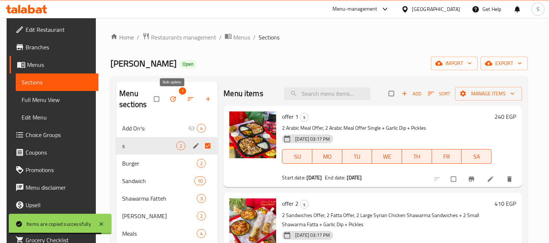
click at [171, 96] on icon "button" at bounding box center [172, 99] width 7 height 7
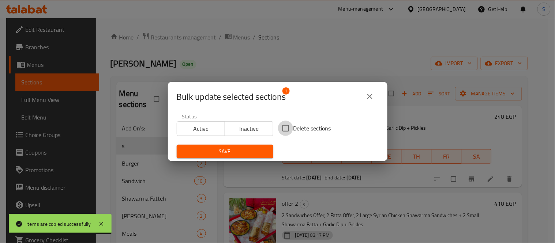
click at [279, 130] on input "Delete sections" at bounding box center [285, 128] width 15 height 15
checkbox input "true"
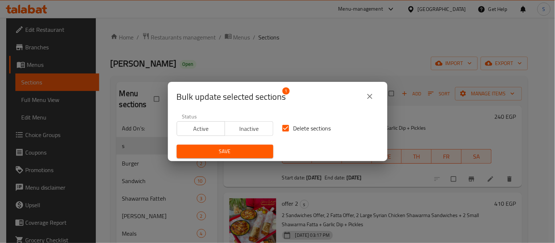
click at [253, 151] on span "Save" at bounding box center [225, 151] width 85 height 9
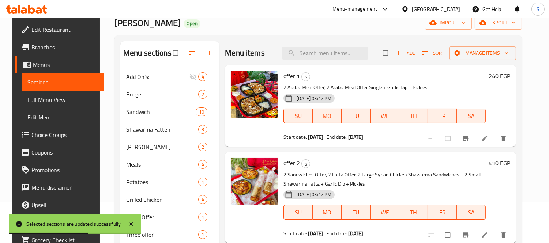
scroll to position [81, 0]
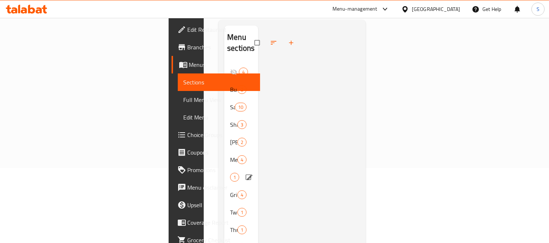
scroll to position [134, 0]
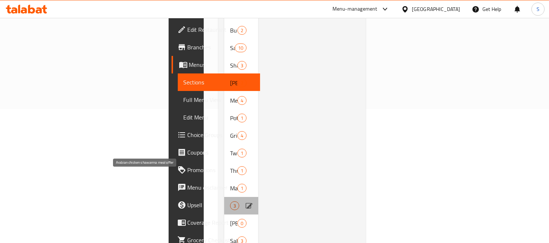
click at [230, 202] on span "Arabian chicken shawarma meal offer" at bounding box center [230, 206] width 0 height 9
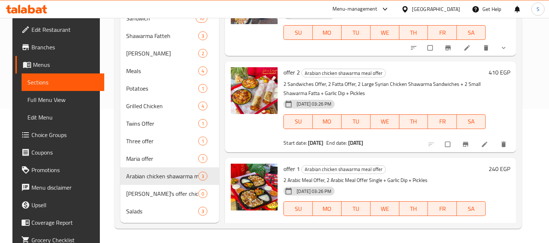
click at [487, 143] on li at bounding box center [485, 145] width 20 height 12
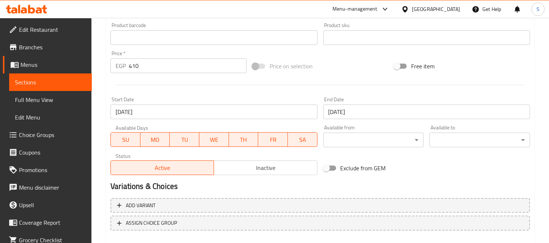
scroll to position [283, 0]
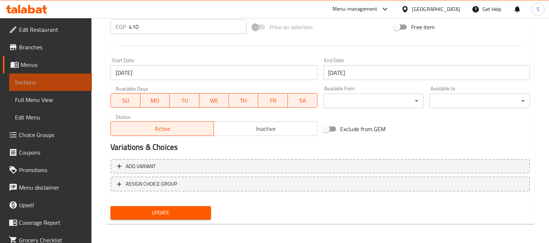
click at [52, 79] on span "Sections" at bounding box center [50, 82] width 71 height 9
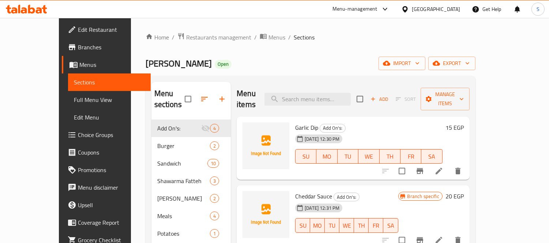
click at [146, 66] on span "[PERSON_NAME]" at bounding box center [179, 63] width 66 height 16
copy span "[PERSON_NAME]"
